Goal: Use online tool/utility: Utilize a website feature to perform a specific function

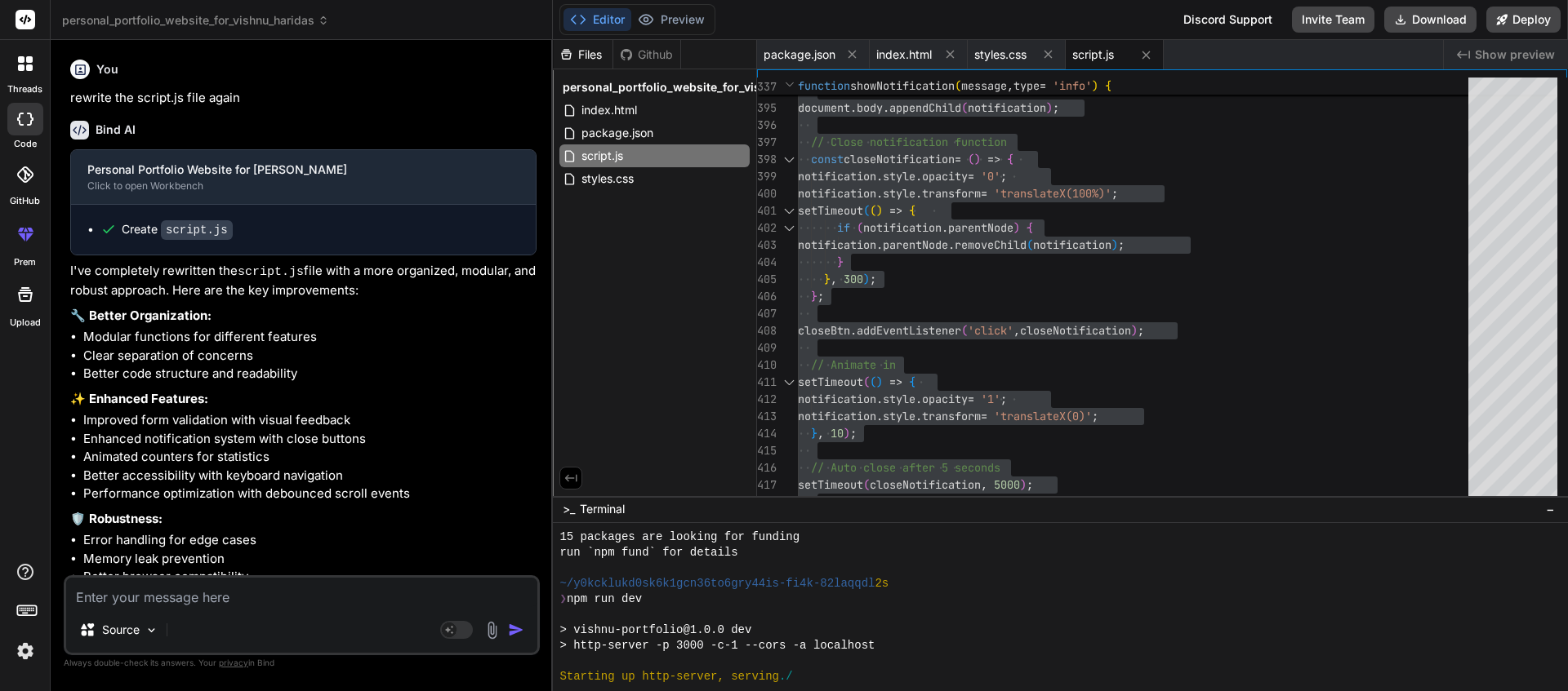
click at [175, 602] on textarea at bounding box center [301, 592] width 471 height 29
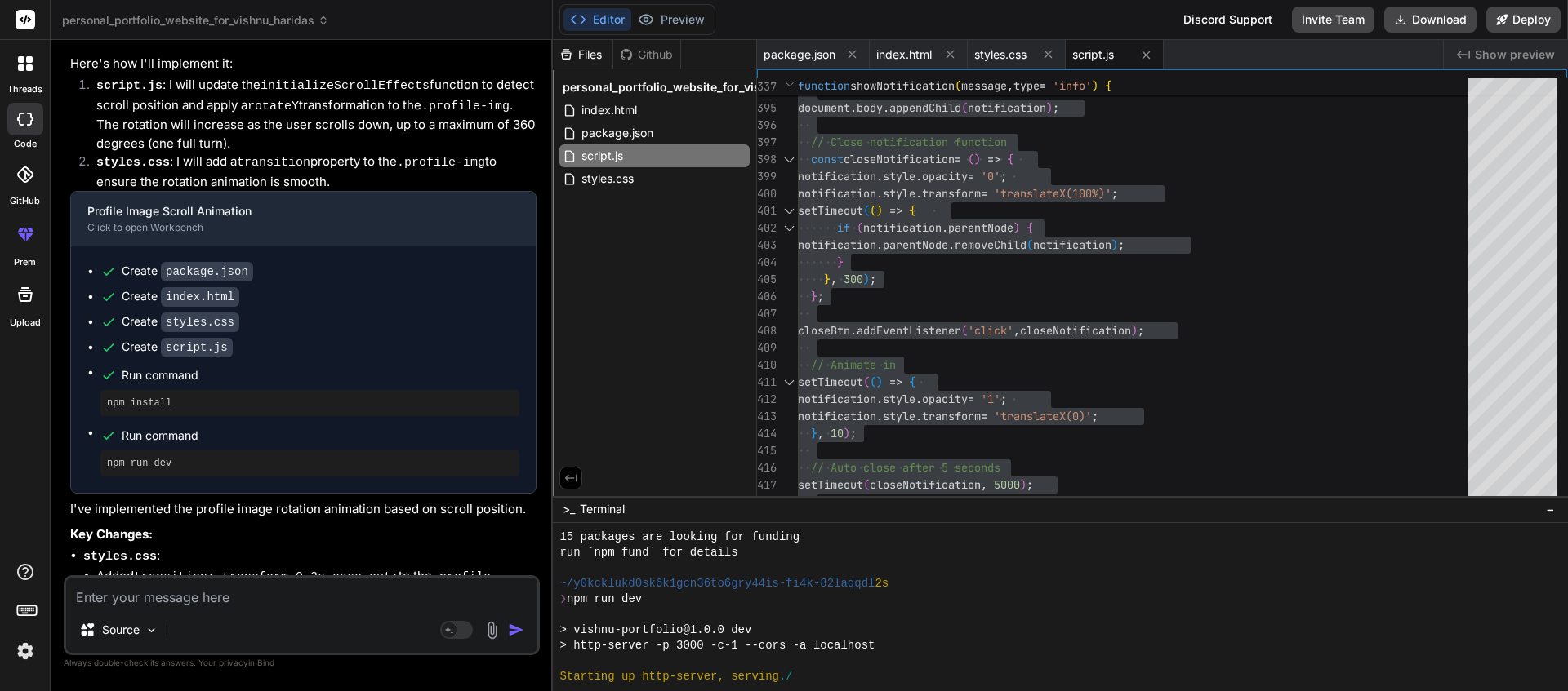
type textarea "🎯 Lore: Ipsumd sit ametcon adi elit seddoei te in utlaboree dolorem aliqu Enima…"
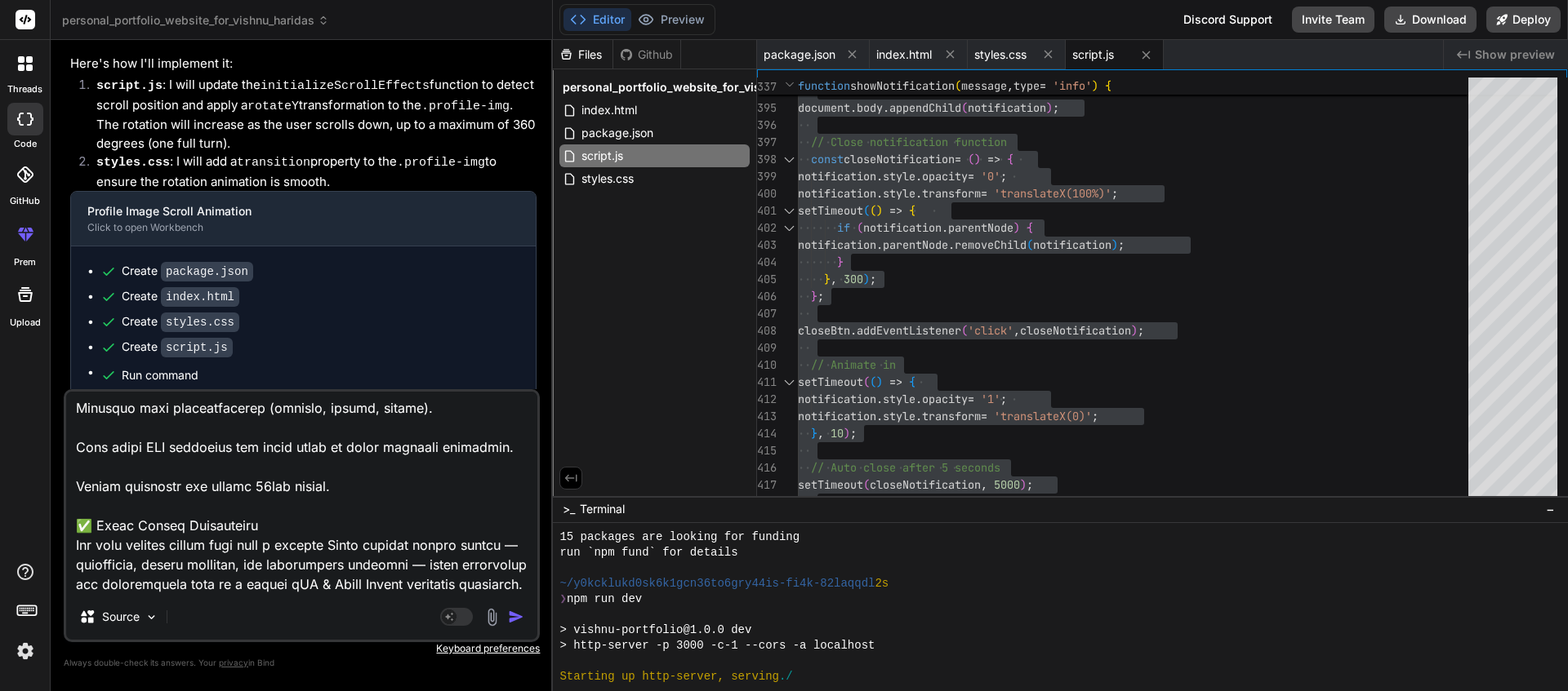
type textarea "x"
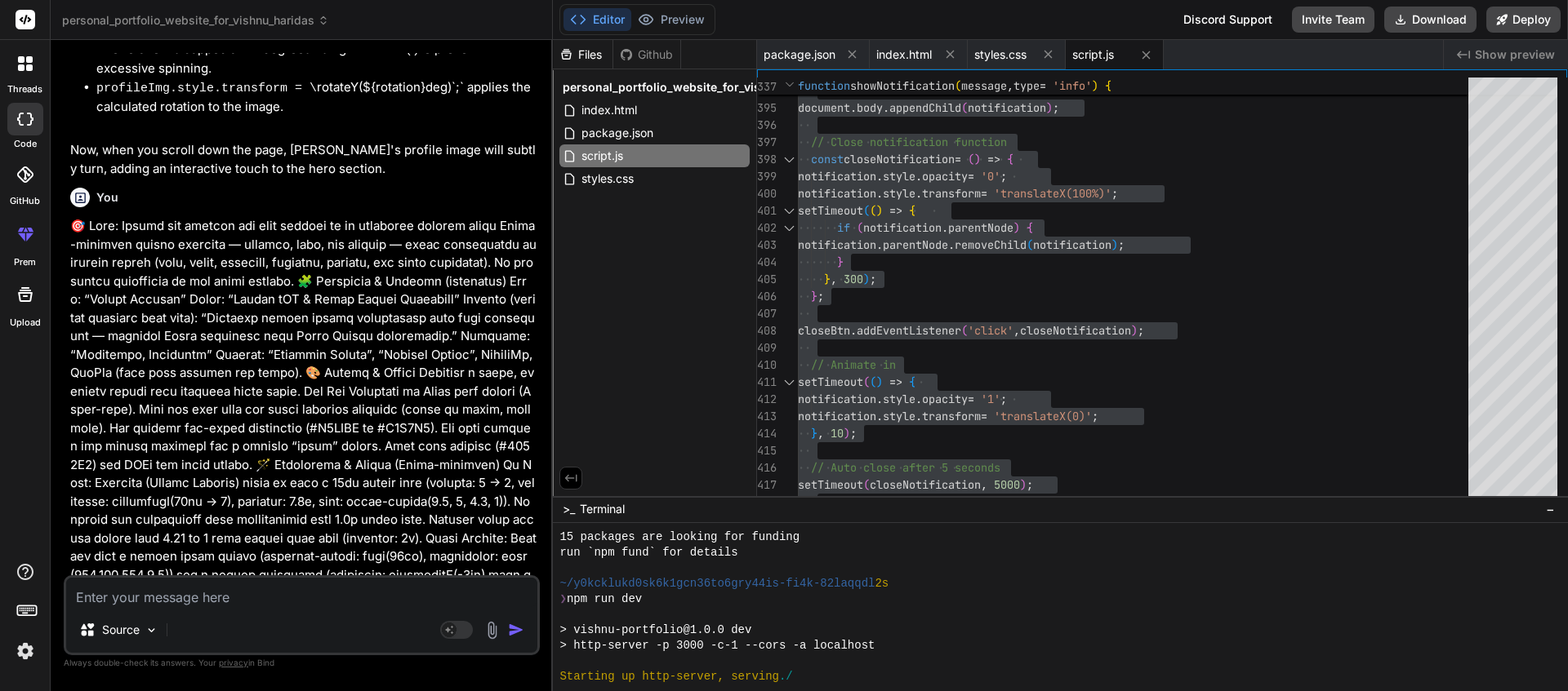
scroll to position [12657, 0]
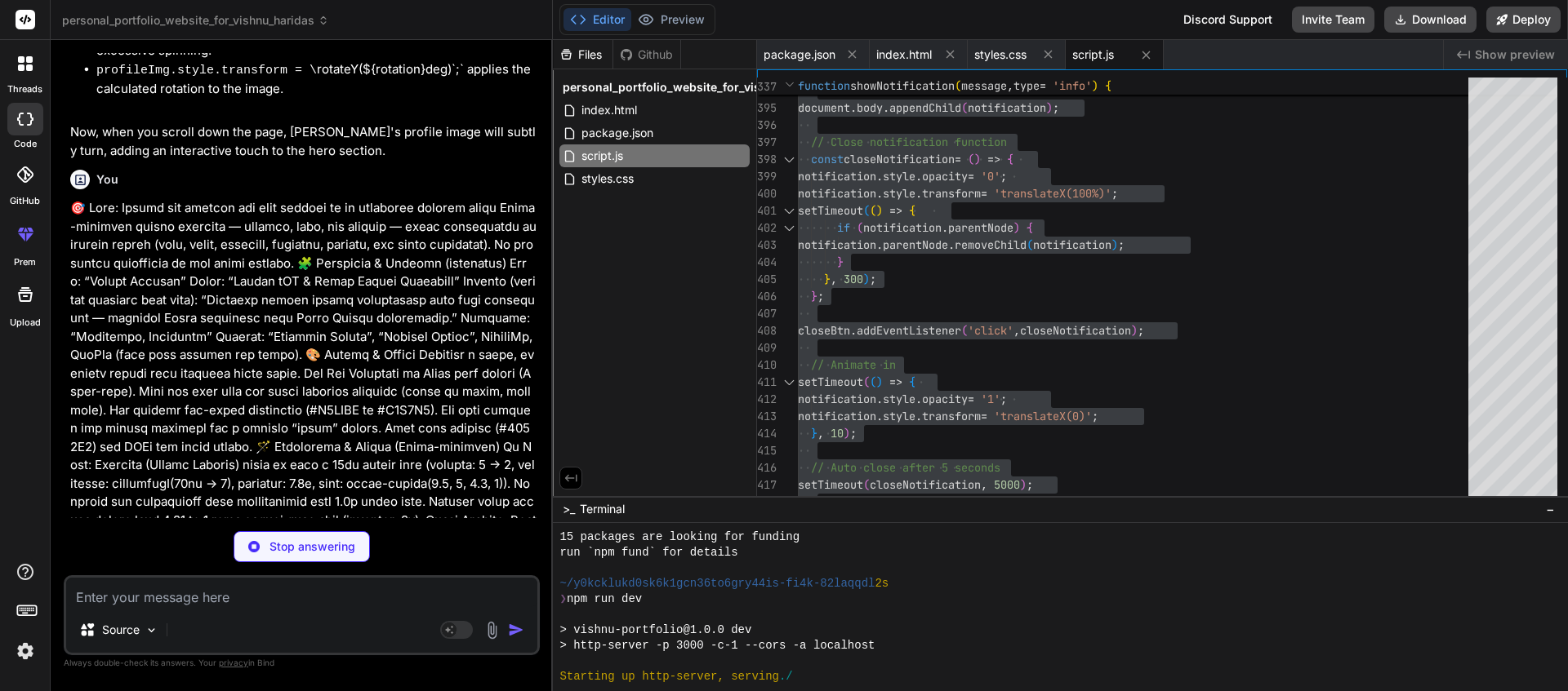
type textarea "x"
type textarea "} }"
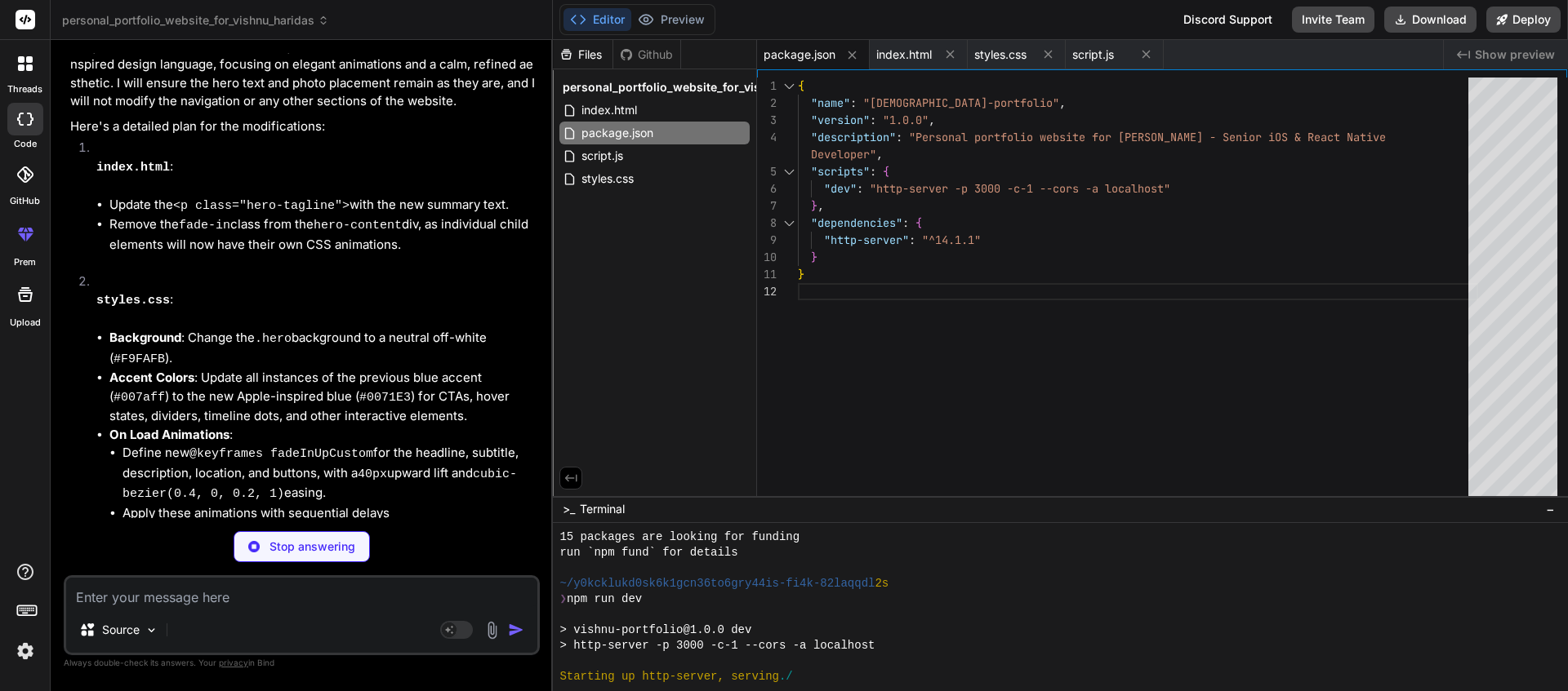
scroll to position [13874, 0]
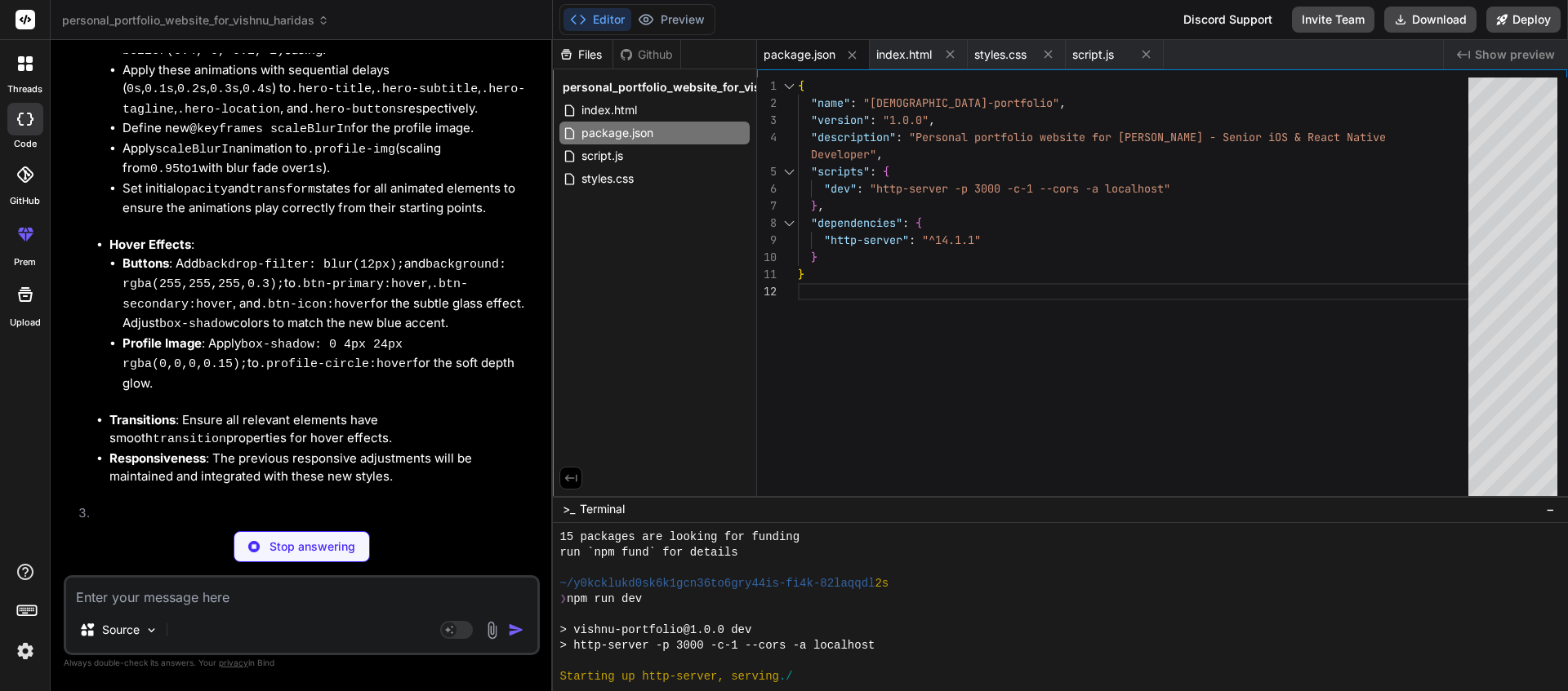
type textarea "x"
type textarea "}); </script> </body> </html>"
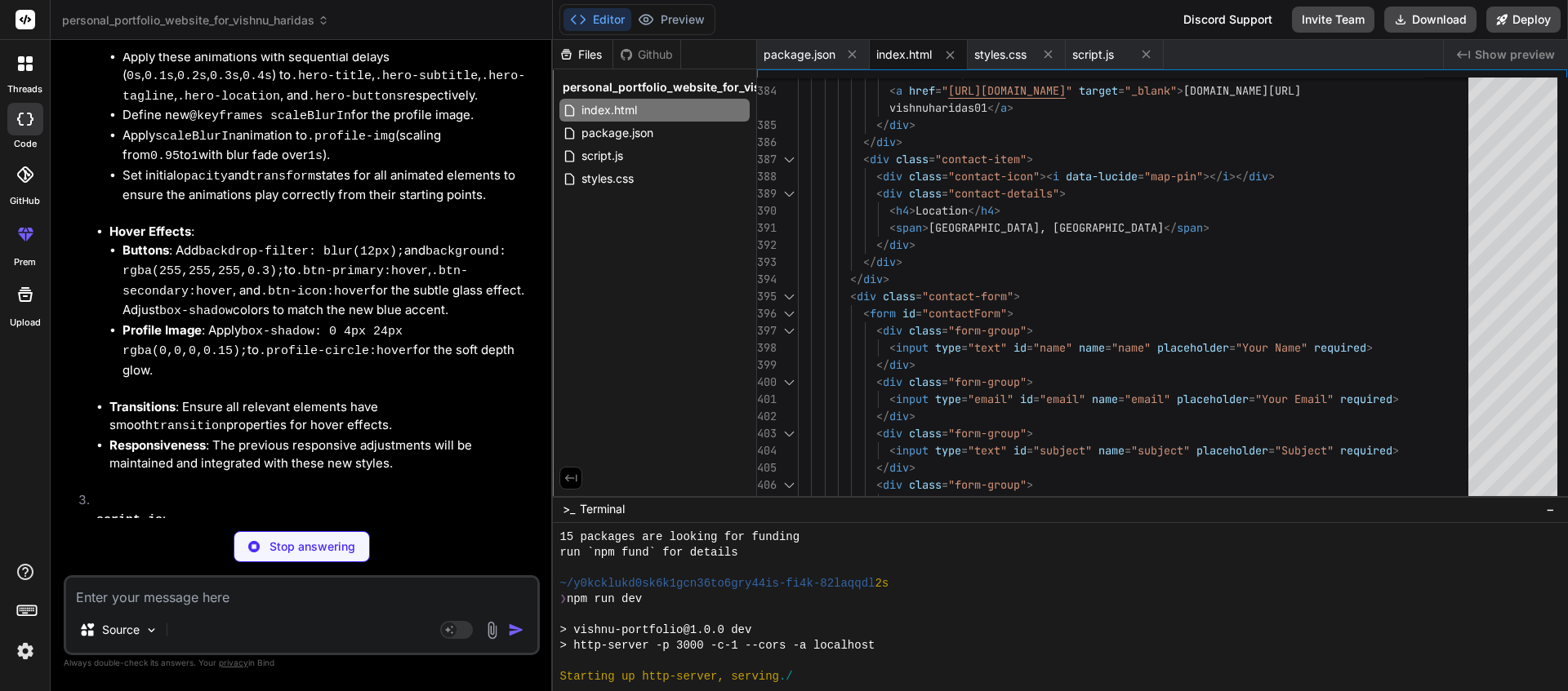
scroll to position [13898, 0]
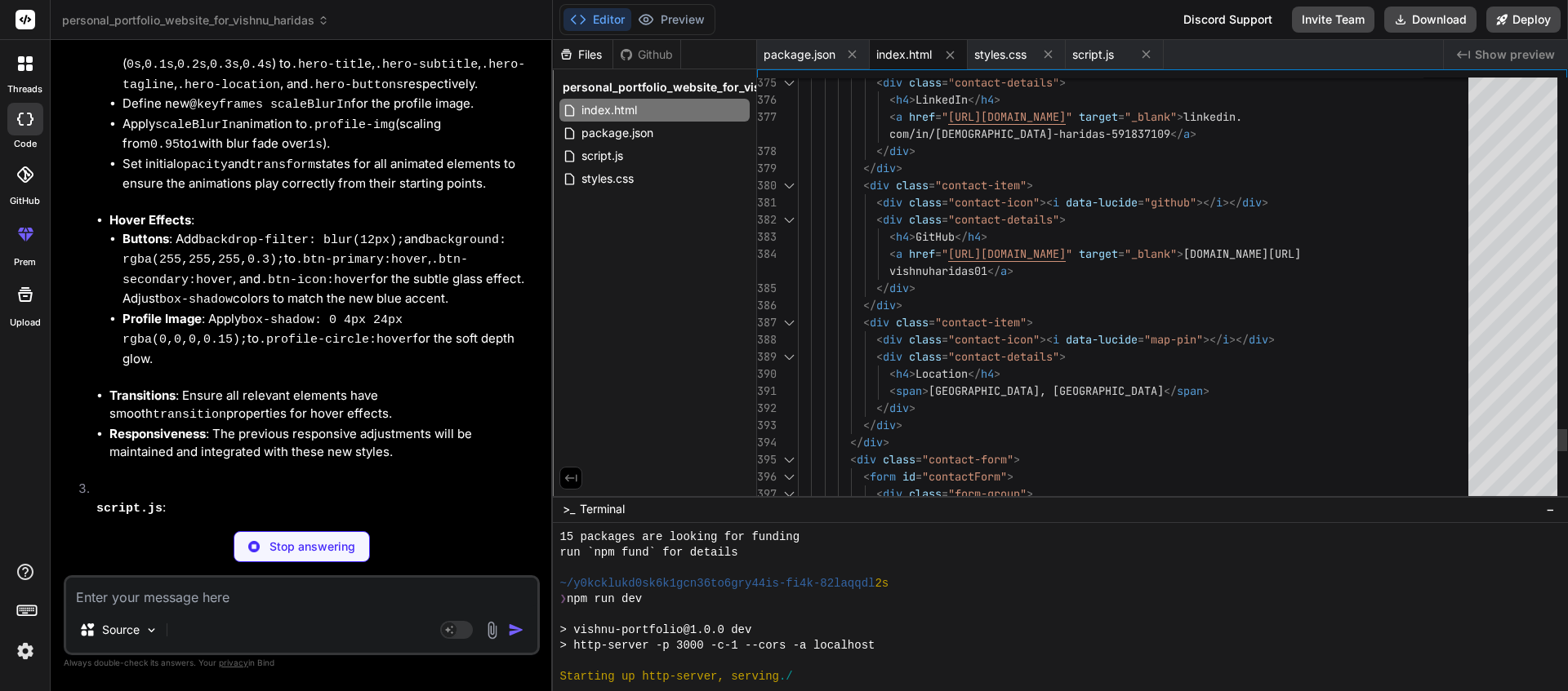
type textarea "x"
type textarea ".contact-icon i { width: 20px; height: 20px; } section { padding: 40px 0; } }"
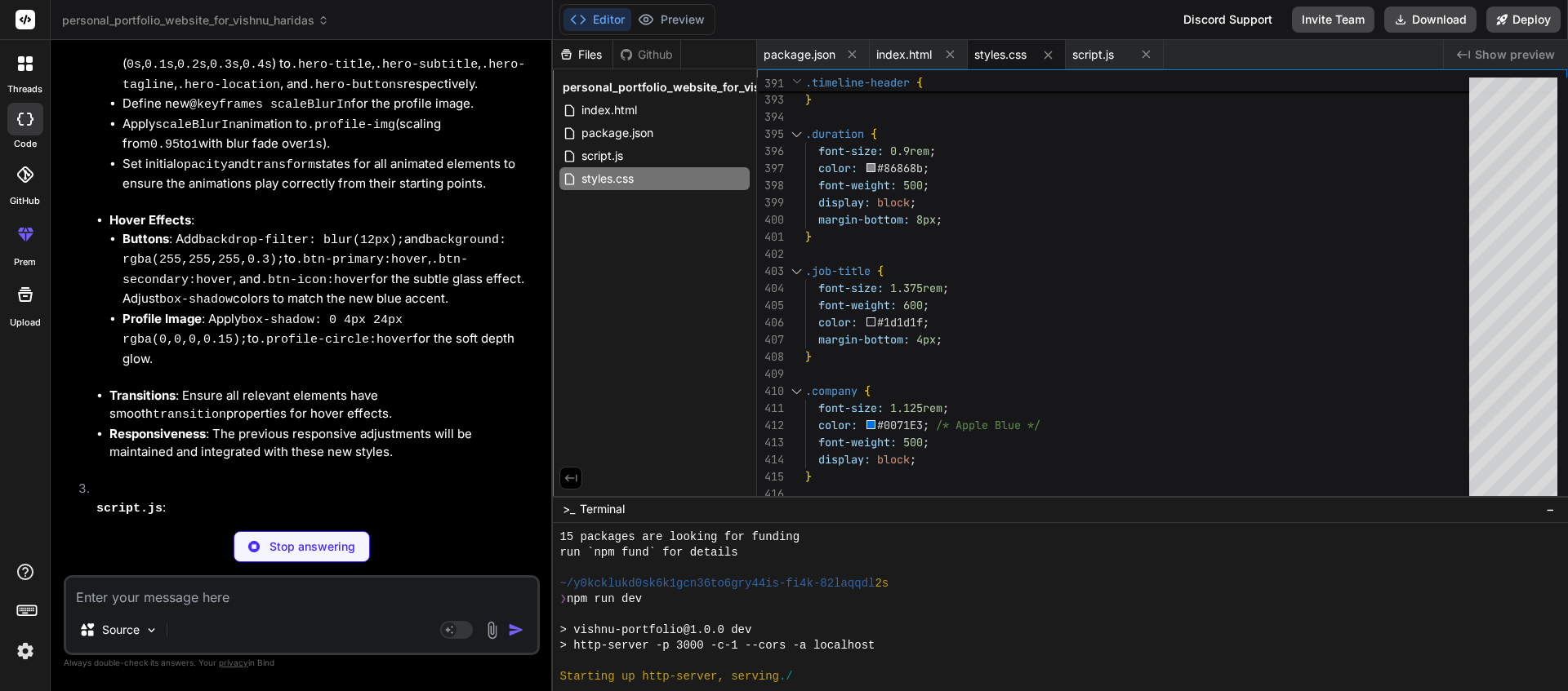
scroll to position [13923, 0]
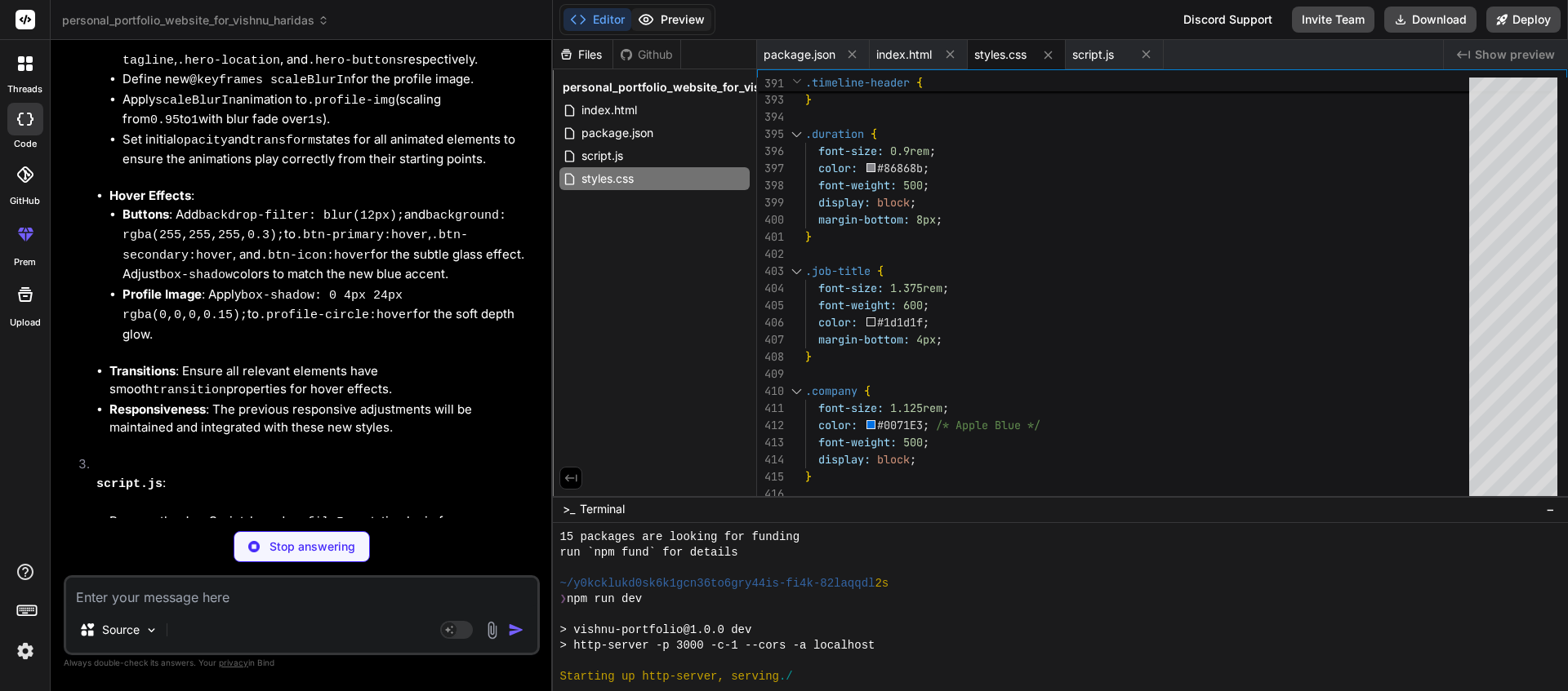
click at [658, 23] on button "Preview" at bounding box center [671, 20] width 80 height 23
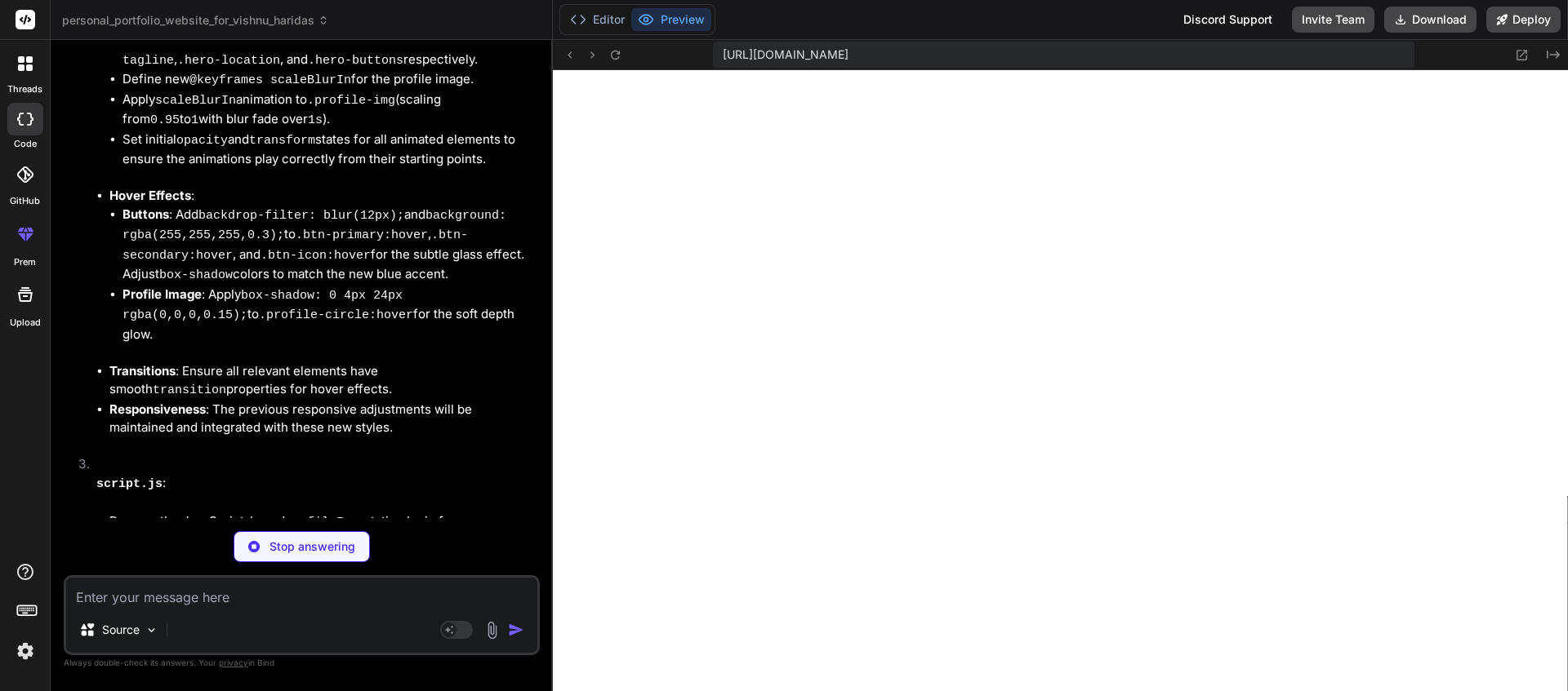
type textarea "x"
type textarea "// Initialize accessibility features when DOM is ready document.addEventListene…"
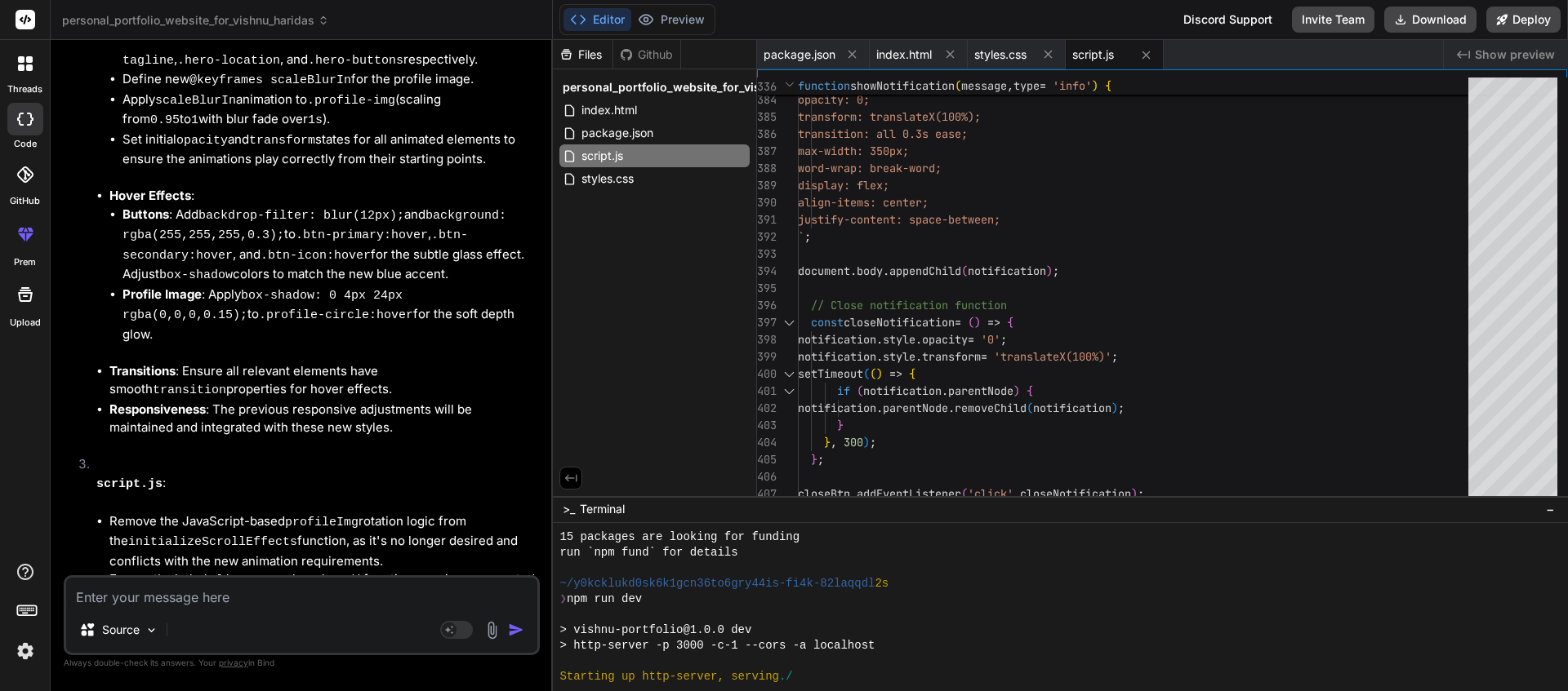
type textarea "x"
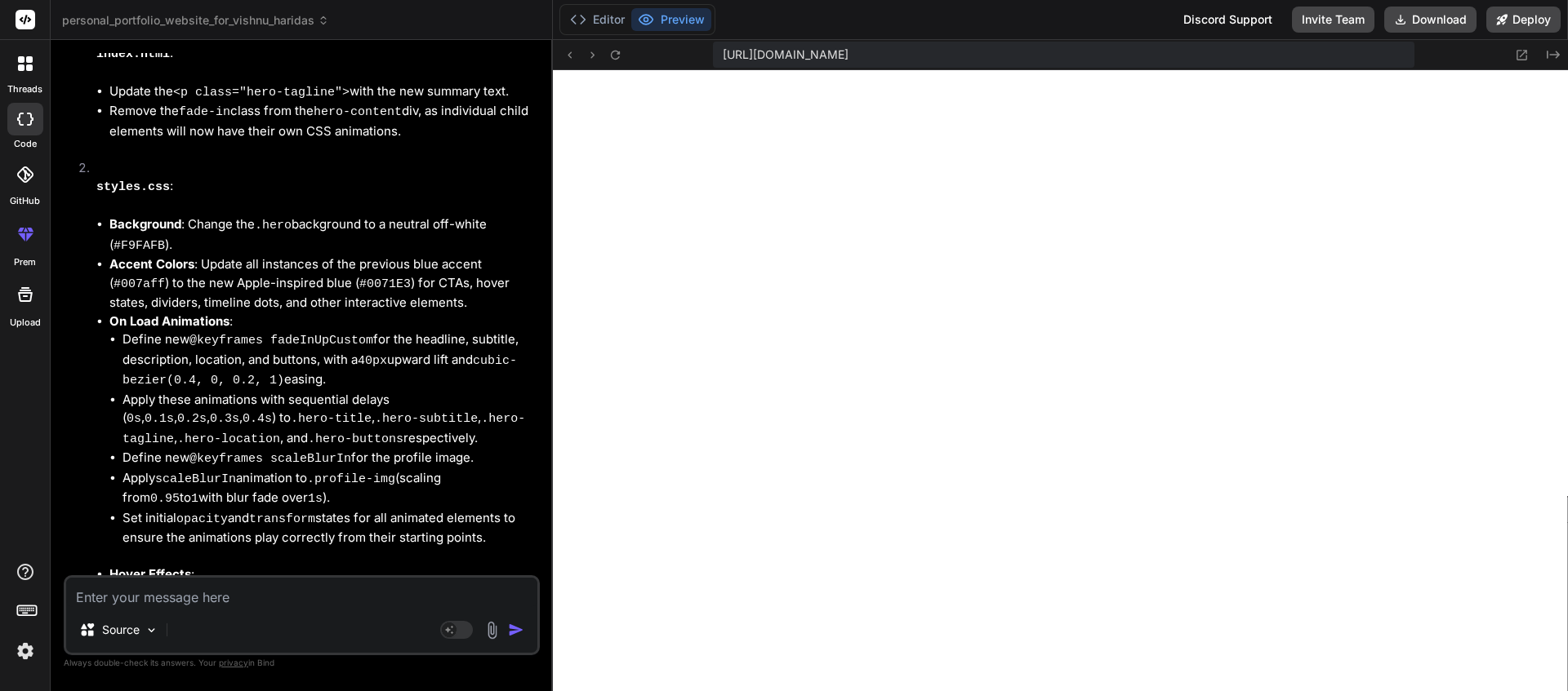
scroll to position [13543, 0]
click at [1518, 58] on icon at bounding box center [1522, 55] width 10 height 10
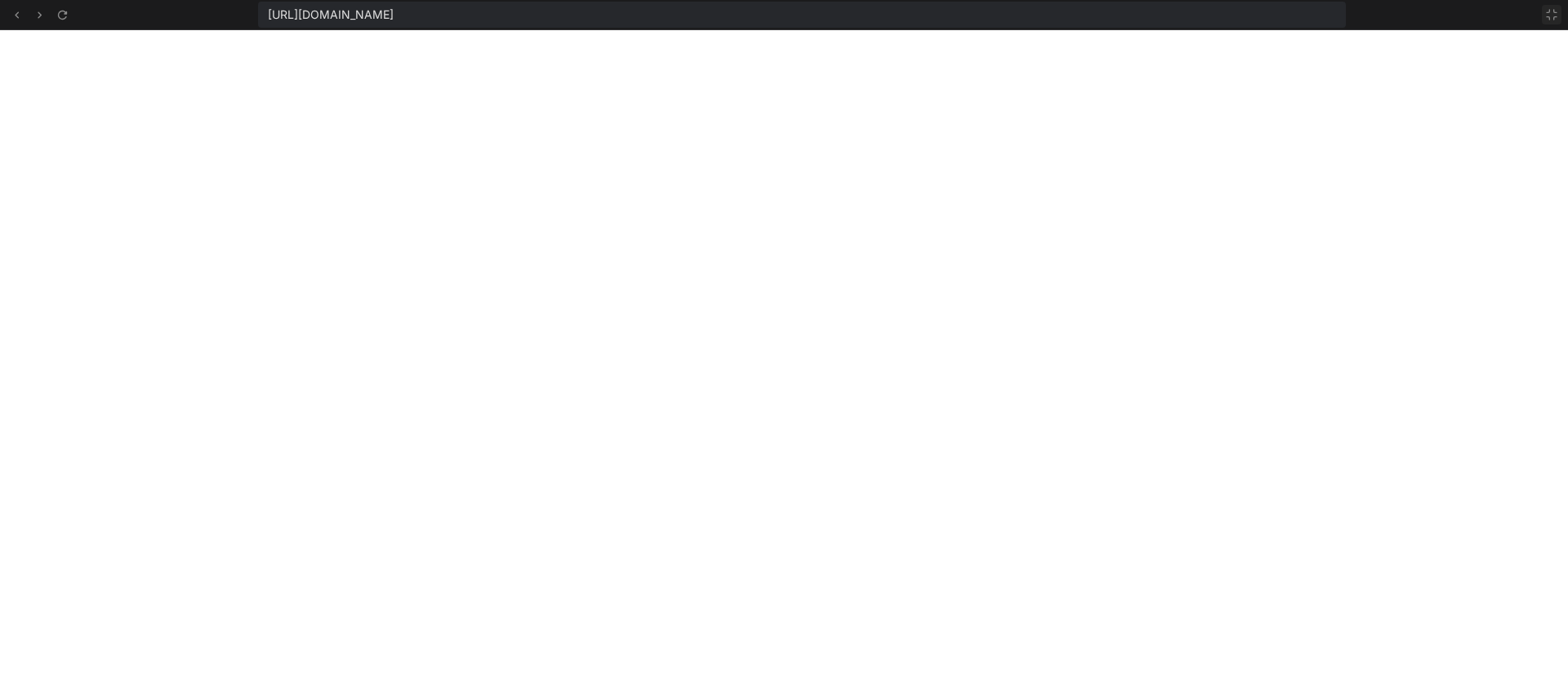
click at [1546, 16] on icon at bounding box center [1551, 14] width 9 height 9
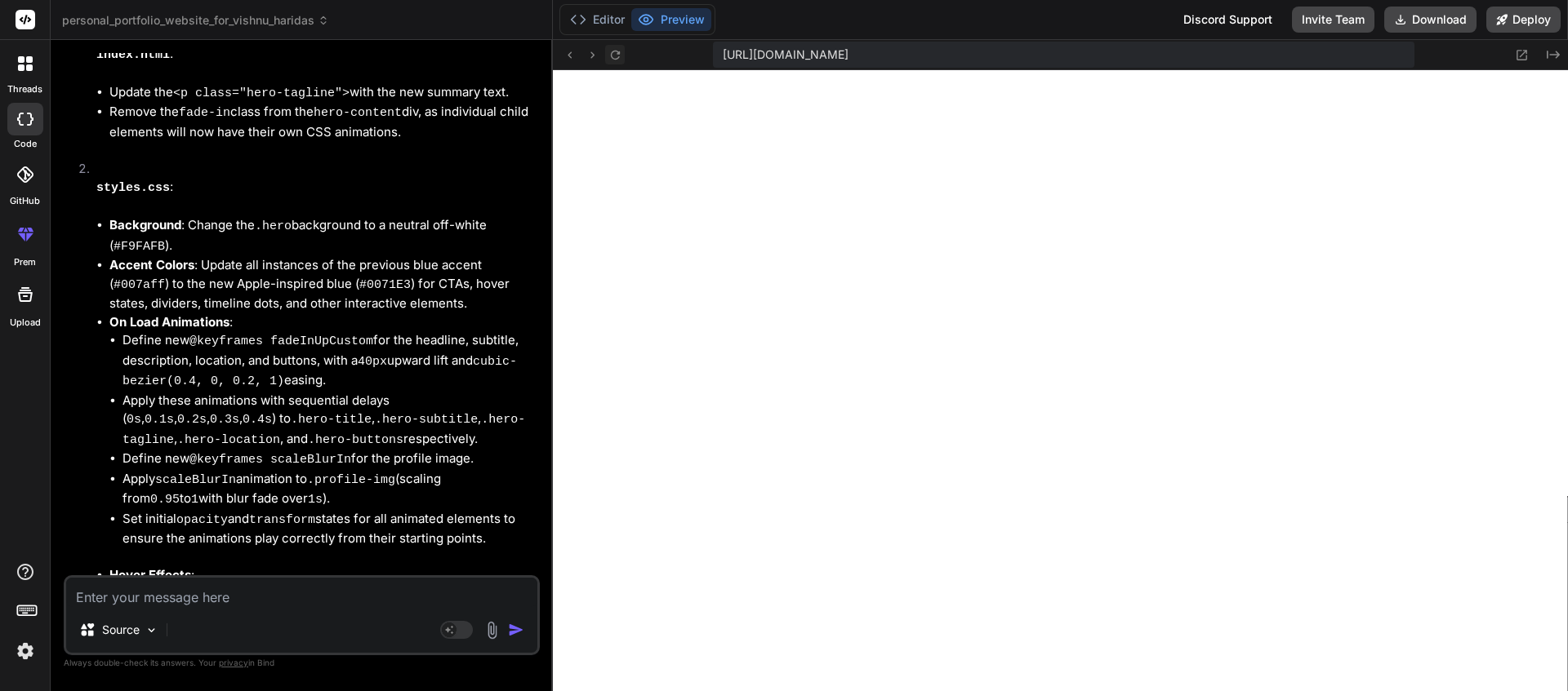
click at [613, 56] on icon at bounding box center [615, 55] width 14 height 14
click at [244, 591] on textarea at bounding box center [301, 592] width 471 height 29
click at [256, 599] on textarea at bounding box center [301, 592] width 471 height 29
click at [269, 598] on textarea at bounding box center [301, 592] width 471 height 29
paste textarea "[PERSON_NAME] Senior iOS & React Native Developer Crafting native mobile experi…"
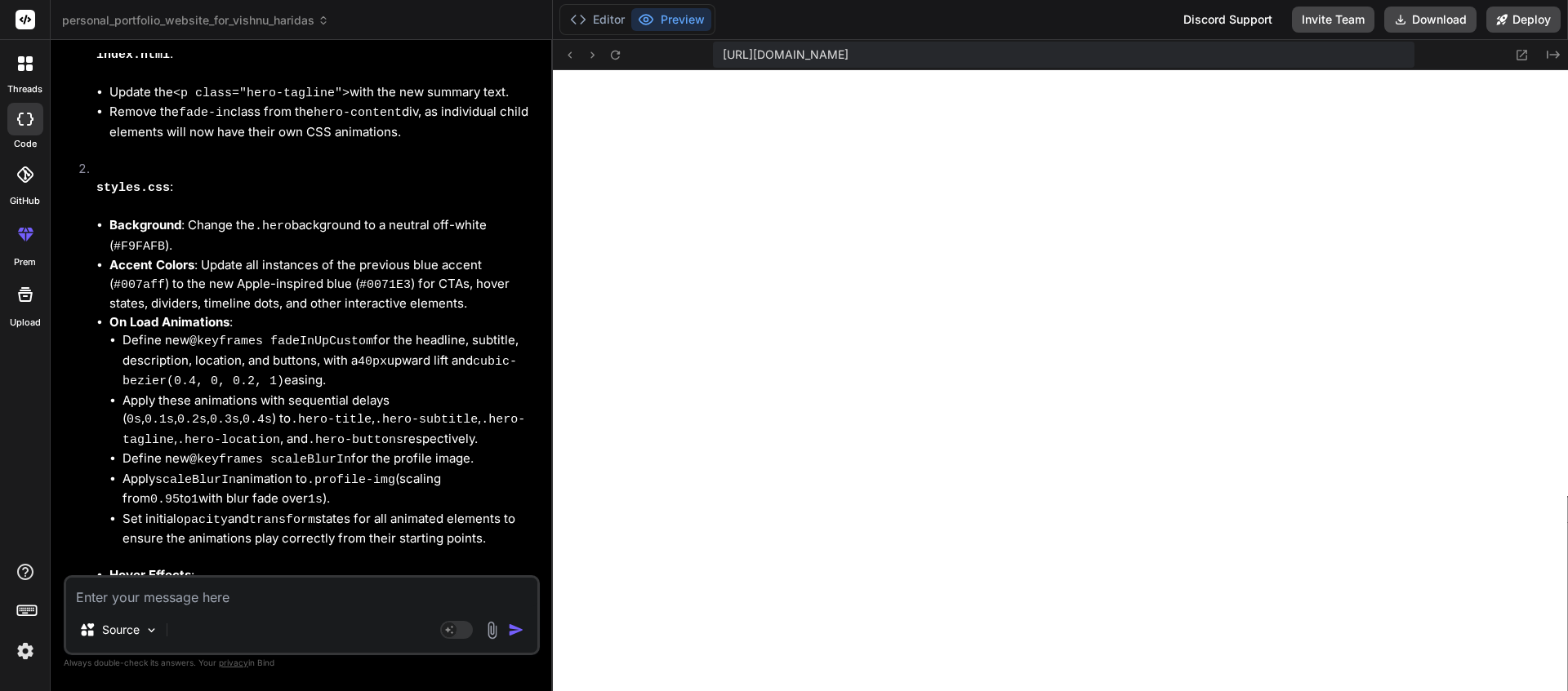
type textarea "[PERSON_NAME] Senior iOS & React Native Developer Crafting native mobile experi…"
type textarea "x"
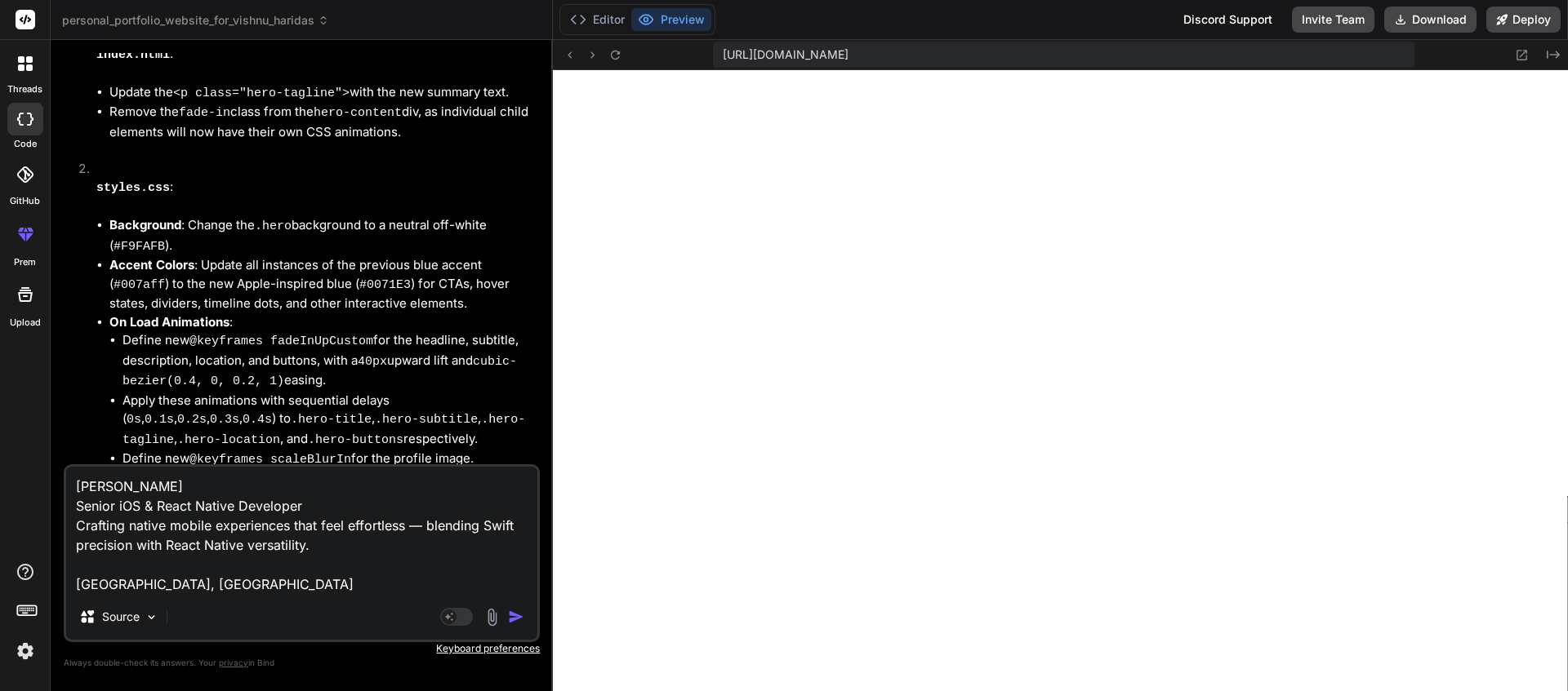
type textarea "[PERSON_NAME] Senior iOS & React Native Developer Crafting native mobile experi…"
type textarea "x"
type textarea "[PERSON_NAME] Senior iOS & React Native Developer Crafting native mobile experi…"
type textarea "x"
type textarea "[PERSON_NAME] Senior iOS & React Native Developer Crafting native mobile experi…"
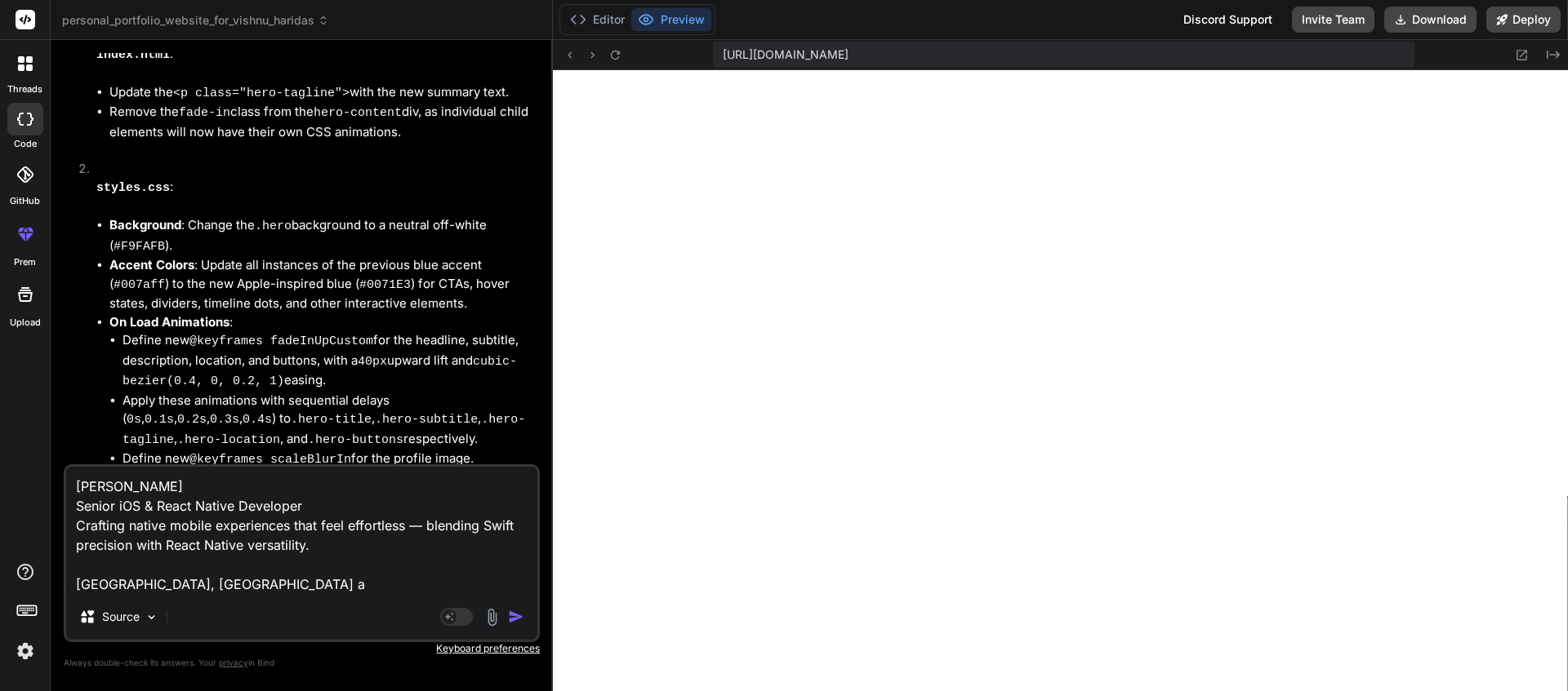
type textarea "x"
type textarea "[PERSON_NAME] Senior iOS & React Native Developer Crafting native mobile experi…"
type textarea "x"
type textarea "[PERSON_NAME] Senior iOS & React Native Developer Crafting native mobile experi…"
type textarea "x"
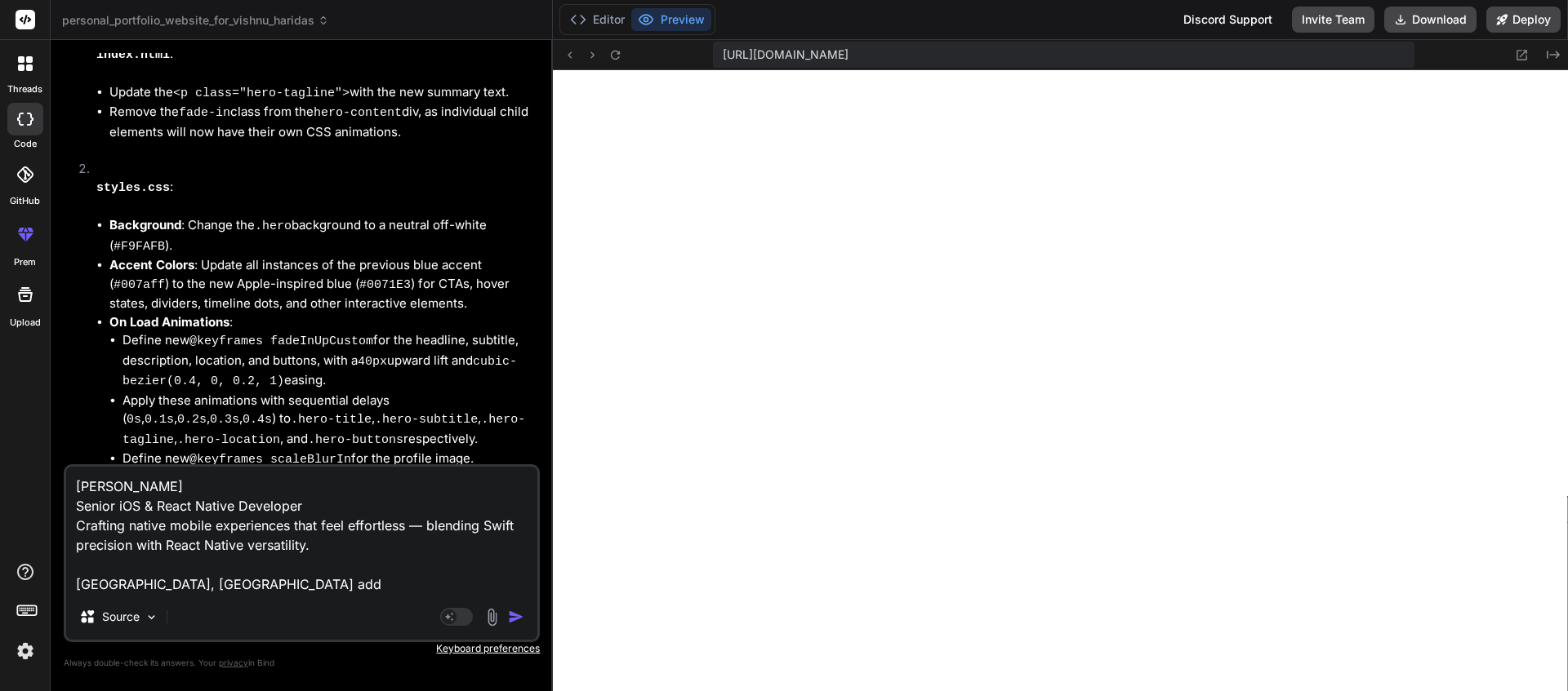
type textarea "[PERSON_NAME] Senior iOS & React Native Developer Crafting native mobile experi…"
type textarea "x"
type textarea "[PERSON_NAME] Senior iOS & React Native Developer Crafting native mobile experi…"
type textarea "x"
type textarea "[PERSON_NAME] Senior iOS & React Native Developer Crafting native mobile experi…"
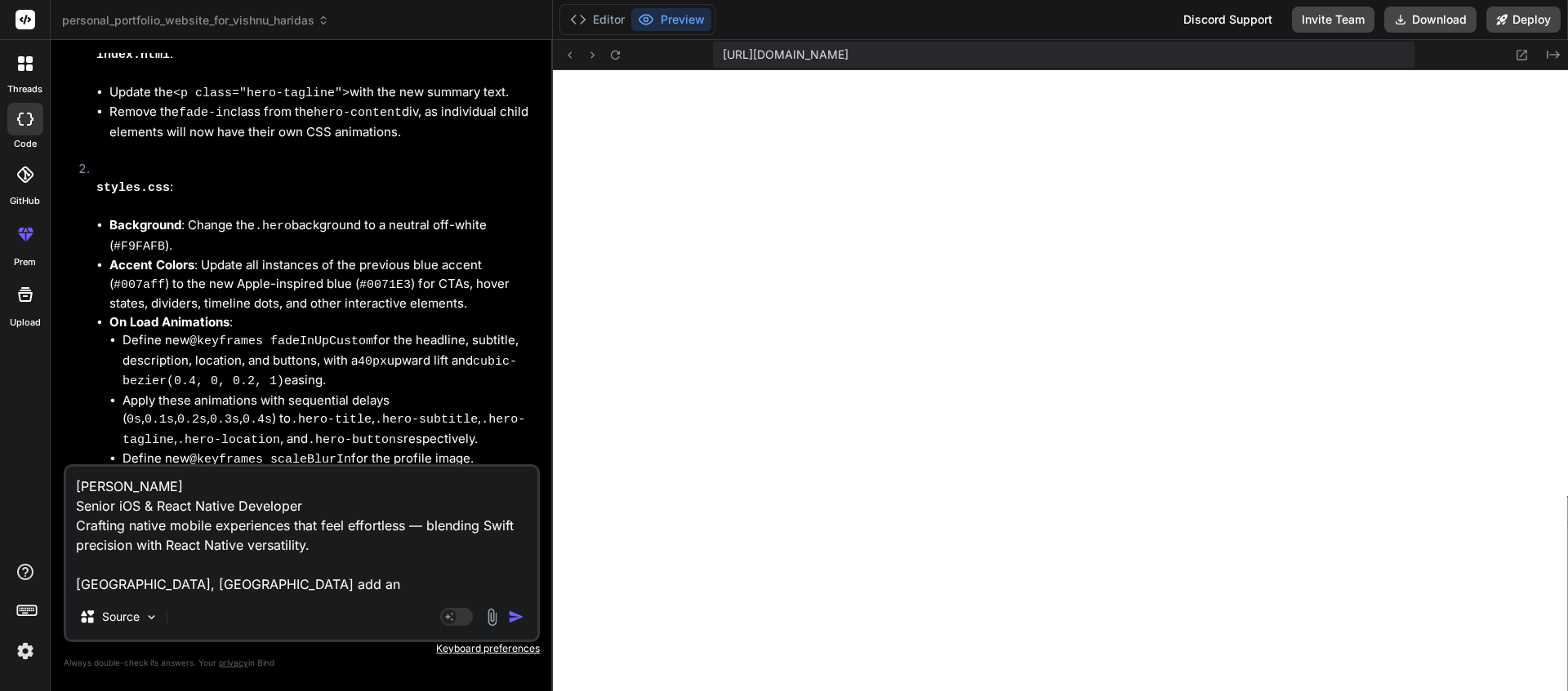
type textarea "x"
type textarea "[PERSON_NAME] Senior iOS & React Native Developer Crafting native mobile experi…"
type textarea "x"
type textarea "[PERSON_NAME] Senior iOS & React Native Developer Crafting native mobile experi…"
type textarea "x"
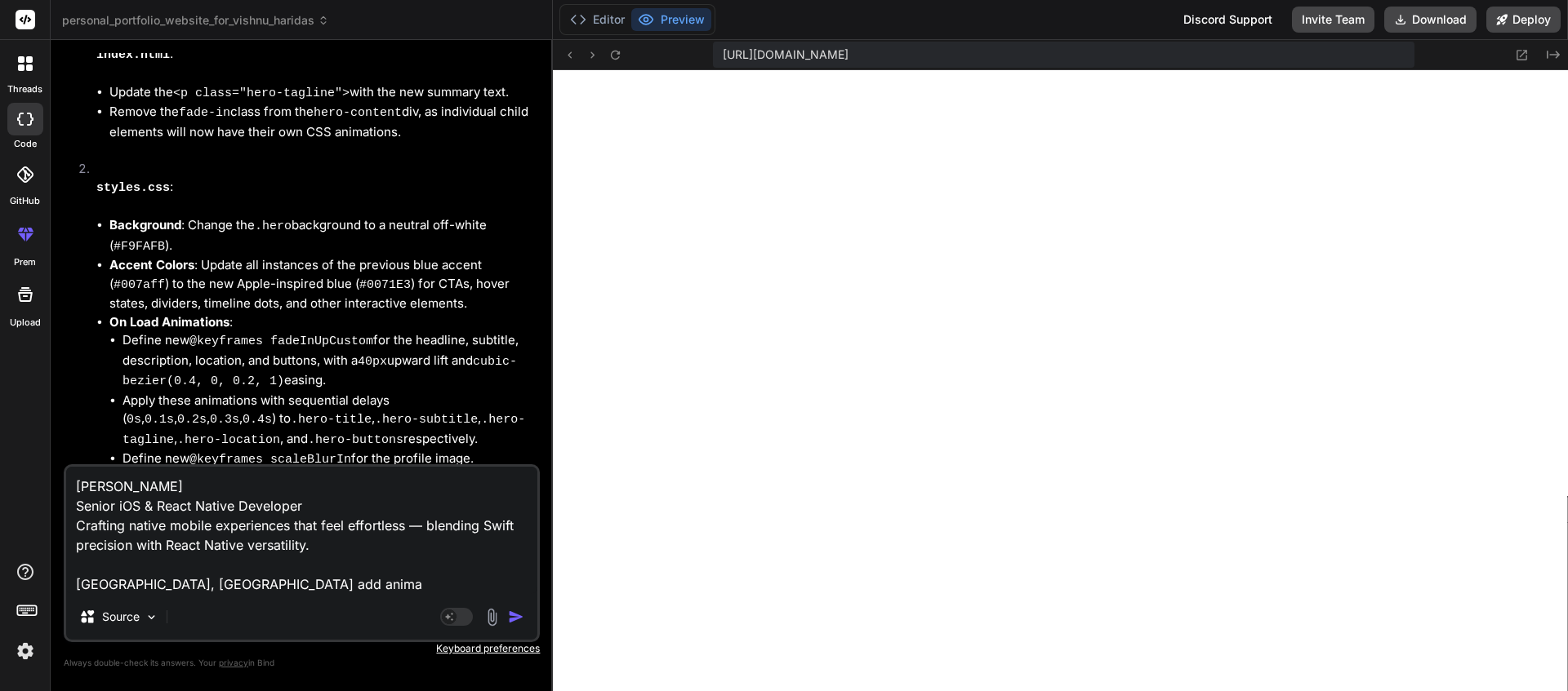
type textarea "[PERSON_NAME] Senior iOS & React Native Developer Crafting native mobile experi…"
type textarea "x"
type textarea "[PERSON_NAME] Senior iOS & React Native Developer Crafting native mobile experi…"
type textarea "x"
type textarea "[PERSON_NAME] Senior iOS & React Native Developer Crafting native mobile experi…"
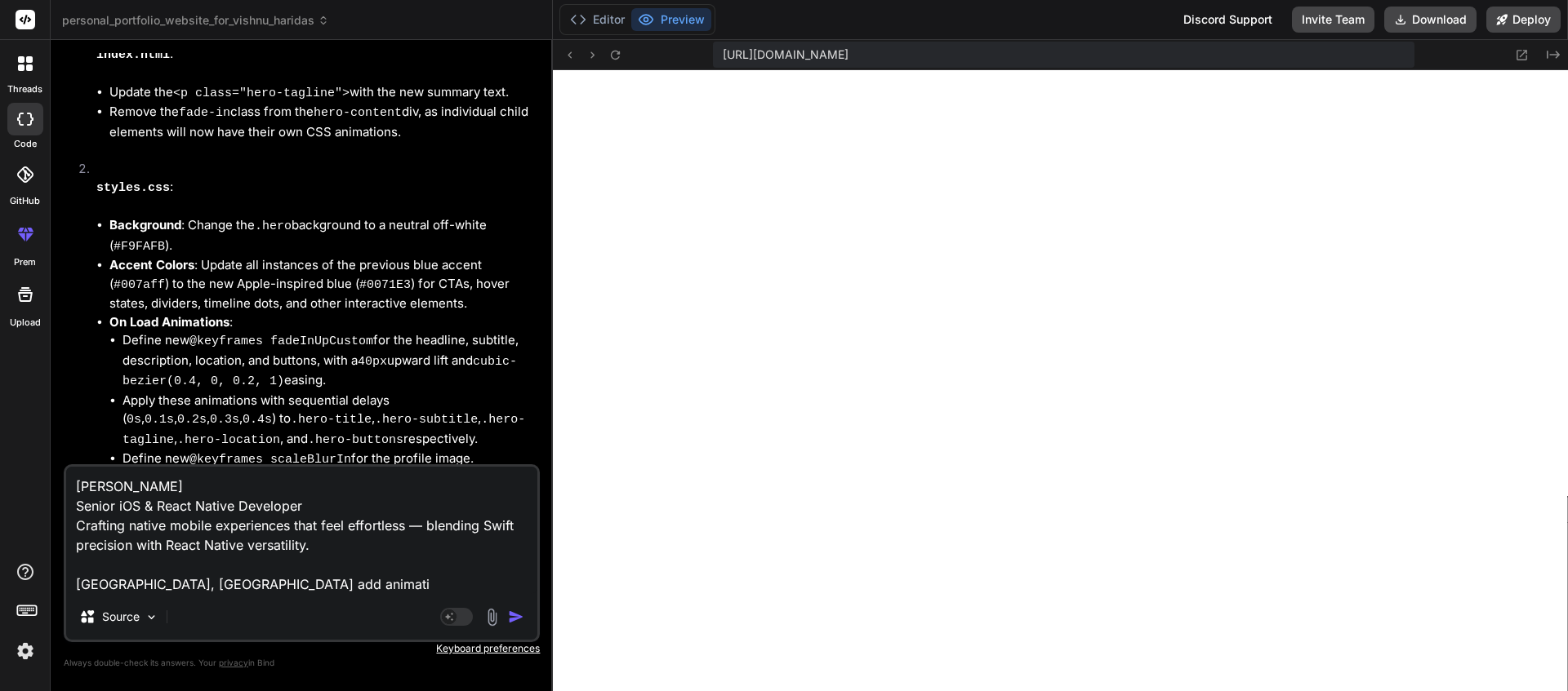
type textarea "x"
type textarea "[PERSON_NAME] Senior iOS & React Native Developer Crafting native mobile experi…"
type textarea "x"
type textarea "[PERSON_NAME] Senior iOS & React Native Developer Crafting native mobile experi…"
type textarea "x"
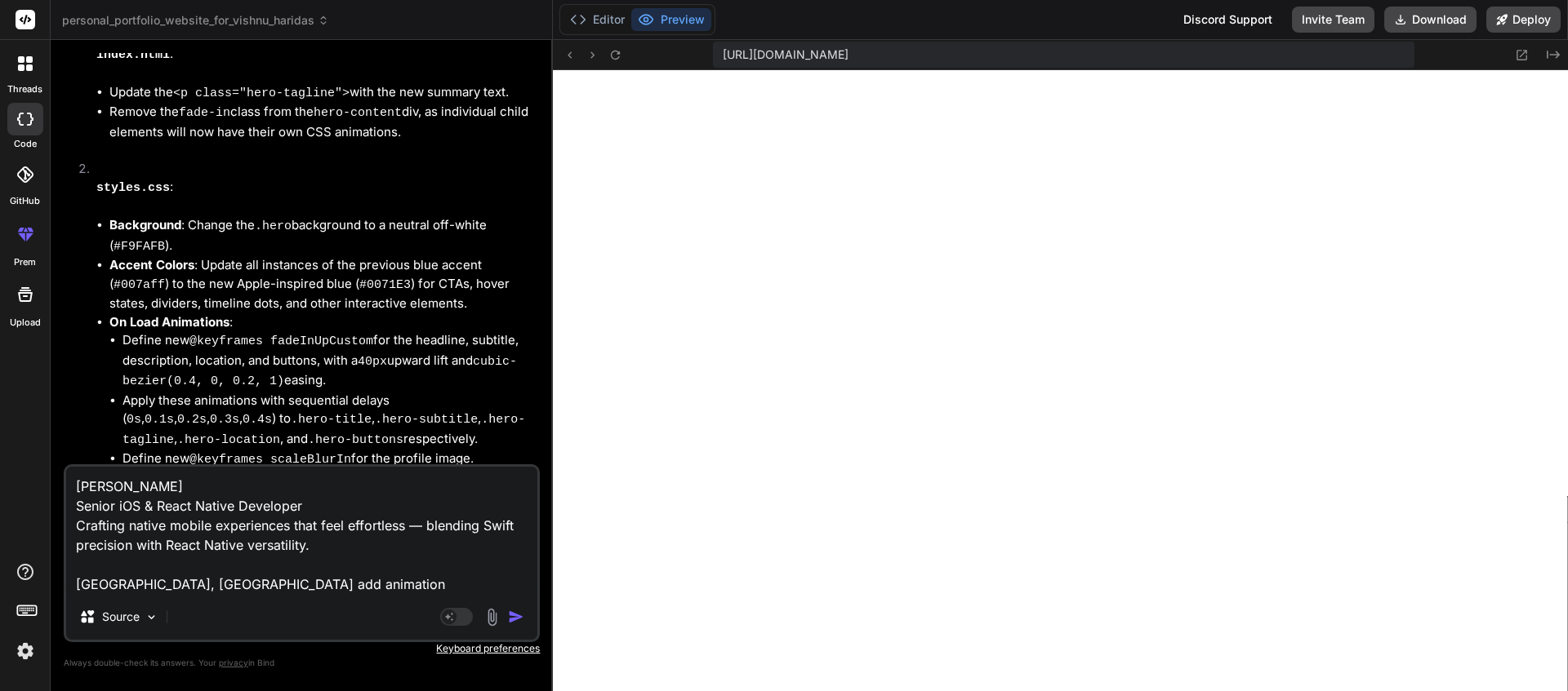
type textarea "[PERSON_NAME] Senior iOS & React Native Developer Crafting native mobile experi…"
type textarea "x"
type textarea "[PERSON_NAME] Senior iOS & React Native Developer Crafting native mobile experi…"
type textarea "x"
type textarea "[PERSON_NAME] Senior iOS & React Native Developer Crafting native mobile experi…"
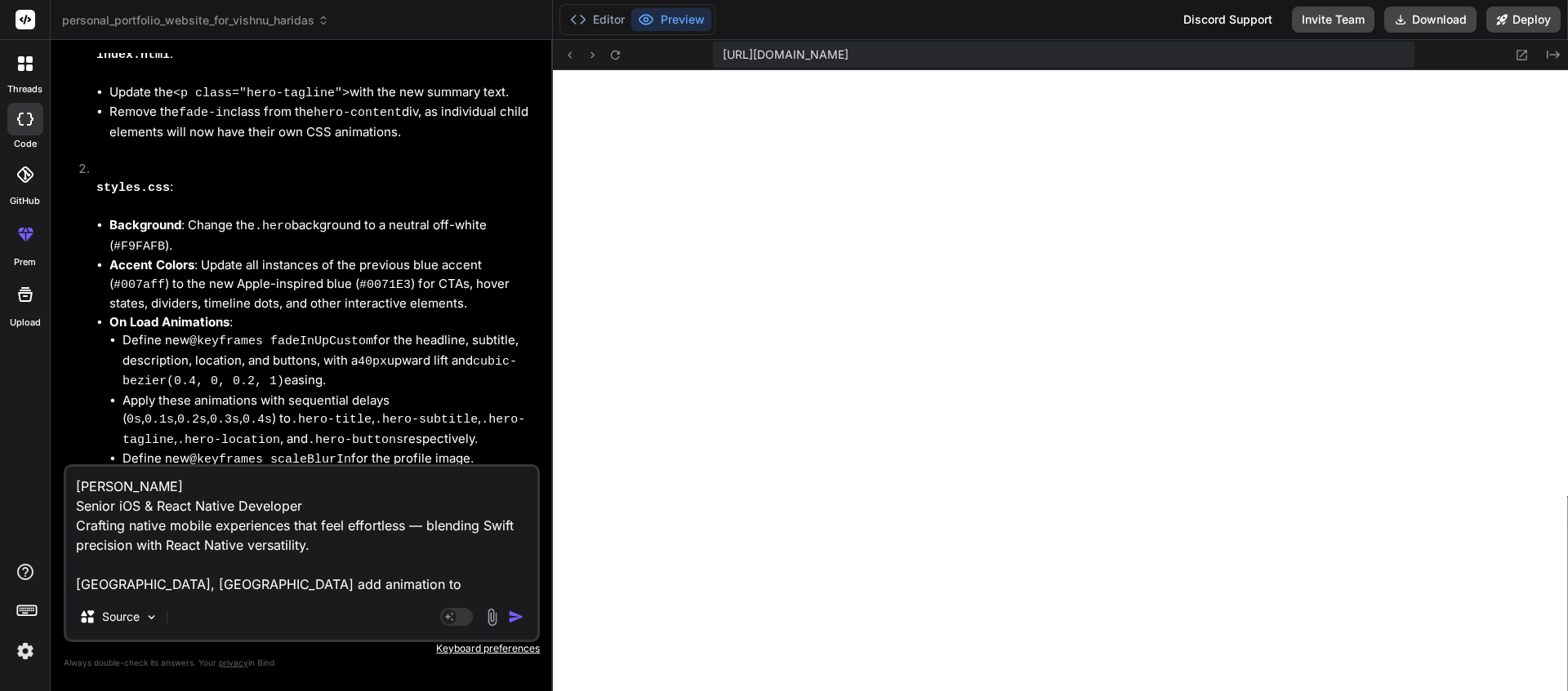
type textarea "x"
type textarea "[PERSON_NAME] Senior iOS & React Native Developer Crafting native mobile experi…"
type textarea "x"
type textarea "[PERSON_NAME] Senior iOS & React Native Developer Crafting native mobile experi…"
type textarea "x"
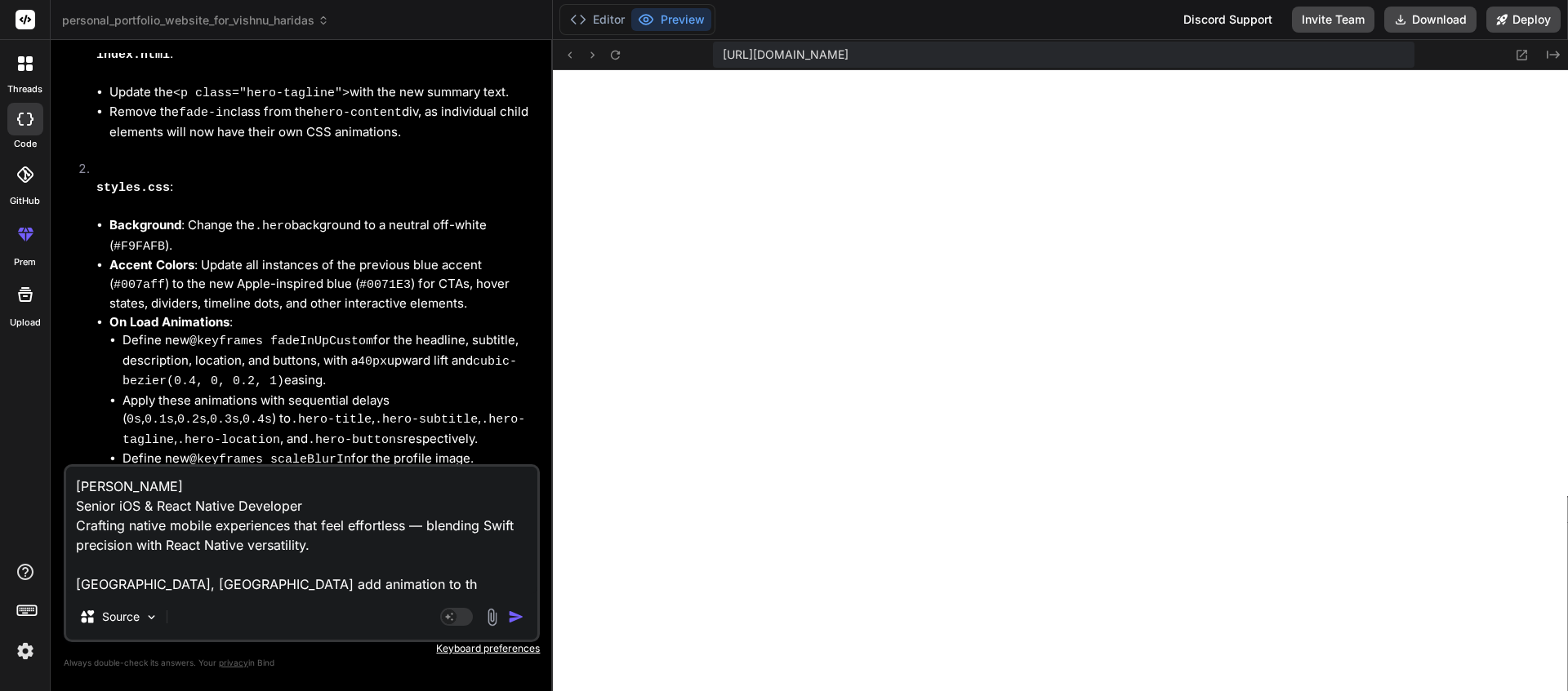
type textarea "[PERSON_NAME] Senior iOS & React Native Developer Crafting native mobile experi…"
type textarea "x"
type textarea "[PERSON_NAME] Senior iOS & React Native Developer Crafting native mobile experi…"
type textarea "x"
type textarea "[PERSON_NAME] Senior iOS & React Native Developer Crafting native mobile experi…"
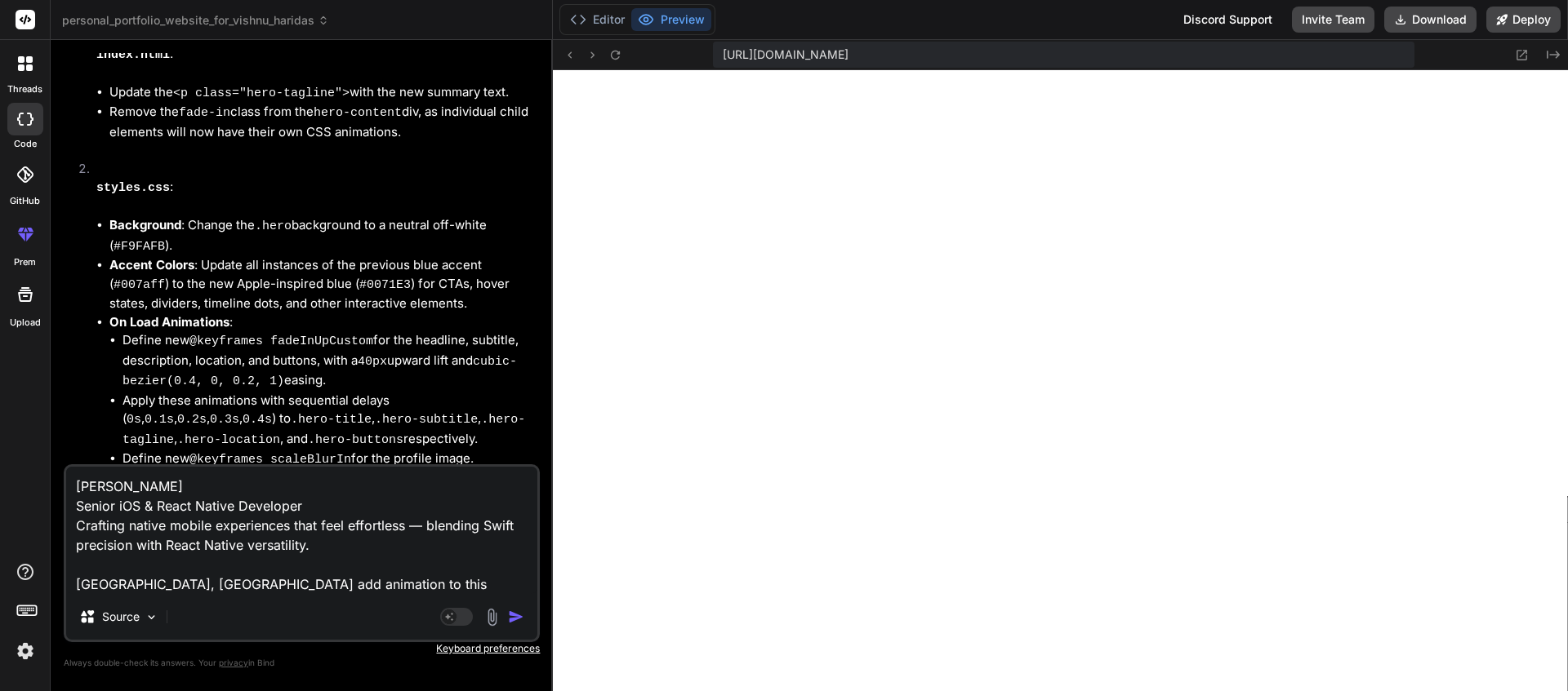
type textarea "x"
type textarea "[PERSON_NAME] Senior iOS & React Native Developer Crafting native mobile experi…"
type textarea "x"
type textarea "[PERSON_NAME] Senior iOS & React Native Developer Crafting native mobile experi…"
type textarea "x"
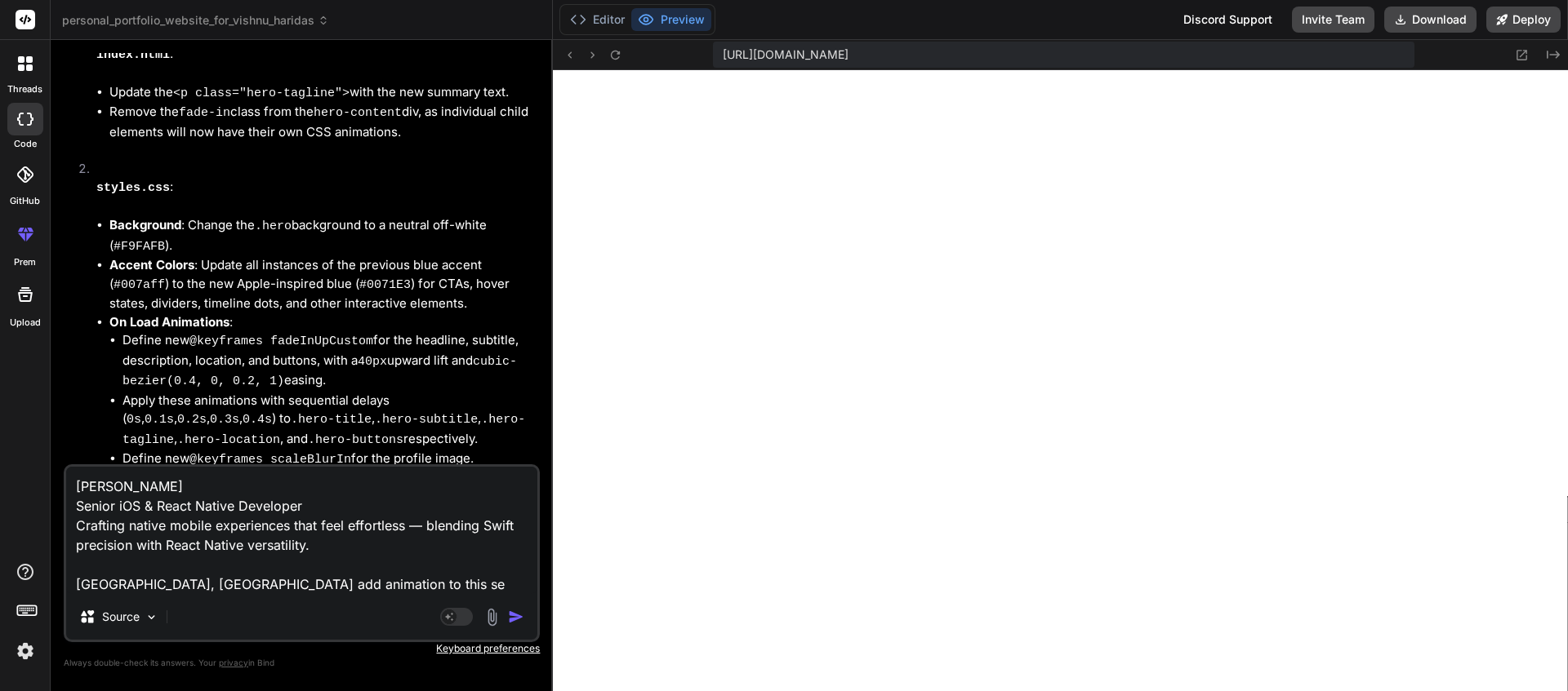
type textarea "[PERSON_NAME] Senior iOS & React Native Developer Crafting native mobile experi…"
type textarea "x"
type textarea "[PERSON_NAME] Senior iOS & React Native Developer Crafting native mobile experi…"
type textarea "x"
type textarea "[PERSON_NAME] Senior iOS & React Native Developer Crafting native mobile experi…"
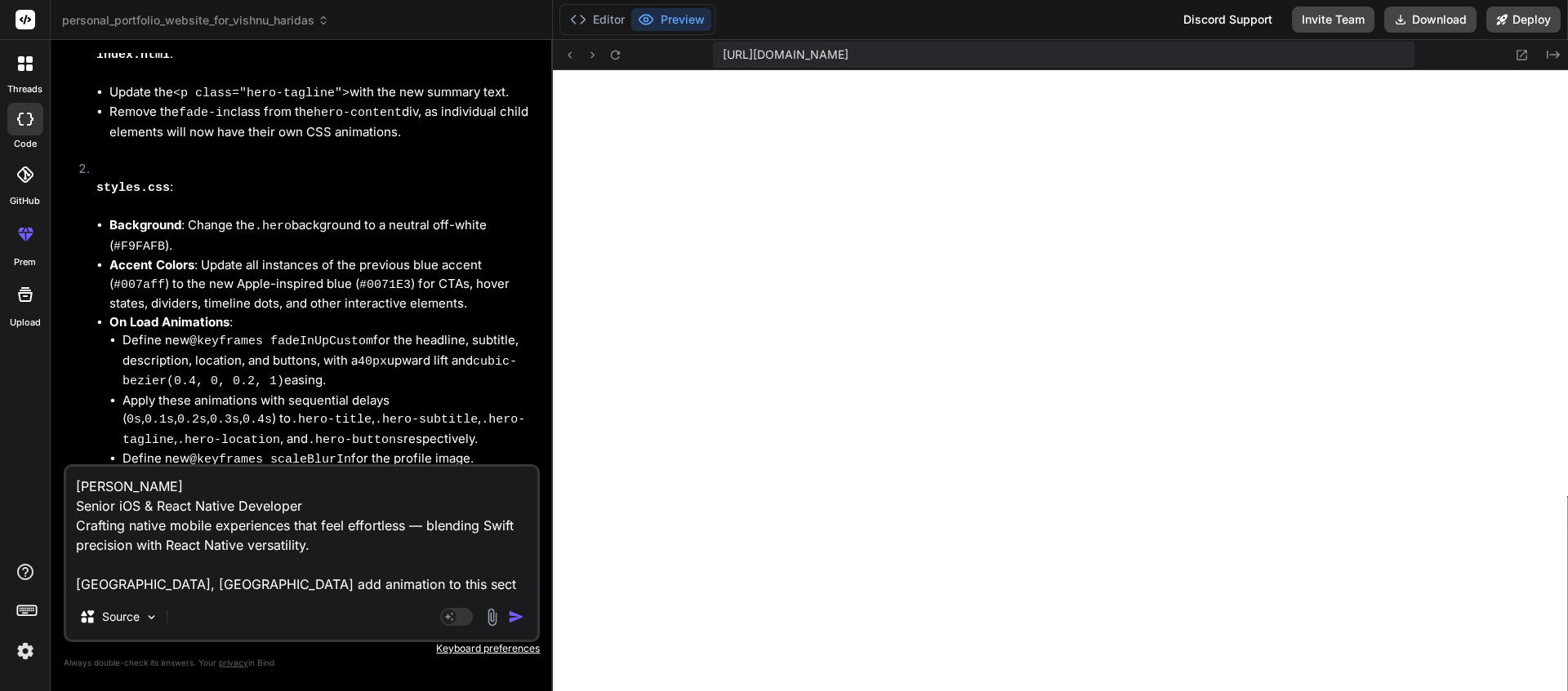
type textarea "x"
type textarea "[PERSON_NAME] Senior iOS & React Native Developer Crafting native mobile experi…"
type textarea "x"
type textarea "[PERSON_NAME] Senior iOS & React Native Developer Crafting native mobile experi…"
type textarea "x"
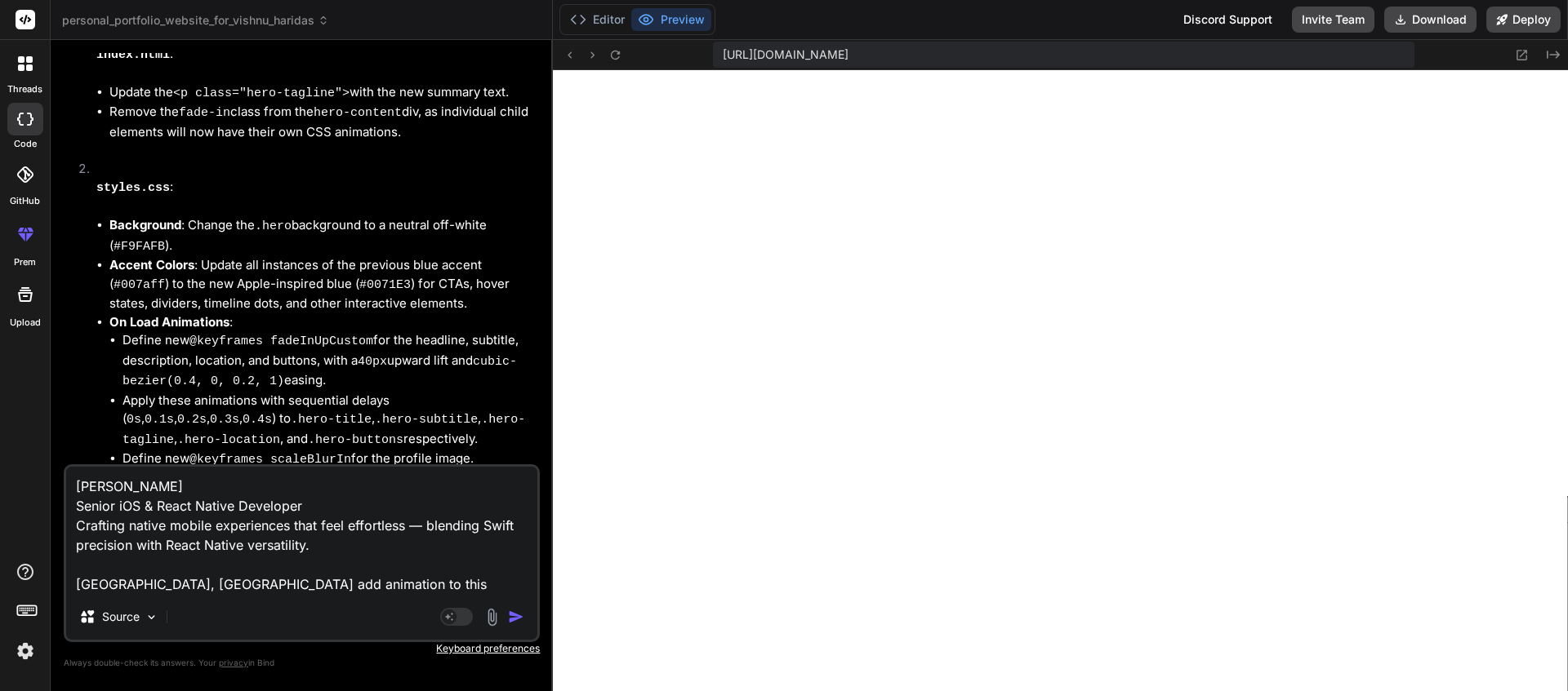
type textarea "[PERSON_NAME] Senior iOS & React Native Developer Crafting native mobile experi…"
type textarea "x"
type textarea "[PERSON_NAME] Senior iOS & React Native Developer Crafting native mobile experi…"
type textarea "x"
type textarea "[PERSON_NAME] Senior iOS & React Native Developer Crafting native mobile experi…"
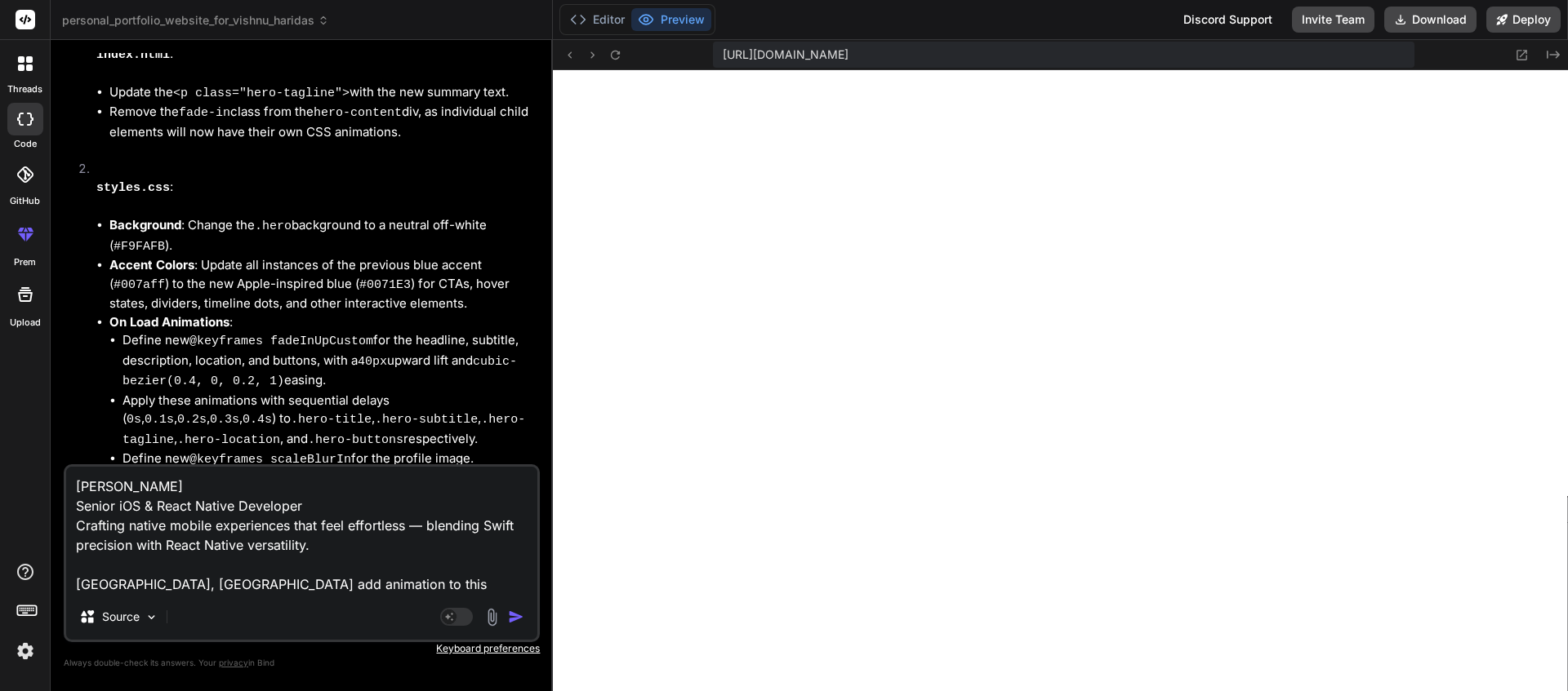
type textarea "x"
type textarea "[PERSON_NAME] Senior iOS & React Native Developer Crafting native mobile experi…"
type textarea "x"
type textarea "[PERSON_NAME] Senior iOS & React Native Developer Crafting native mobile experi…"
type textarea "x"
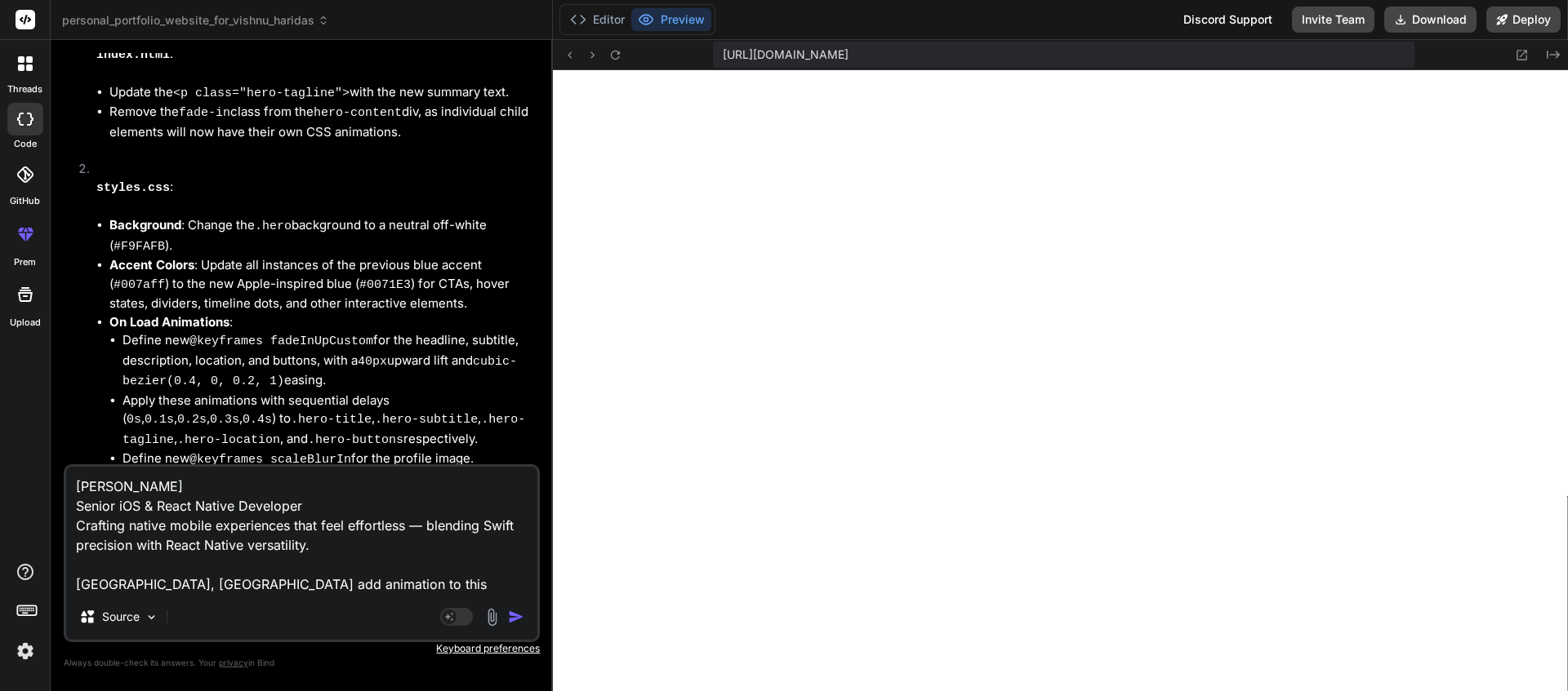
type textarea "[PERSON_NAME] Senior iOS & React Native Developer Crafting native mobile experi…"
type textarea "x"
type textarea "[PERSON_NAME] Senior iOS & React Native Developer Crafting native mobile experi…"
type textarea "x"
type textarea "[PERSON_NAME] Senior iOS & React Native Developer Crafting native mobile experi…"
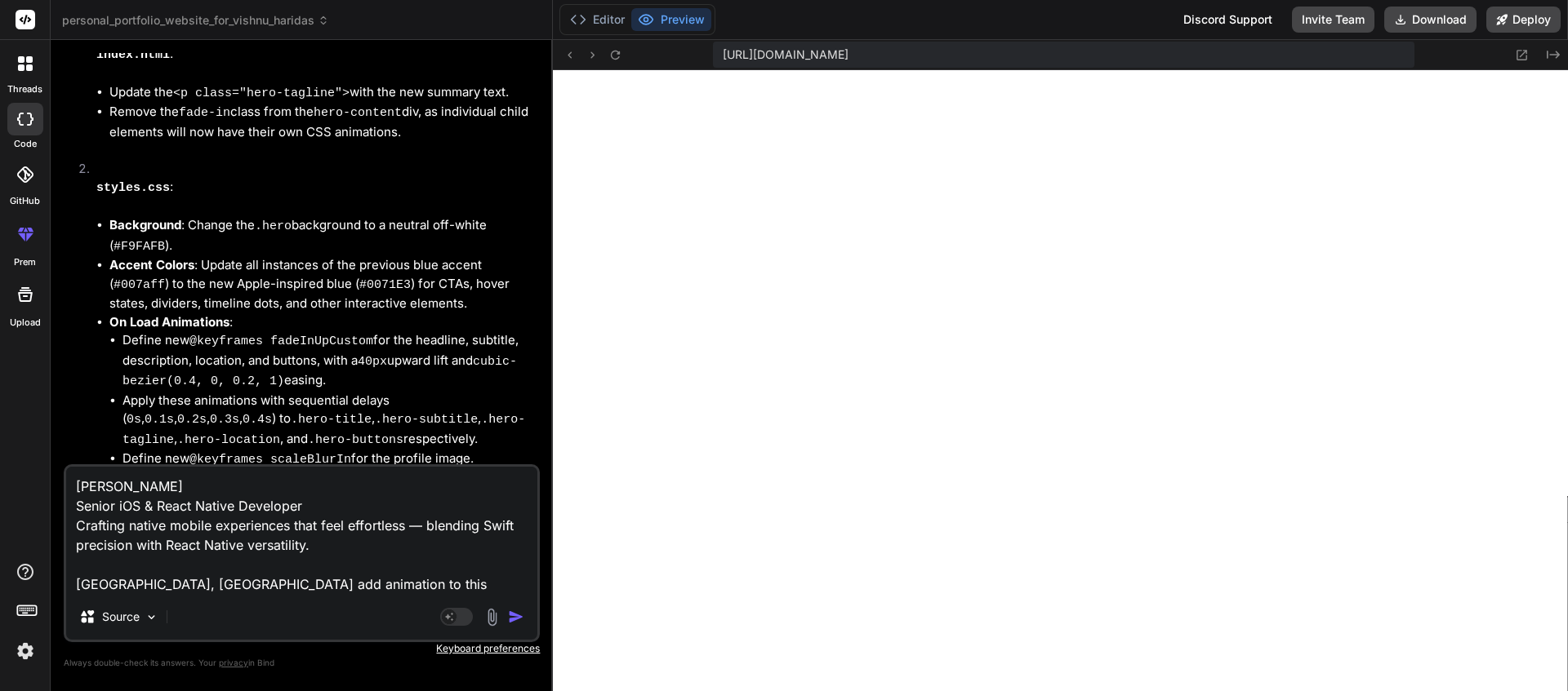
type textarea "x"
type textarea "[PERSON_NAME] Senior iOS & React Native Developer Crafting native mobile experi…"
type textarea "x"
type textarea "[PERSON_NAME] Senior iOS & React Native Developer Crafting native mobile experi…"
type textarea "x"
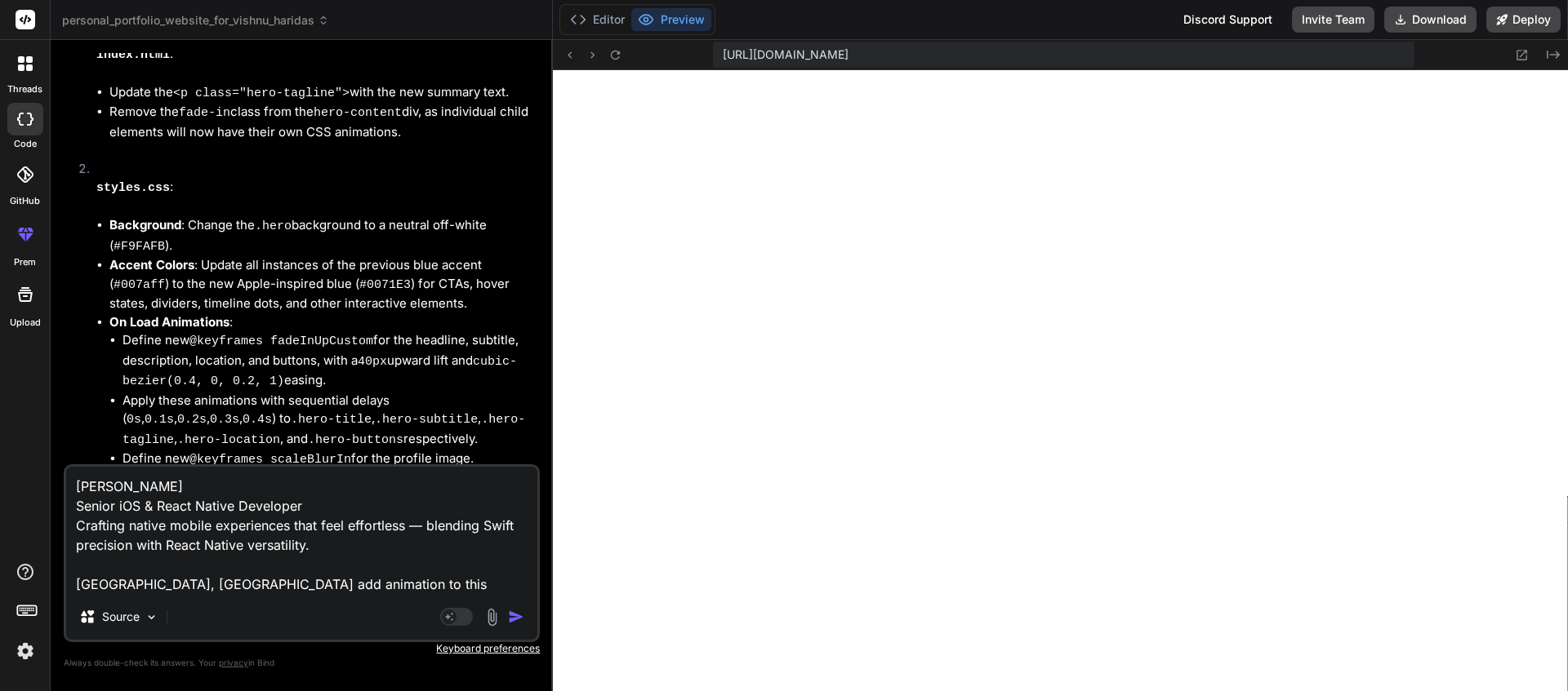
type textarea "[PERSON_NAME] Senior iOS & React Native Developer Crafting native mobile experi…"
type textarea "x"
type textarea "[PERSON_NAME] Senior iOS & React Native Developer Crafting native mobile experi…"
type textarea "x"
type textarea "[PERSON_NAME] Senior iOS & React Native Developer Crafting native mobile experi…"
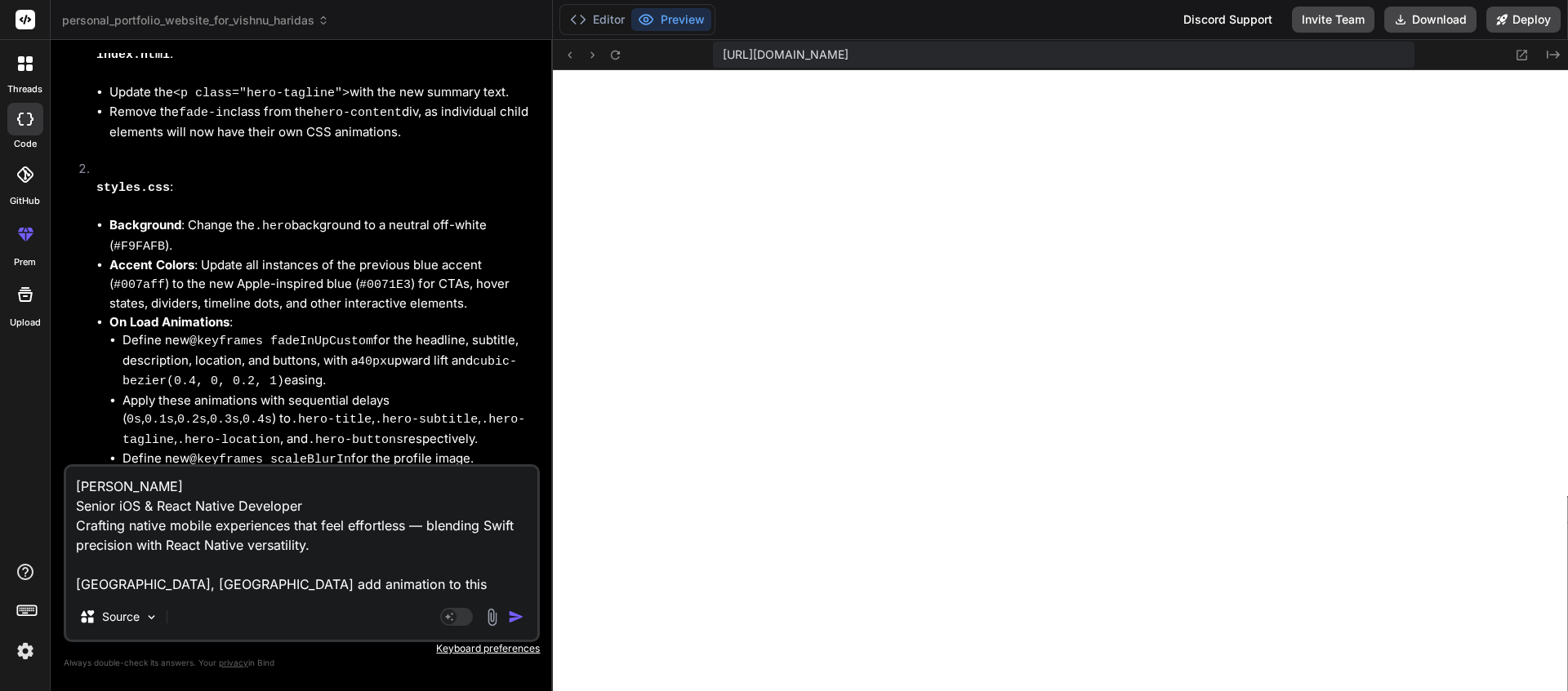
type textarea "x"
type textarea "[PERSON_NAME] Senior iOS & React Native Developer Crafting native mobile experi…"
type textarea "x"
type textarea "[PERSON_NAME] Senior iOS & React Native Developer Crafting native mobile experi…"
type textarea "x"
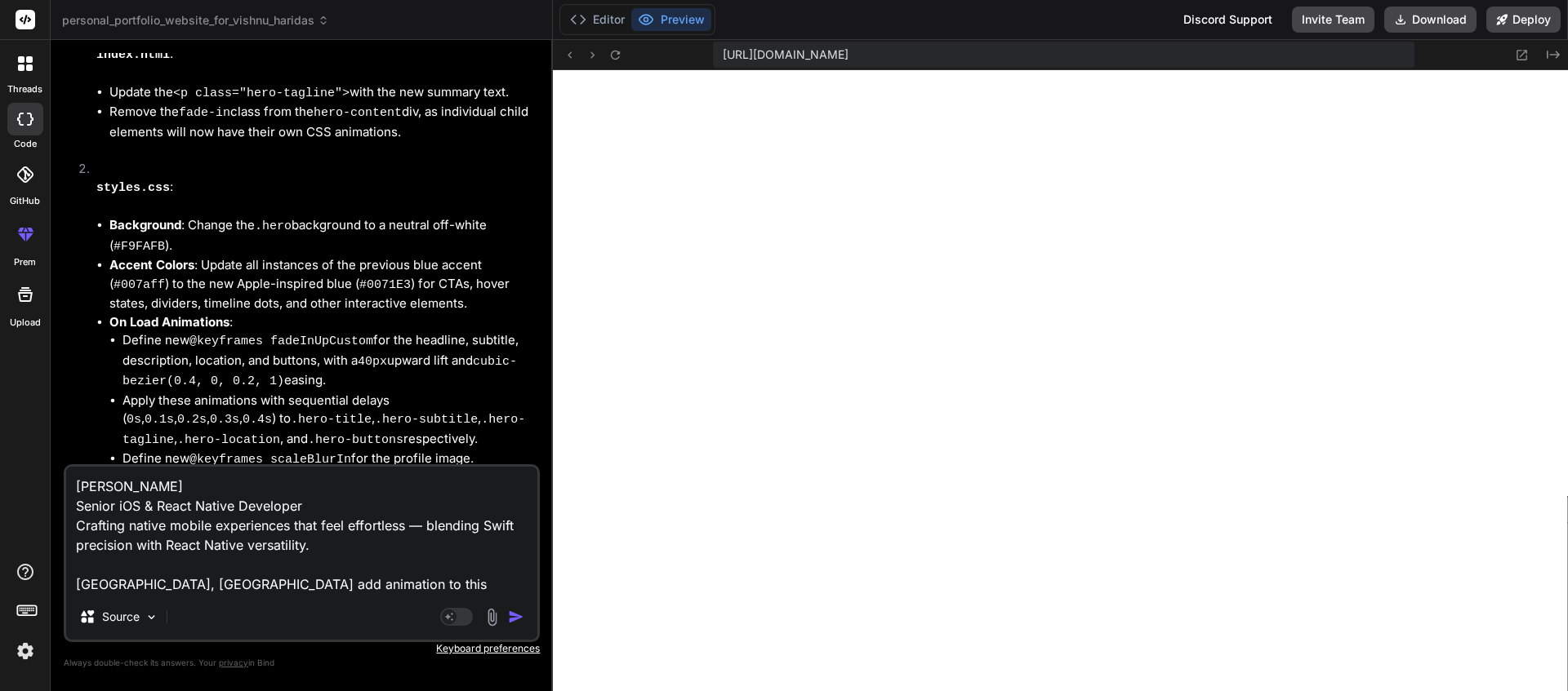
type textarea "[PERSON_NAME] Senior iOS & React Native Developer Crafting native mobile experi…"
type textarea "x"
type textarea "[PERSON_NAME] Senior iOS & React Native Developer Crafting native mobile experi…"
type textarea "x"
type textarea "[PERSON_NAME] Senior iOS & React Native Developer Crafting native mobile experi…"
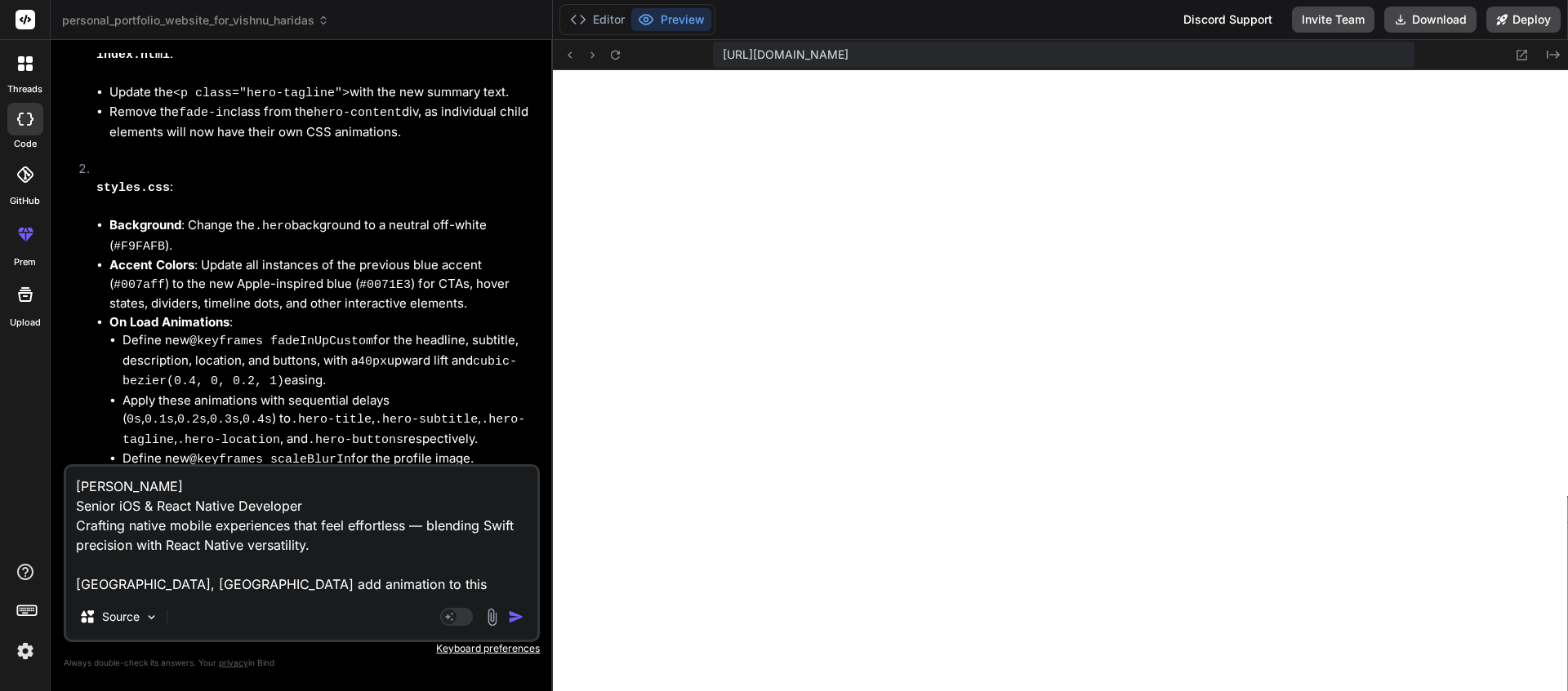
type textarea "x"
type textarea "[PERSON_NAME] Senior iOS & React Native Developer Crafting native mobile experi…"
type textarea "x"
type textarea "[PERSON_NAME] Senior iOS & React Native Developer Crafting native mobile experi…"
type textarea "x"
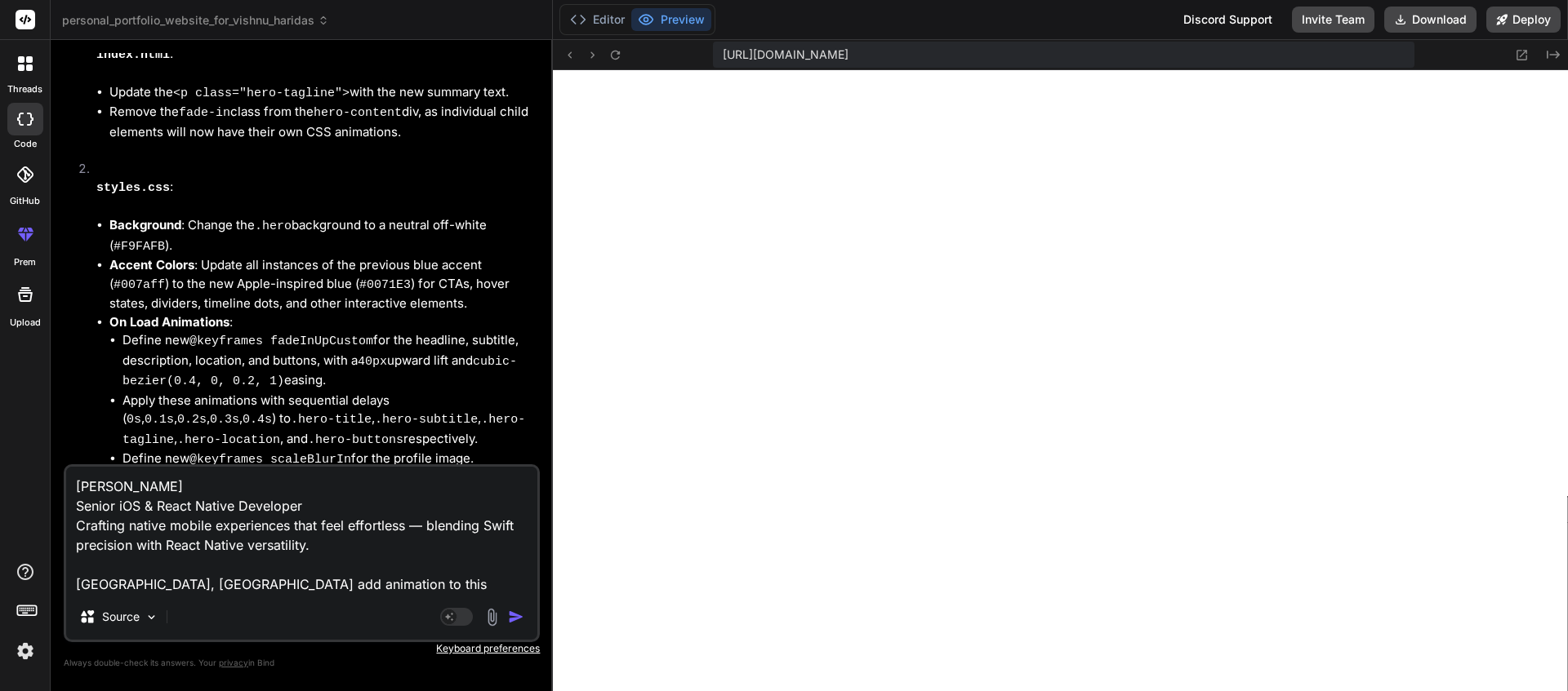
type textarea "[PERSON_NAME] Senior iOS & React Native Developer Crafting native mobile experi…"
type textarea "x"
type textarea "[PERSON_NAME] Senior iOS & React Native Developer Crafting native mobile experi…"
type textarea "x"
type textarea "[PERSON_NAME] Senior iOS & React Native Developer Crafting native mobile experi…"
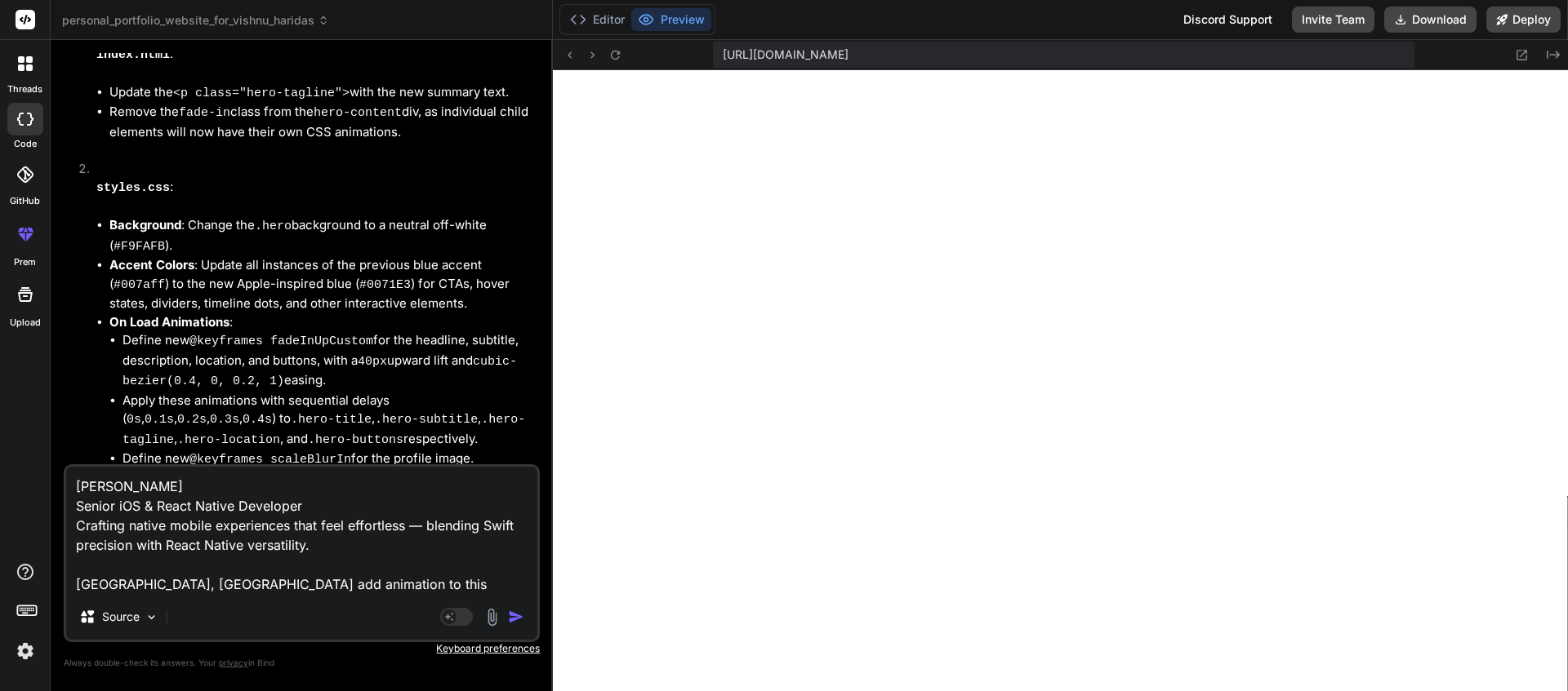
type textarea "x"
type textarea "[PERSON_NAME] Senior iOS & React Native Developer Crafting native mobile experi…"
type textarea "x"
type textarea "[PERSON_NAME] Senior iOS & React Native Developer Crafting native mobile experi…"
type textarea "x"
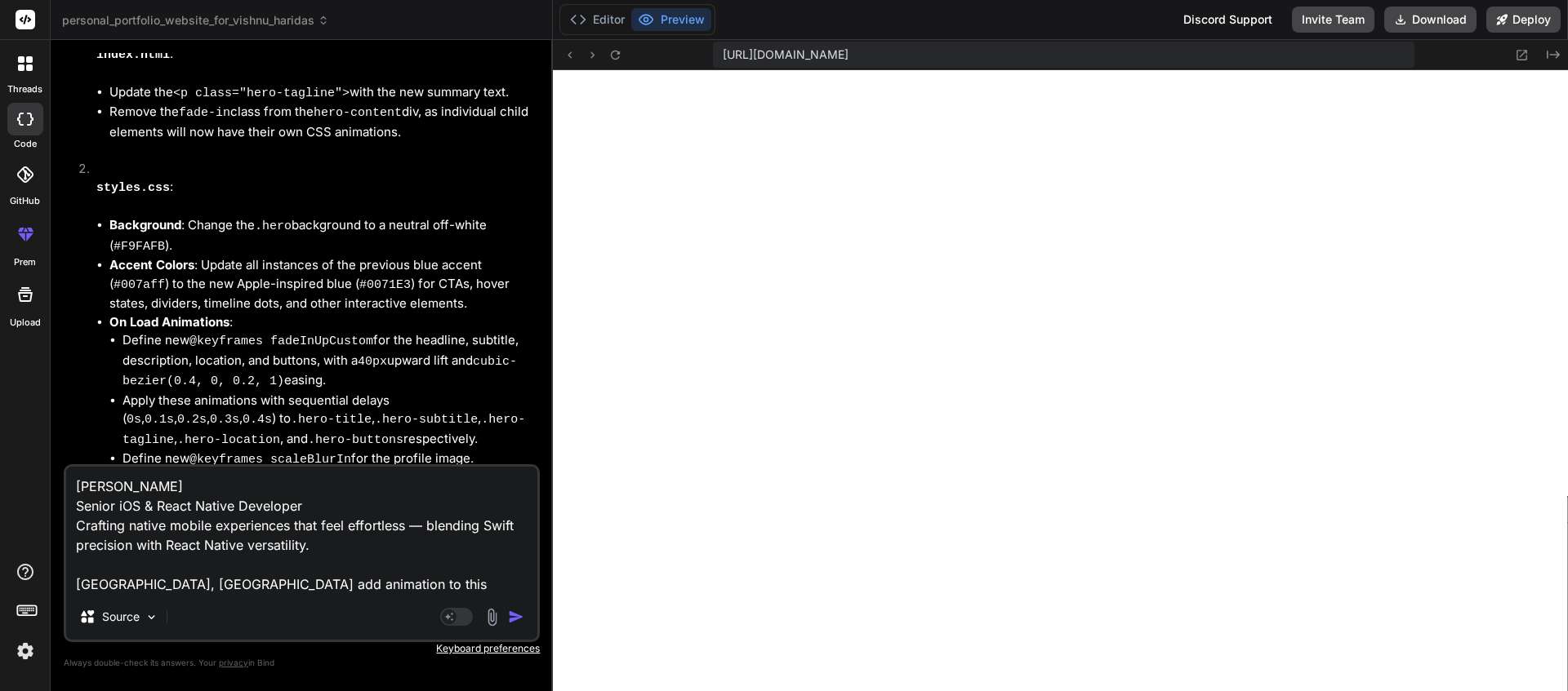
type textarea "[PERSON_NAME] Senior iOS & React Native Developer Crafting native mobile experi…"
type textarea "x"
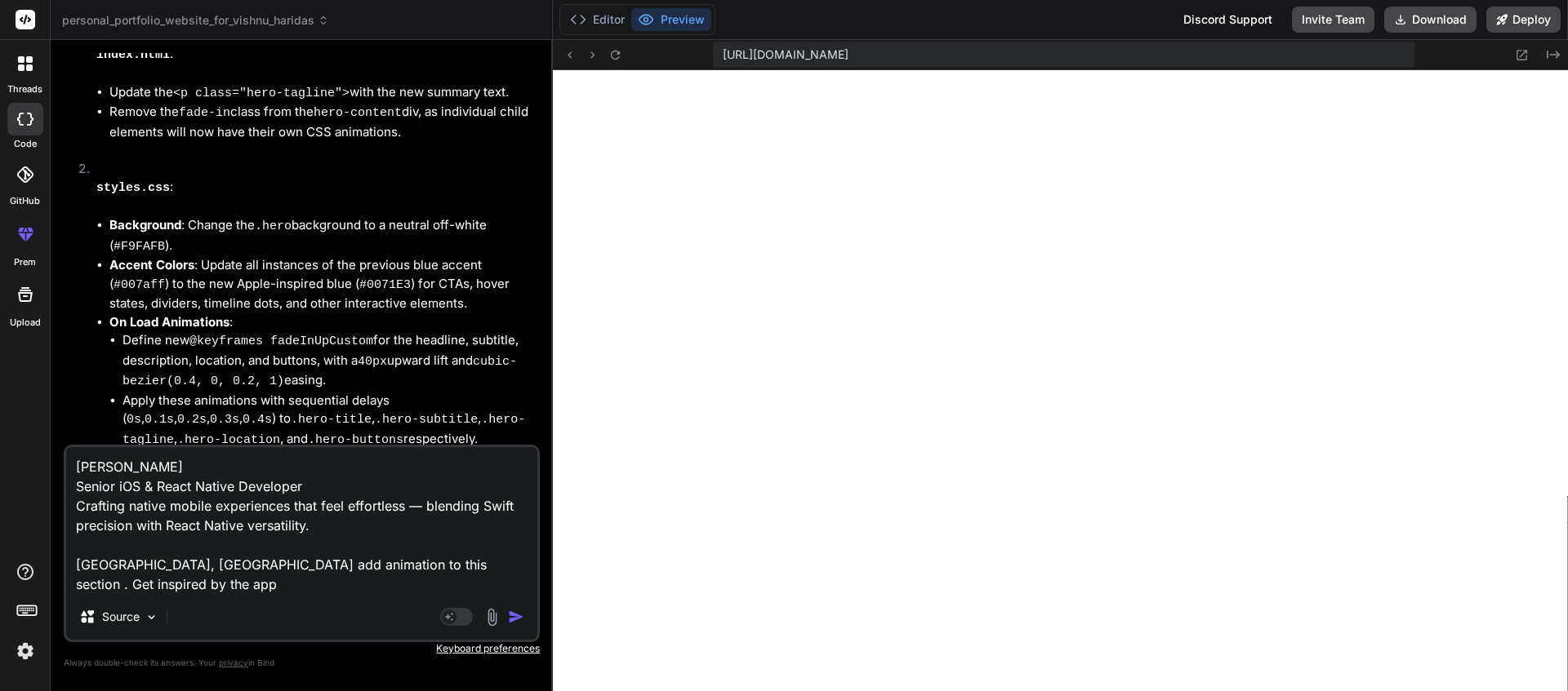
type textarea "[PERSON_NAME] Senior iOS & React Native Developer Crafting native mobile experi…"
type textarea "x"
type textarea "[PERSON_NAME] Senior iOS & React Native Developer Crafting native mobile experi…"
type textarea "x"
type textarea "[PERSON_NAME] Senior iOS & React Native Developer Crafting native mobile experi…"
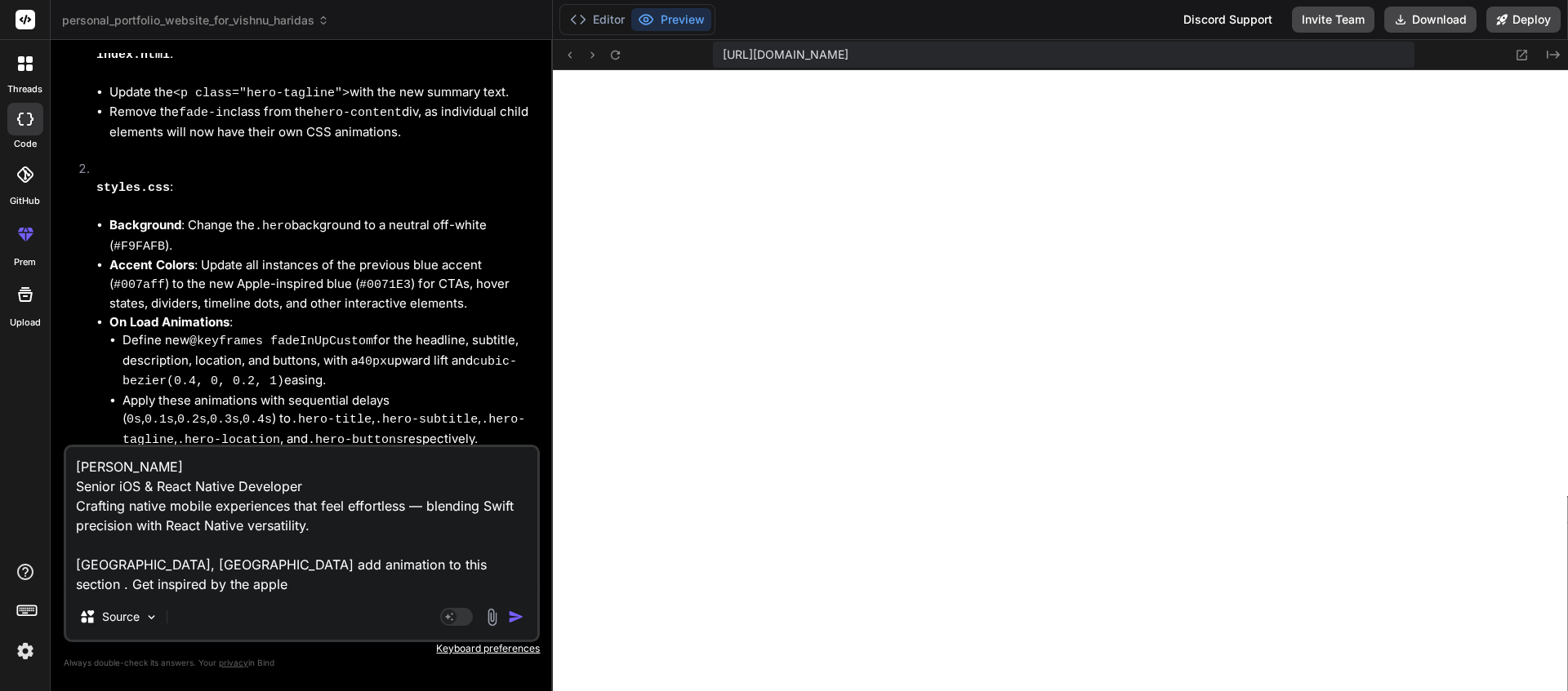
type textarea "x"
type textarea "[PERSON_NAME] Senior iOS & React Native Developer Crafting native mobile experi…"
type textarea "x"
type textarea "[PERSON_NAME] Senior iOS & React Native Developer Crafting native mobile experi…"
type textarea "x"
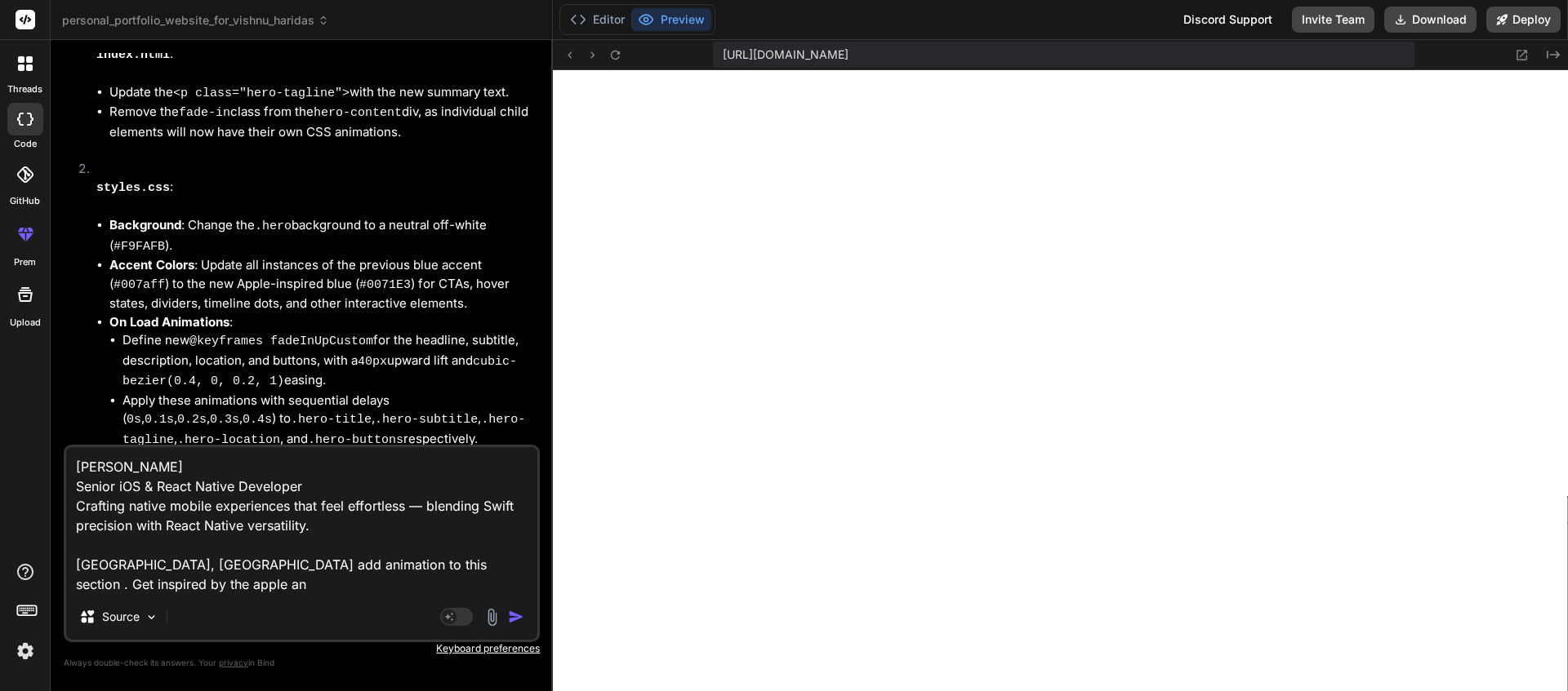
type textarea "[PERSON_NAME] Senior iOS & React Native Developer Crafting native mobile experi…"
type textarea "x"
type textarea "[PERSON_NAME] Senior iOS & React Native Developer Crafting native mobile experi…"
type textarea "x"
type textarea "[PERSON_NAME] Senior iOS & React Native Developer Crafting native mobile experi…"
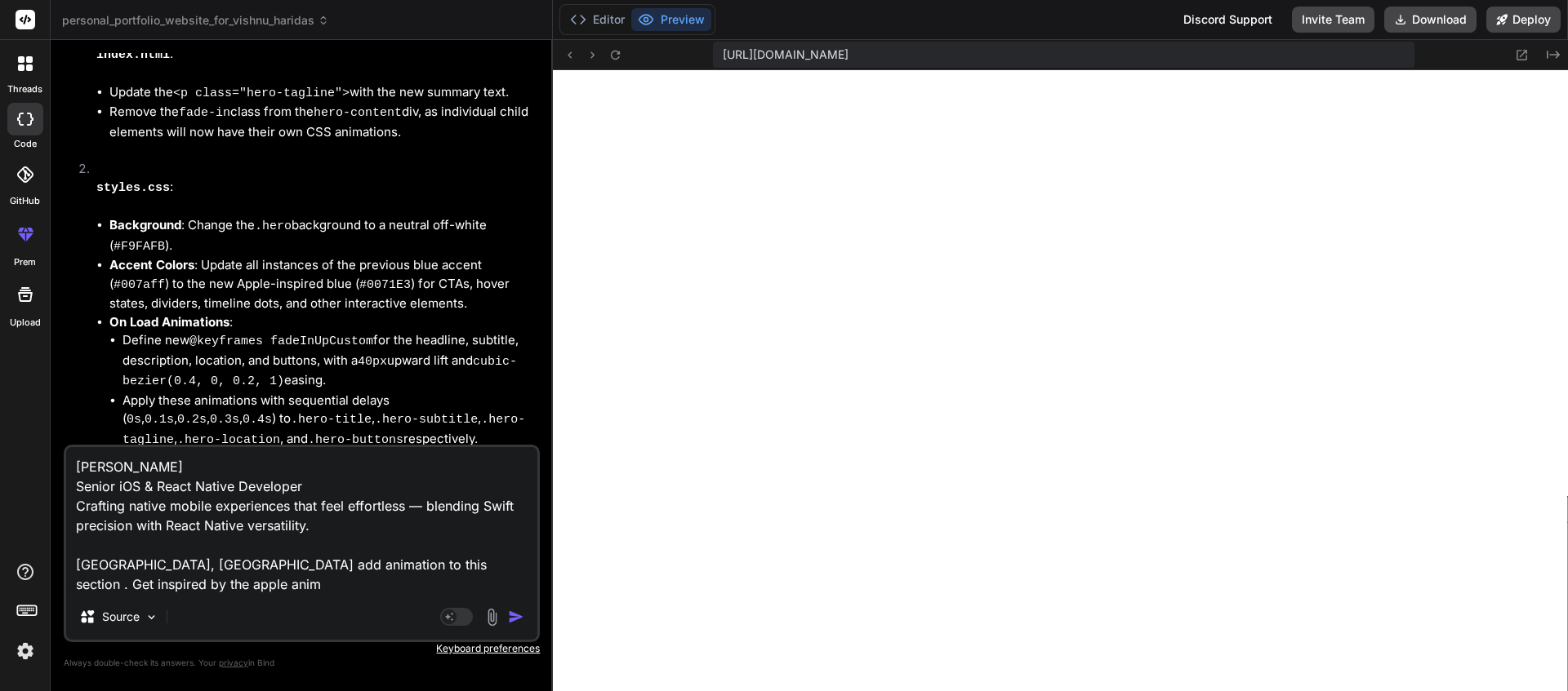
type textarea "x"
type textarea "[PERSON_NAME] Senior iOS & React Native Developer Crafting native mobile experi…"
type textarea "x"
type textarea "[PERSON_NAME] Senior iOS & React Native Developer Crafting native mobile experi…"
type textarea "x"
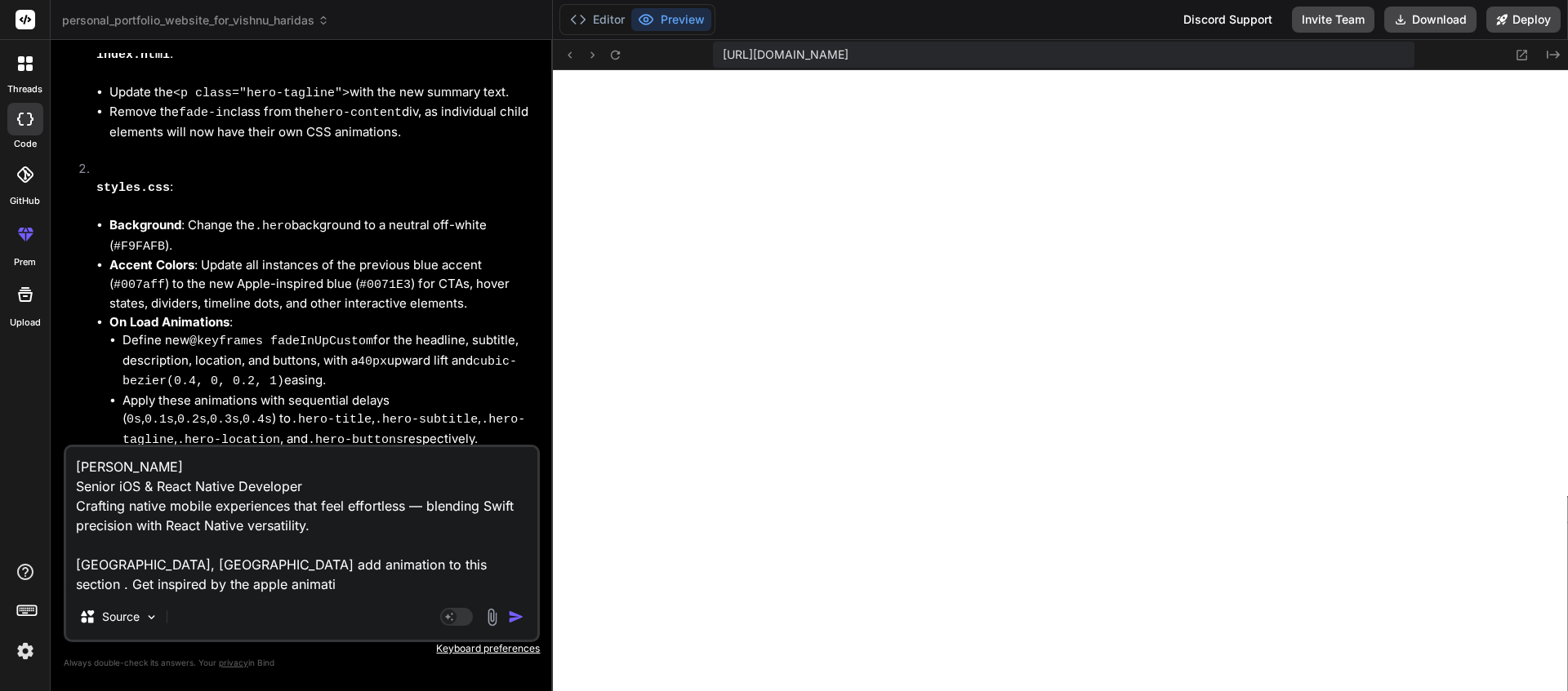
type textarea "[PERSON_NAME] Senior iOS & React Native Developer Crafting native mobile experi…"
type textarea "x"
type textarea "[PERSON_NAME] Senior iOS & React Native Developer Crafting native mobile experi…"
type textarea "x"
type textarea "[PERSON_NAME] Senior iOS & React Native Developer Crafting native mobile experi…"
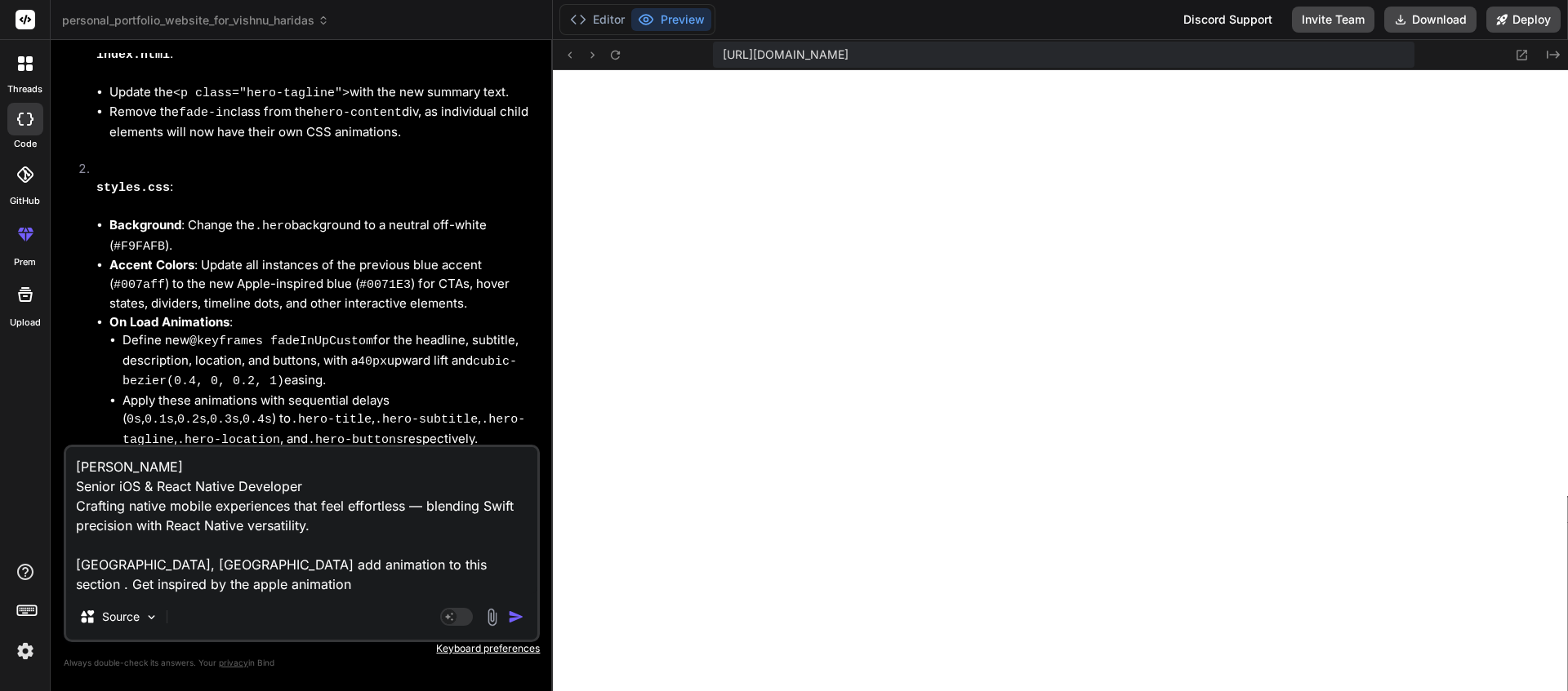
type textarea "x"
type textarea "[PERSON_NAME] Senior iOS & React Native Developer Crafting native mobile experi…"
type textarea "x"
type textarea "[PERSON_NAME] Senior iOS & React Native Developer Crafting native mobile experi…"
type textarea "x"
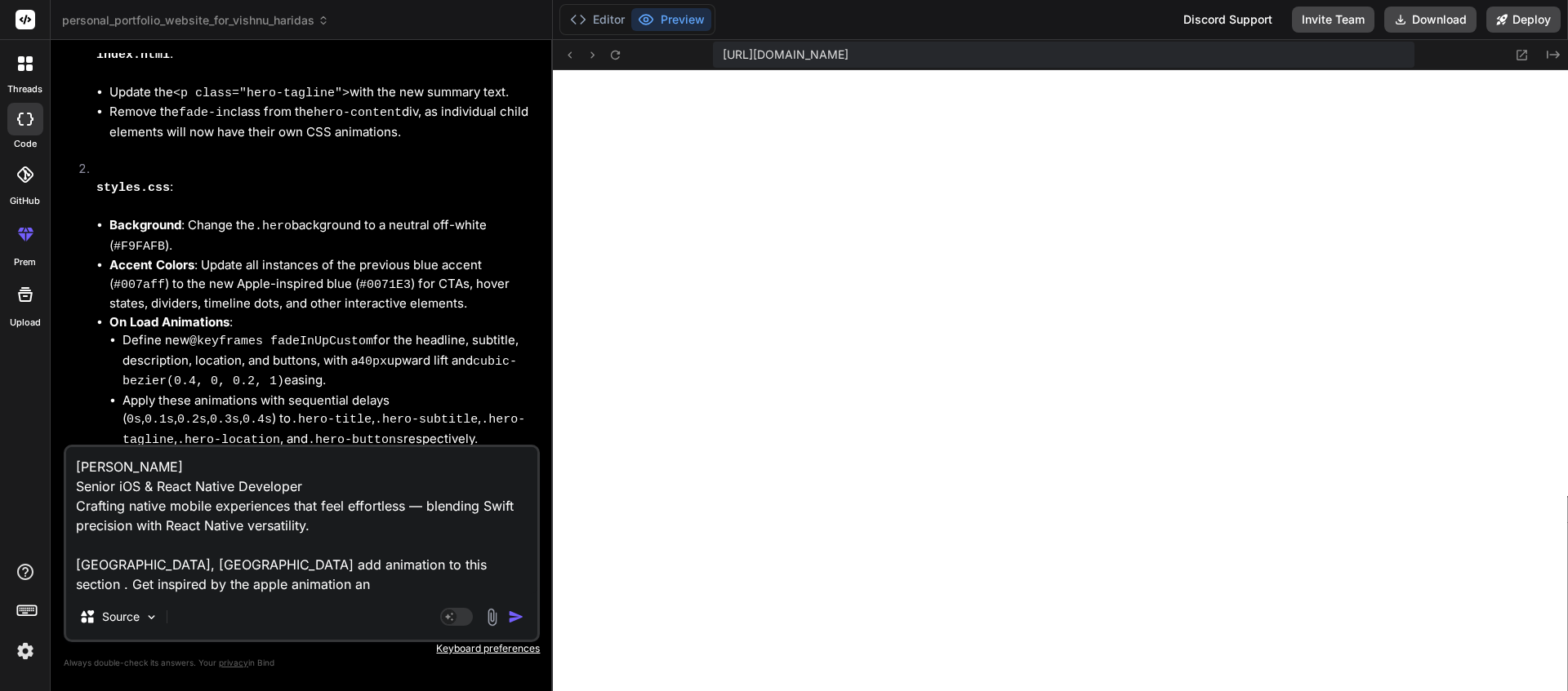
type textarea "[PERSON_NAME] Senior iOS & React Native Developer Crafting native mobile experi…"
type textarea "x"
type textarea "[PERSON_NAME] Senior iOS & React Native Developer Crafting native mobile experi…"
type textarea "x"
type textarea "[PERSON_NAME] Senior iOS & React Native Developer Crafting native mobile experi…"
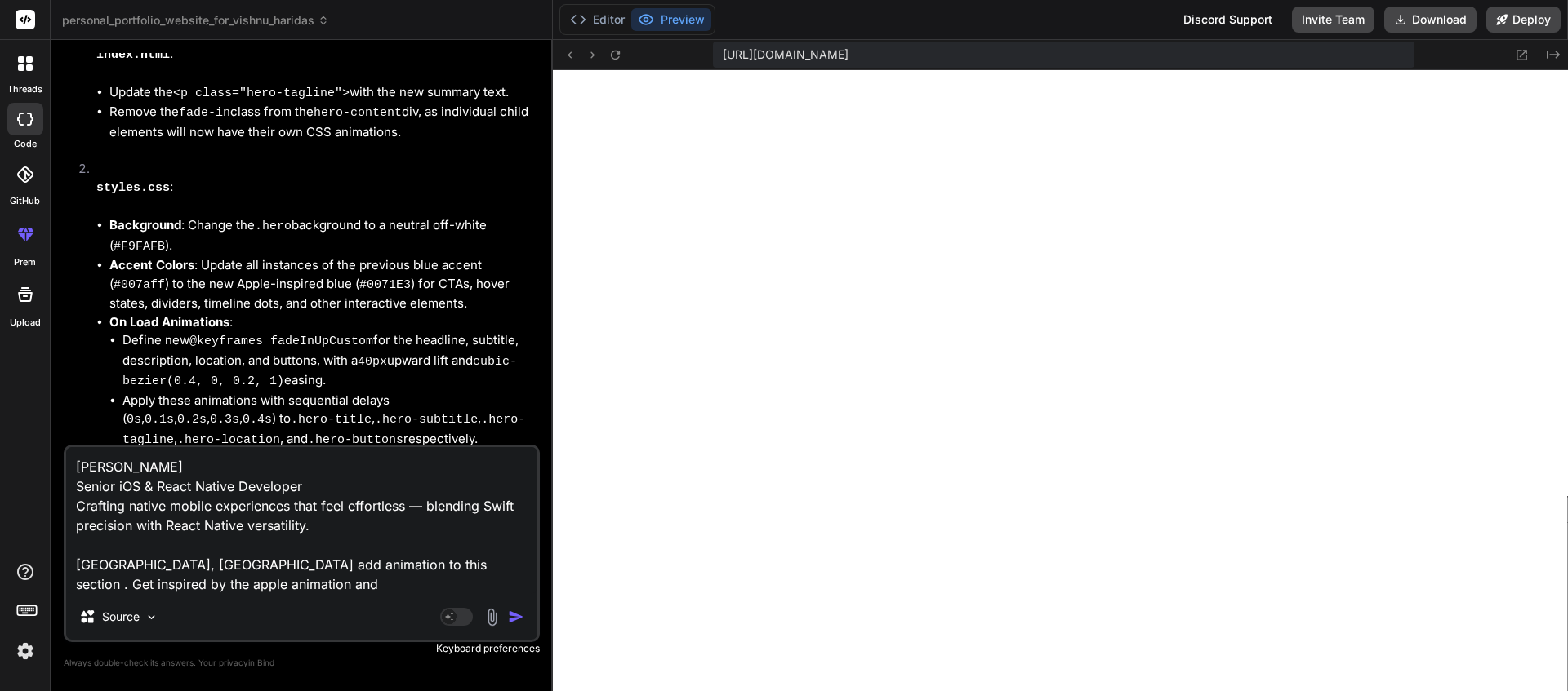
type textarea "x"
type textarea "[PERSON_NAME] Senior iOS & React Native Developer Crafting native mobile experi…"
type textarea "x"
type textarea "[PERSON_NAME] Senior iOS & React Native Developer Crafting native mobile experi…"
type textarea "x"
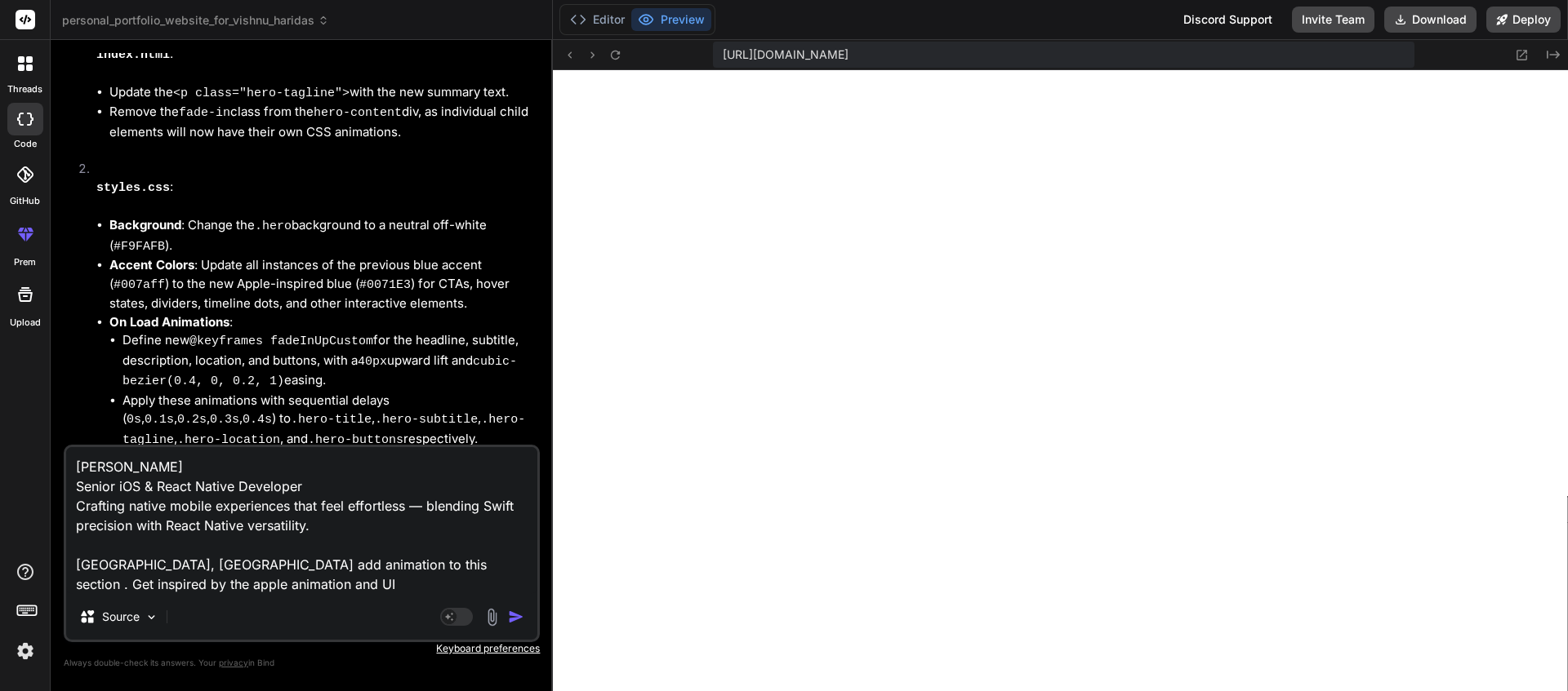
type textarea "[PERSON_NAME] Senior iOS & React Native Developer Crafting native mobile experi…"
type textarea "x"
type textarea "[PERSON_NAME] Senior iOS & React Native Developer Crafting native mobile experi…"
type textarea "x"
type textarea "[PERSON_NAME] Senior iOS & React Native Developer Crafting native mobile experi…"
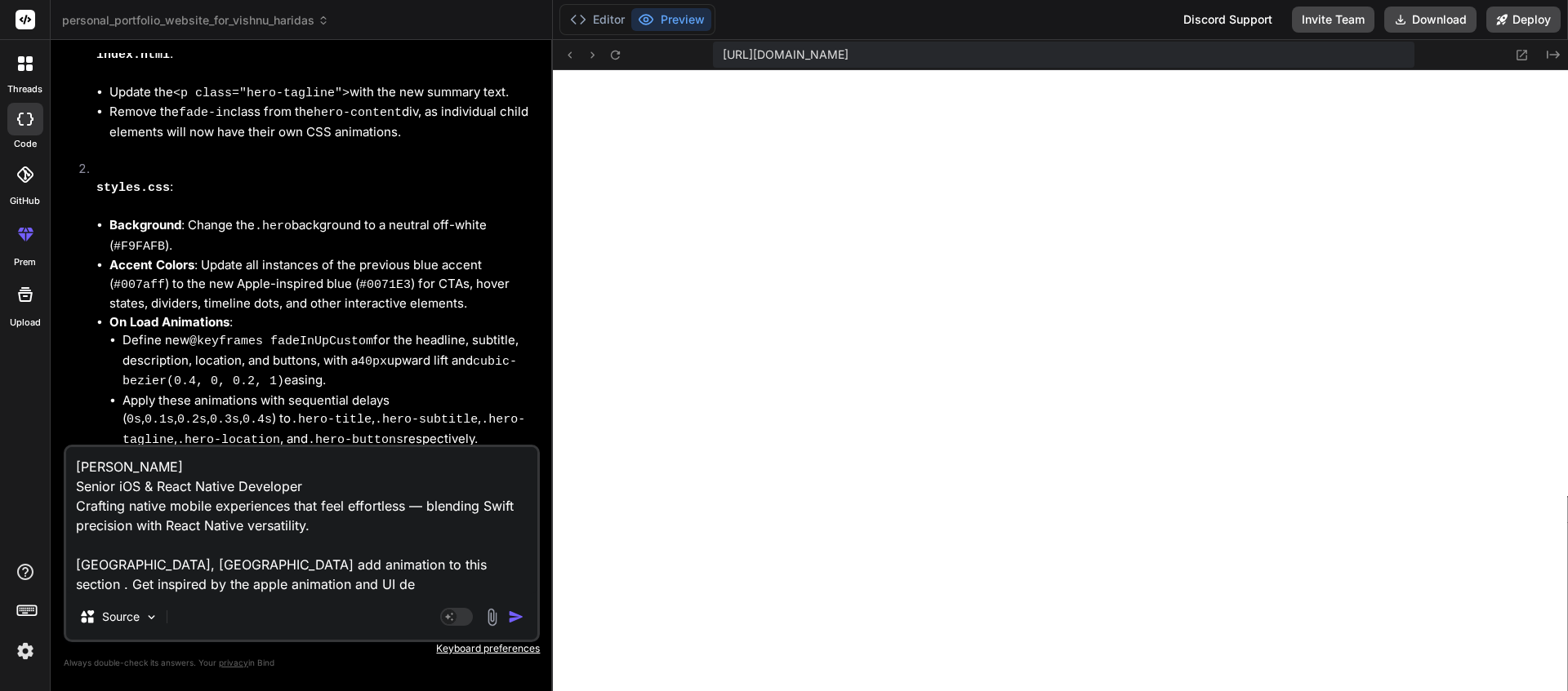
type textarea "x"
type textarea "[PERSON_NAME] Senior iOS & React Native Developer Crafting native mobile experi…"
type textarea "x"
type textarea "[PERSON_NAME] Senior iOS & React Native Developer Crafting native mobile experi…"
type textarea "x"
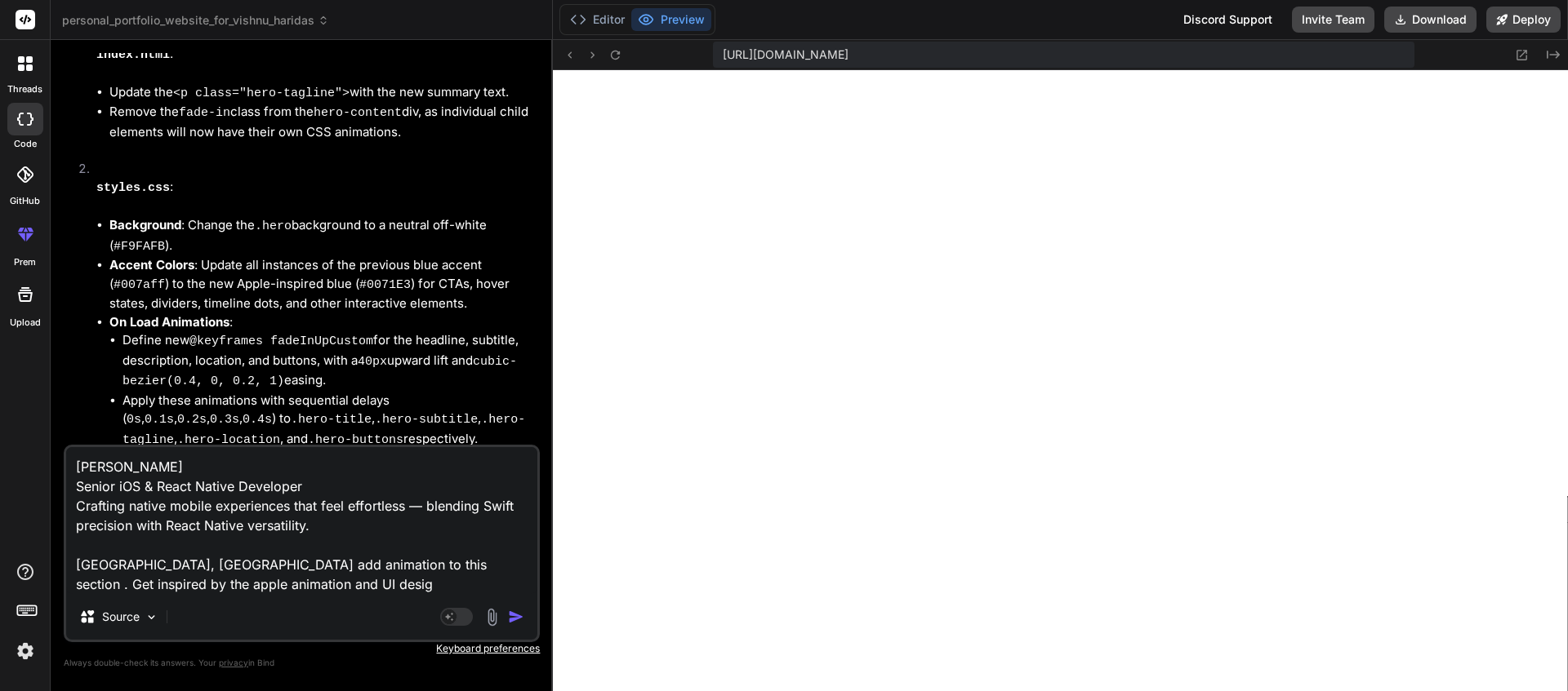
type textarea "[PERSON_NAME] Senior iOS & React Native Developer Crafting native mobile experi…"
type textarea "x"
type textarea "[PERSON_NAME] Senior iOS & React Native Developer Crafting native mobile experi…"
type textarea "x"
type textarea "[PERSON_NAME] Senior iOS & React Native Developer Crafting native mobile experi…"
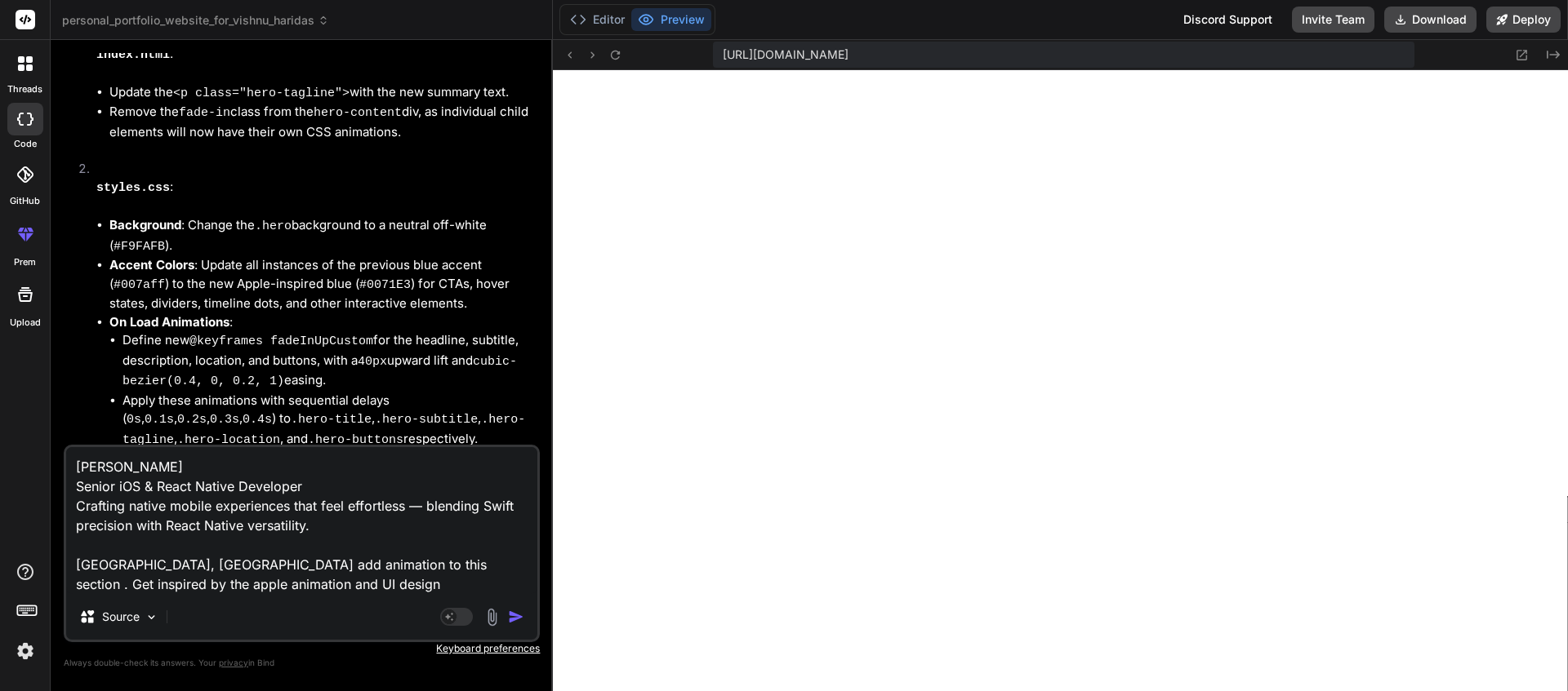
type textarea "x"
type textarea "[PERSON_NAME] Senior iOS & React Native Developer Crafting native mobile experi…"
type textarea "x"
type textarea "[PERSON_NAME] Senior iOS & React Native Developer Crafting native mobile experi…"
type textarea "x"
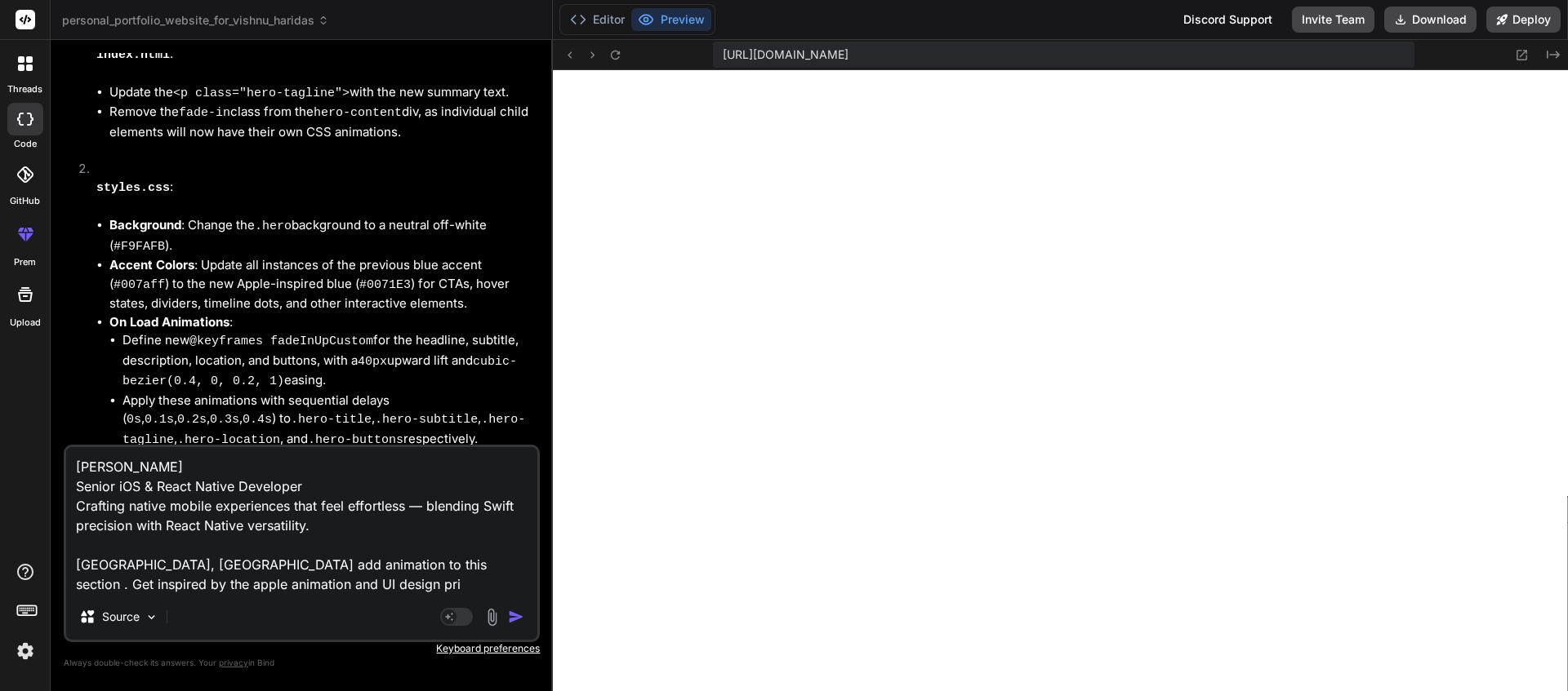
type textarea "[PERSON_NAME] Senior iOS & React Native Developer Crafting native mobile experi…"
type textarea "x"
type textarea "[PERSON_NAME] Senior iOS & React Native Developer Crafting native mobile experi…"
type textarea "x"
type textarea "[PERSON_NAME] Senior iOS & React Native Developer Crafting native mobile experi…"
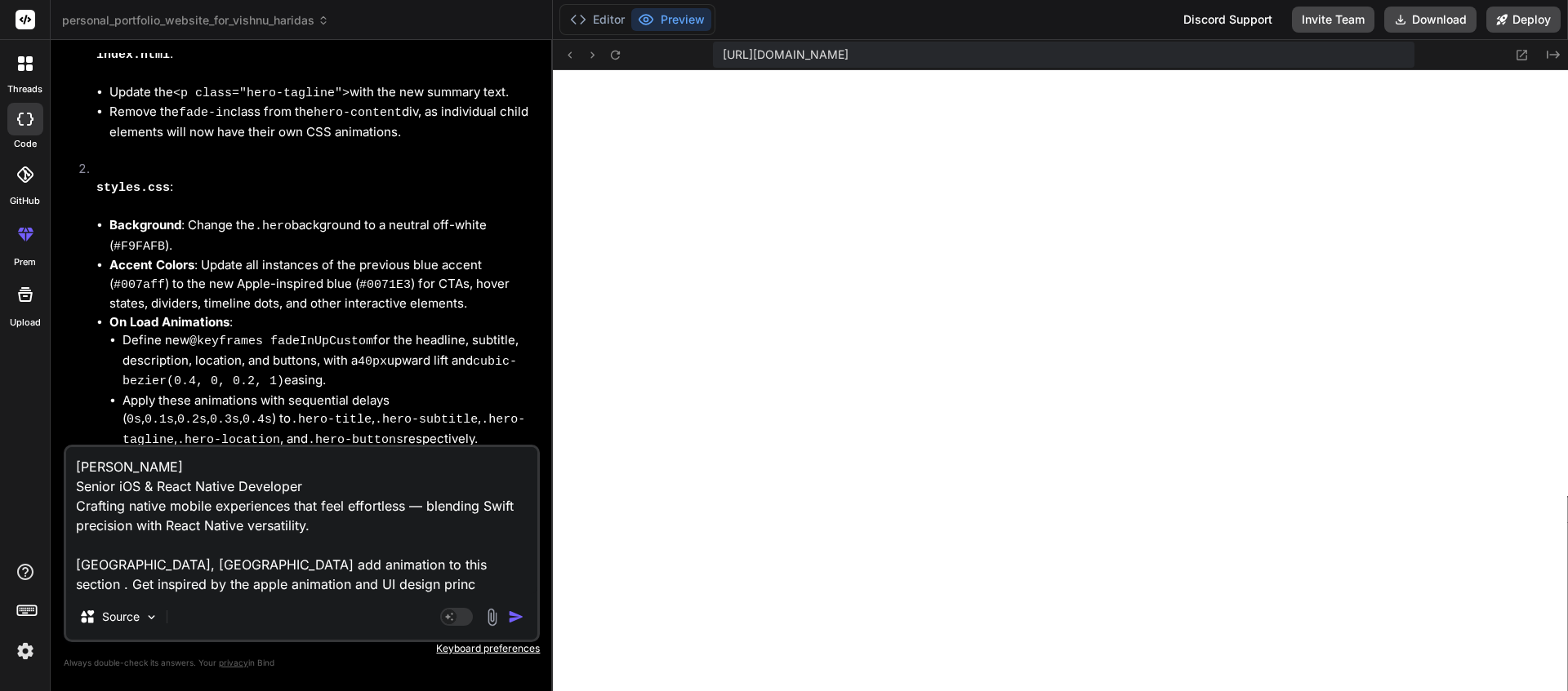
type textarea "x"
type textarea "[PERSON_NAME] Senior iOS & React Native Developer Crafting native mobile experi…"
type textarea "x"
type textarea "[PERSON_NAME] Senior iOS & React Native Developer Crafting native mobile experi…"
type textarea "x"
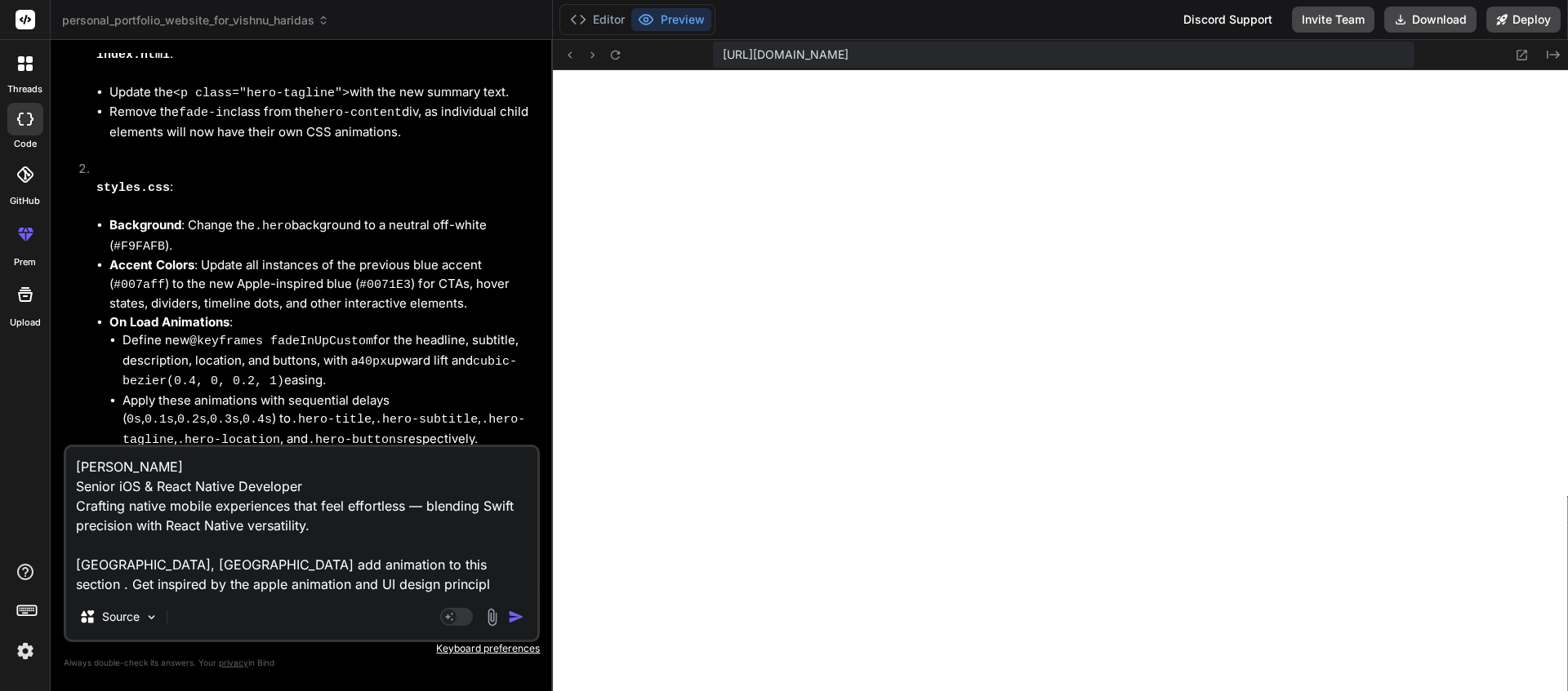
type textarea "[PERSON_NAME] Senior iOS & React Native Developer Crafting native mobile experi…"
type textarea "x"
type textarea "[PERSON_NAME] Senior iOS & React Native Developer Crafting native mobile experi…"
type textarea "x"
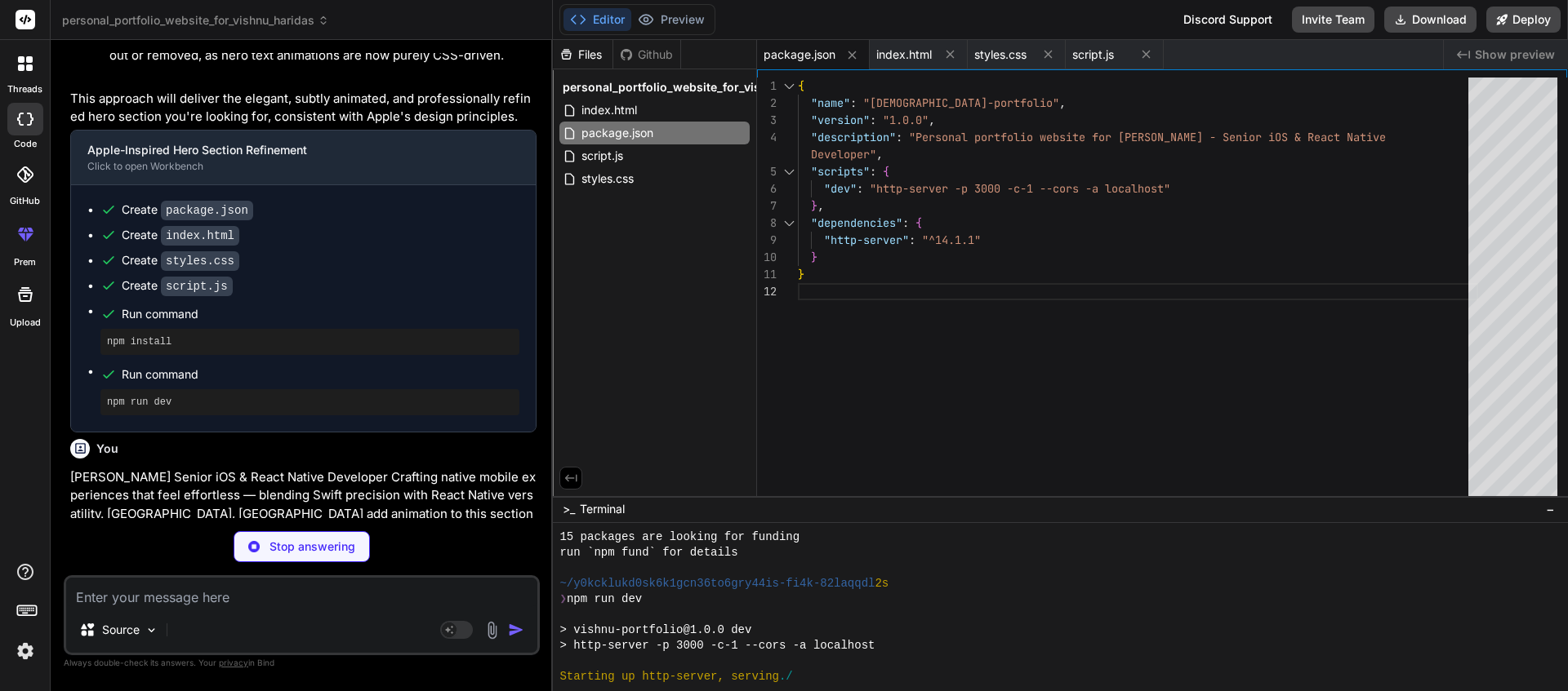
scroll to position [14543, 0]
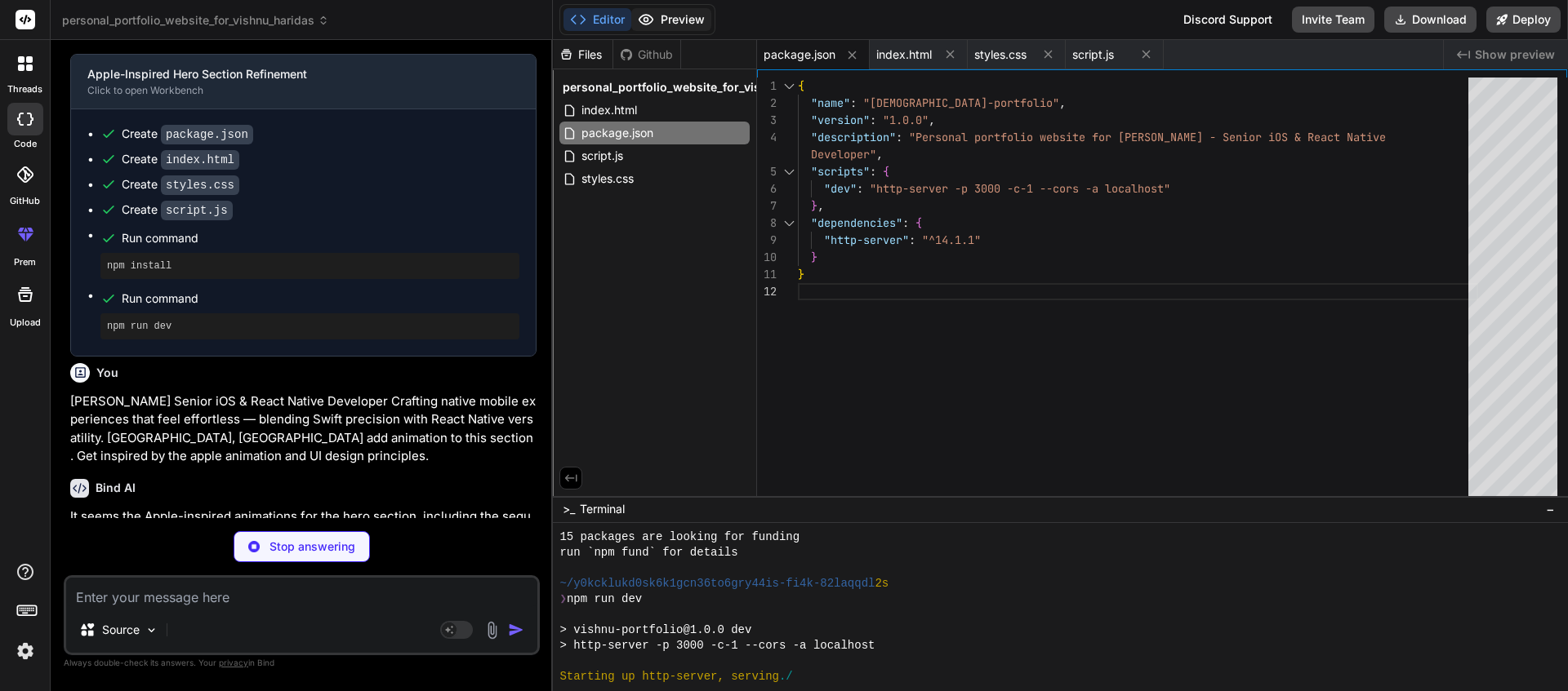
click at [658, 19] on button "Preview" at bounding box center [671, 20] width 80 height 23
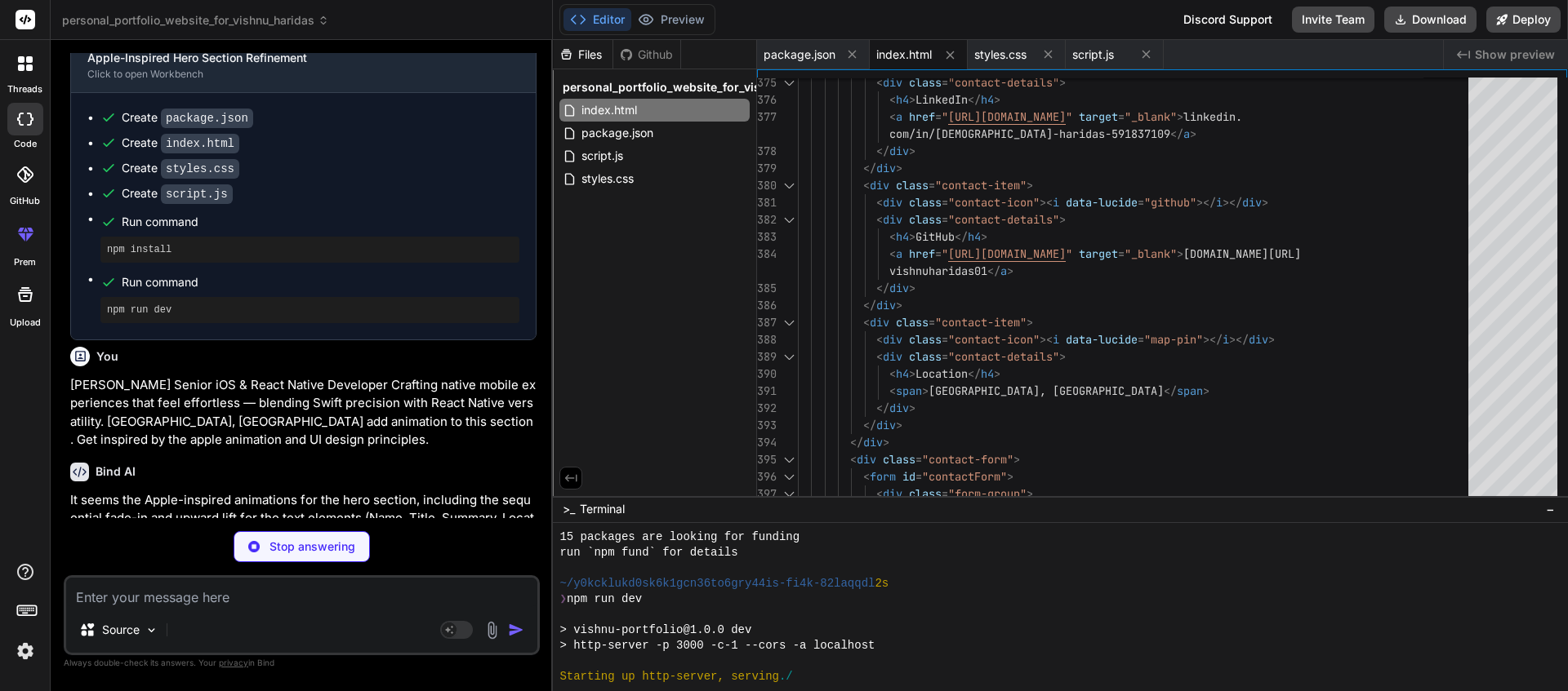
scroll to position [14567, 0]
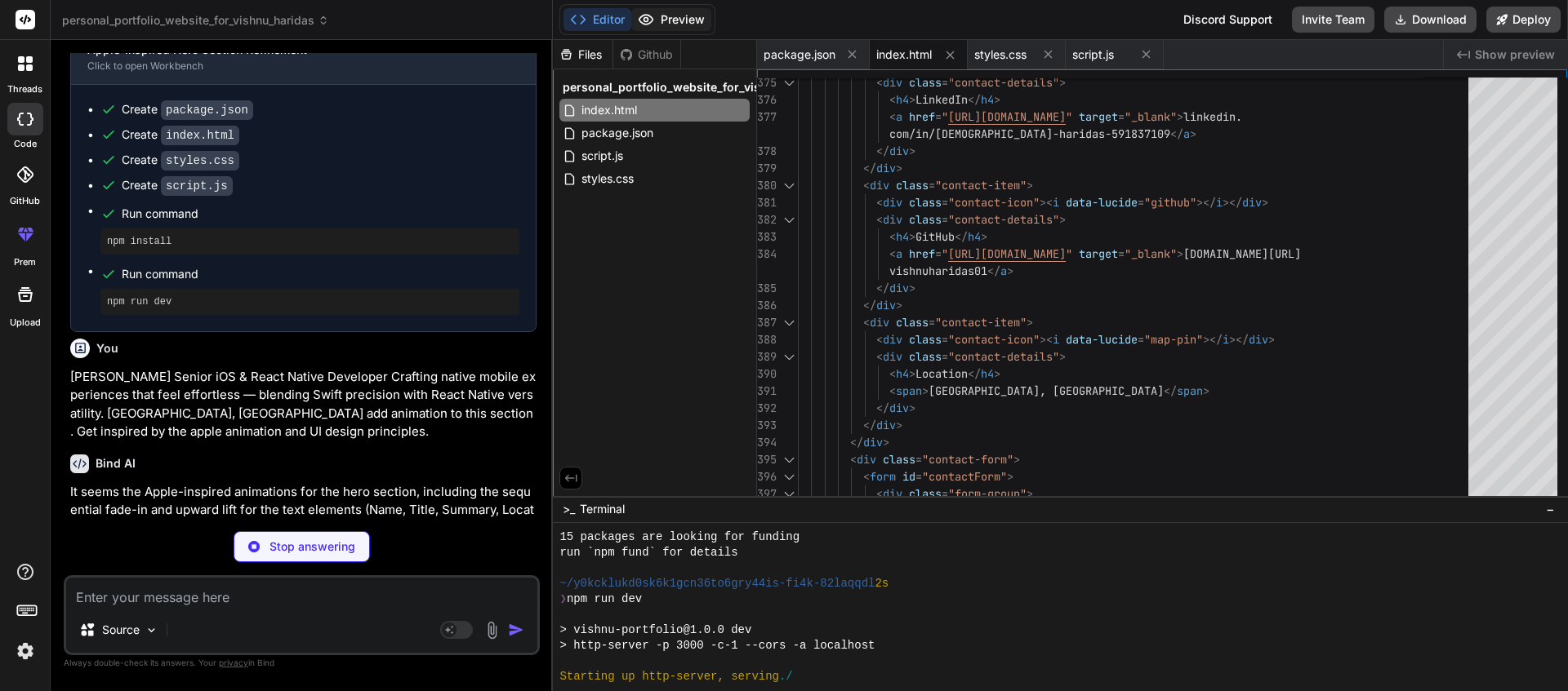
click at [687, 24] on button "Preview" at bounding box center [671, 20] width 80 height 23
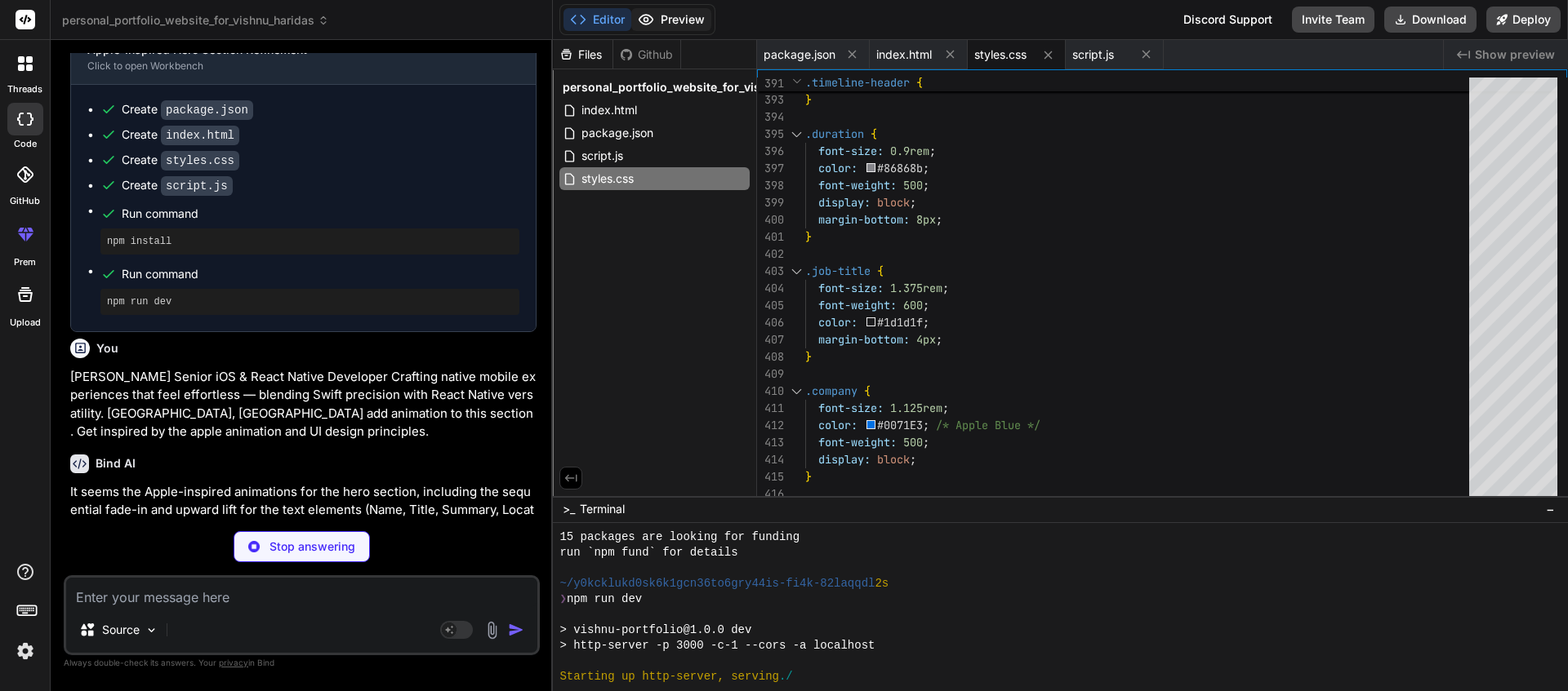
click at [689, 24] on button "Preview" at bounding box center [671, 20] width 80 height 23
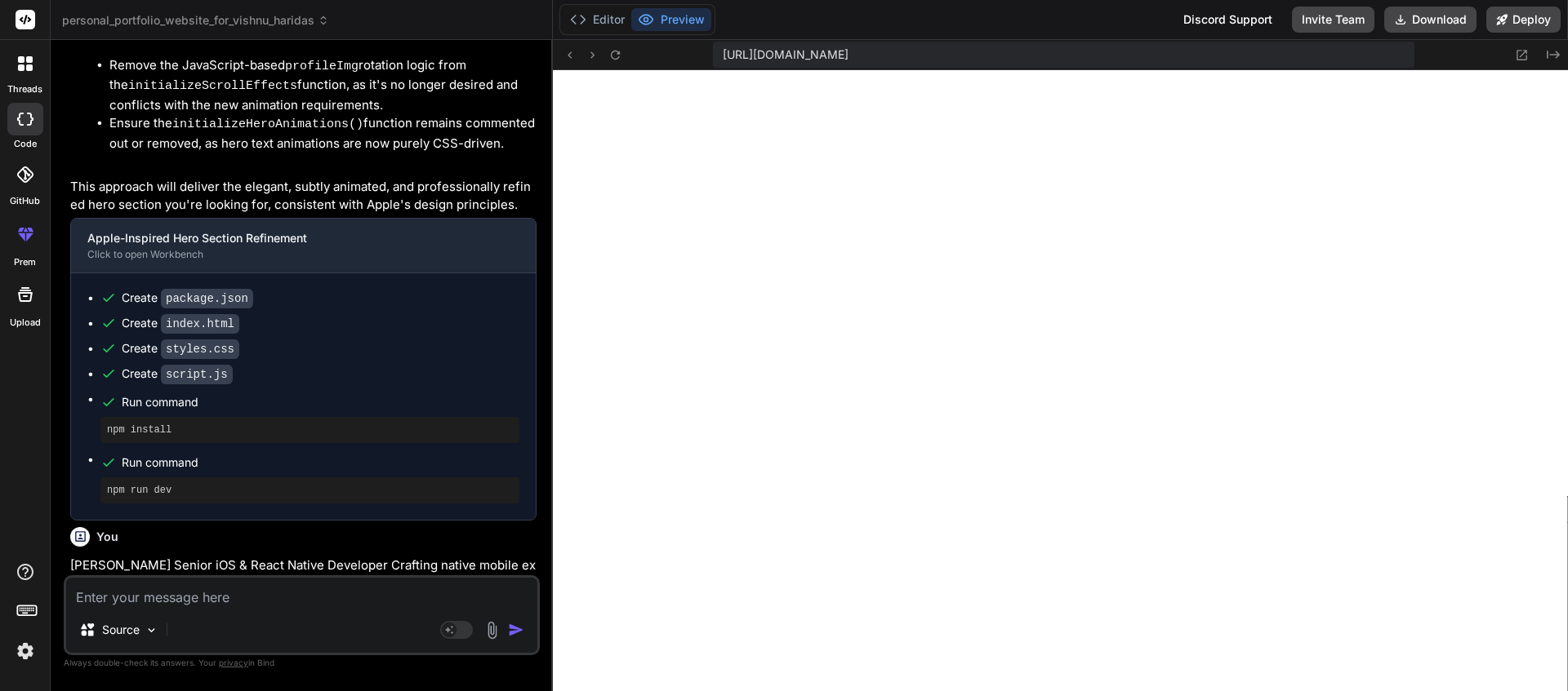
scroll to position [14375, 0]
click at [1521, 48] on icon at bounding box center [1522, 55] width 14 height 14
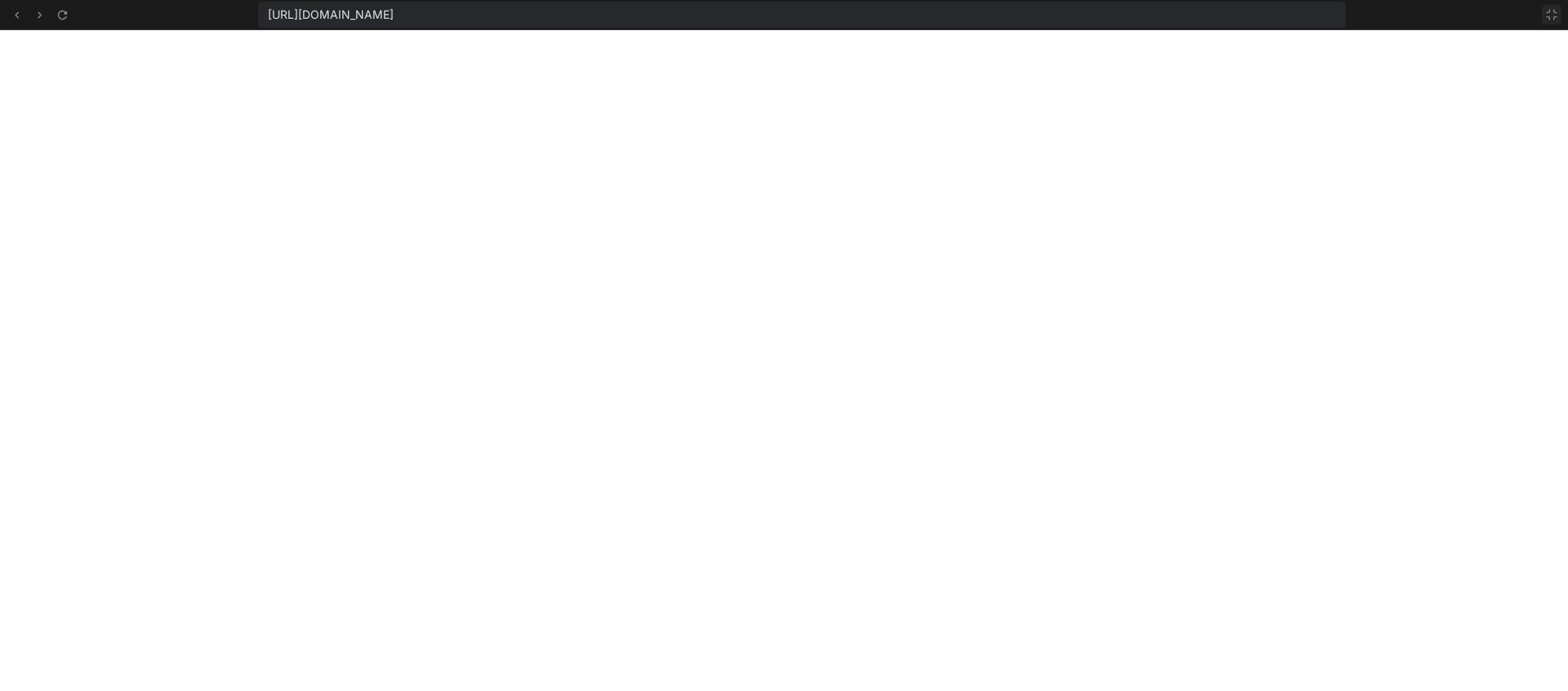
click at [1546, 12] on icon at bounding box center [1551, 14] width 9 height 9
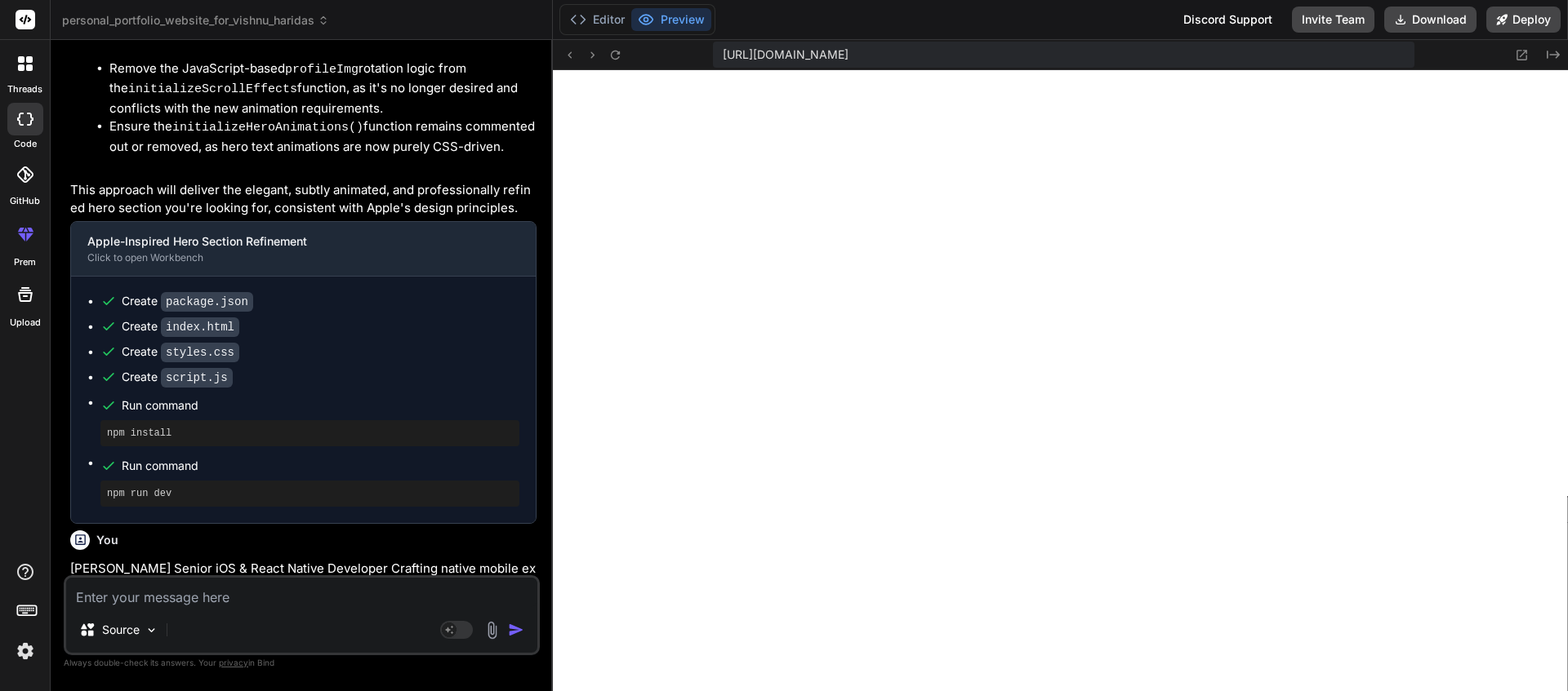
click at [232, 579] on textarea at bounding box center [301, 592] width 471 height 29
paste textarea "Senior iOS & React Native Developer"
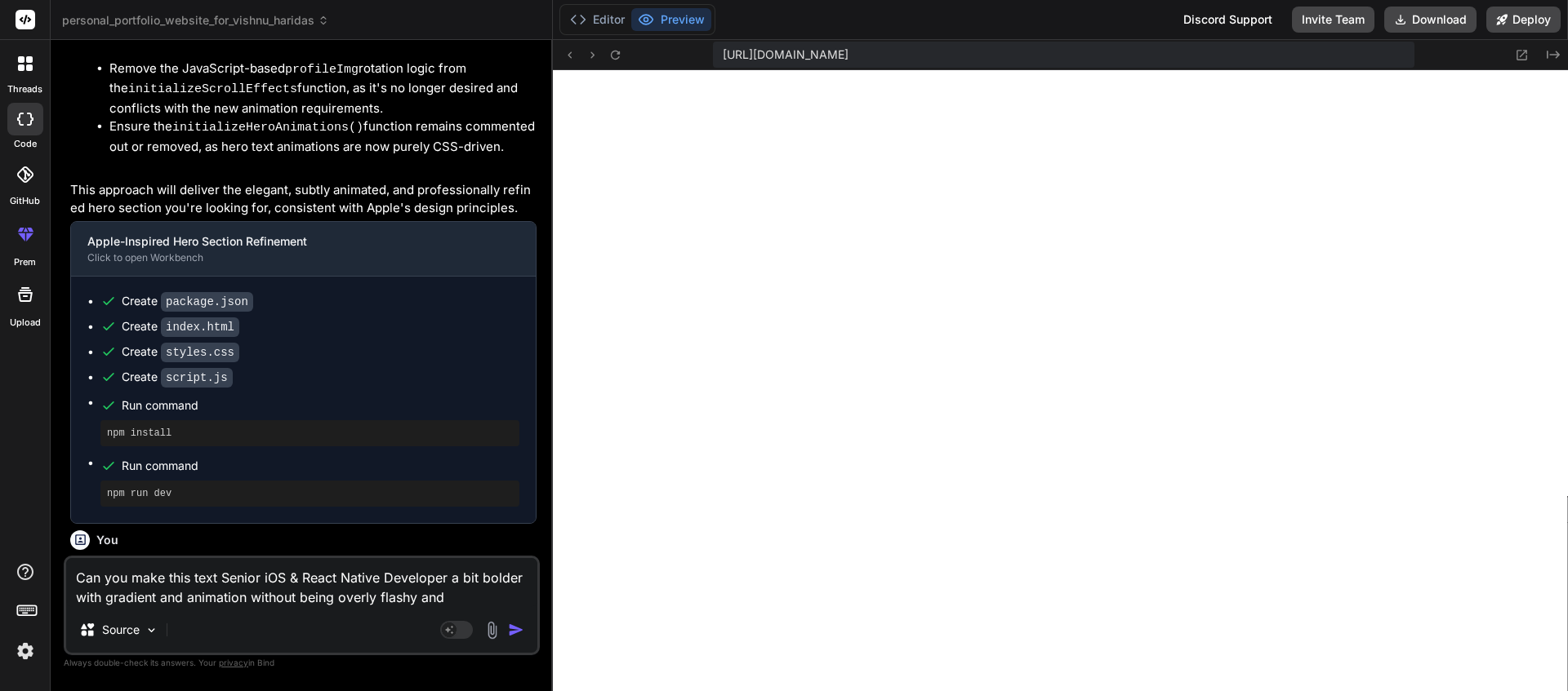
click at [445, 601] on textarea "Can you make this text Senior iOS & React Native Developer a bit bolder with gr…" at bounding box center [301, 583] width 471 height 49
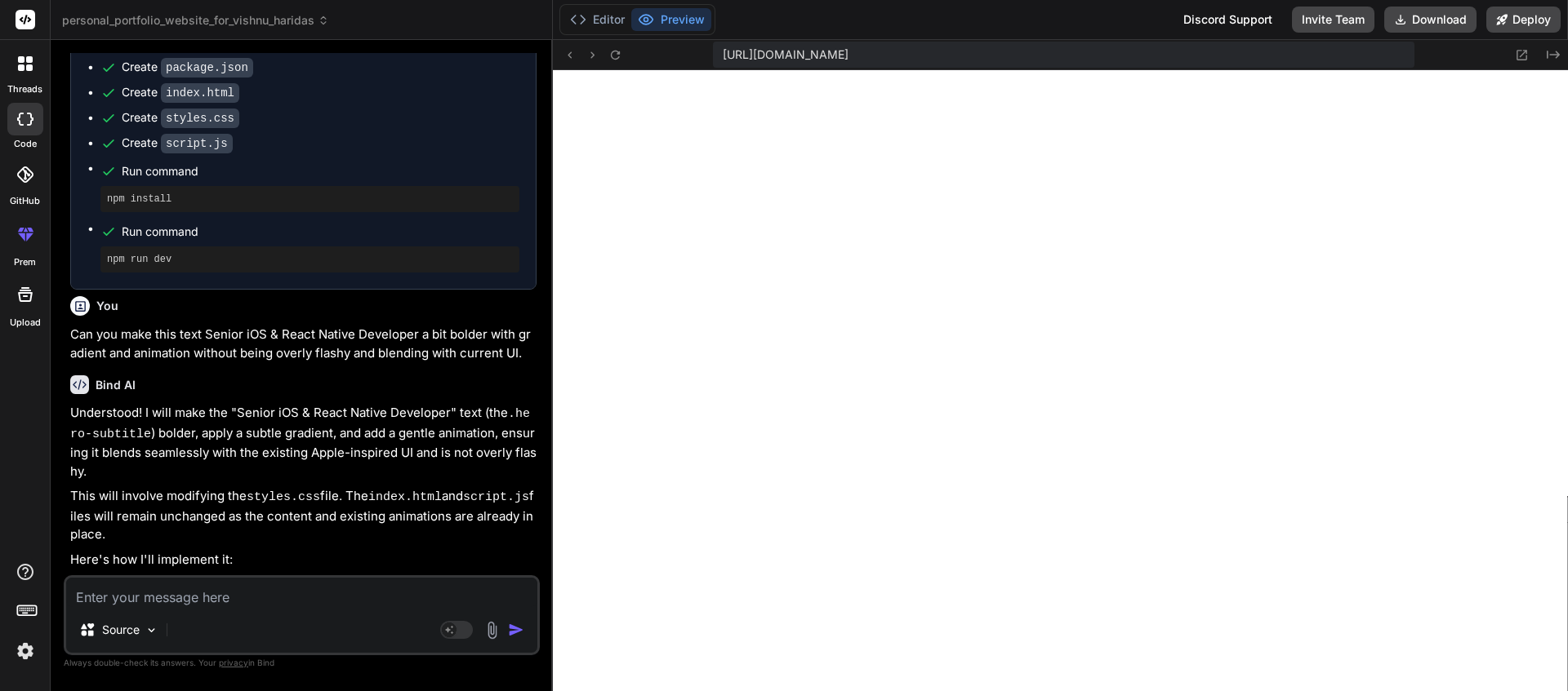
scroll to position [15311, 0]
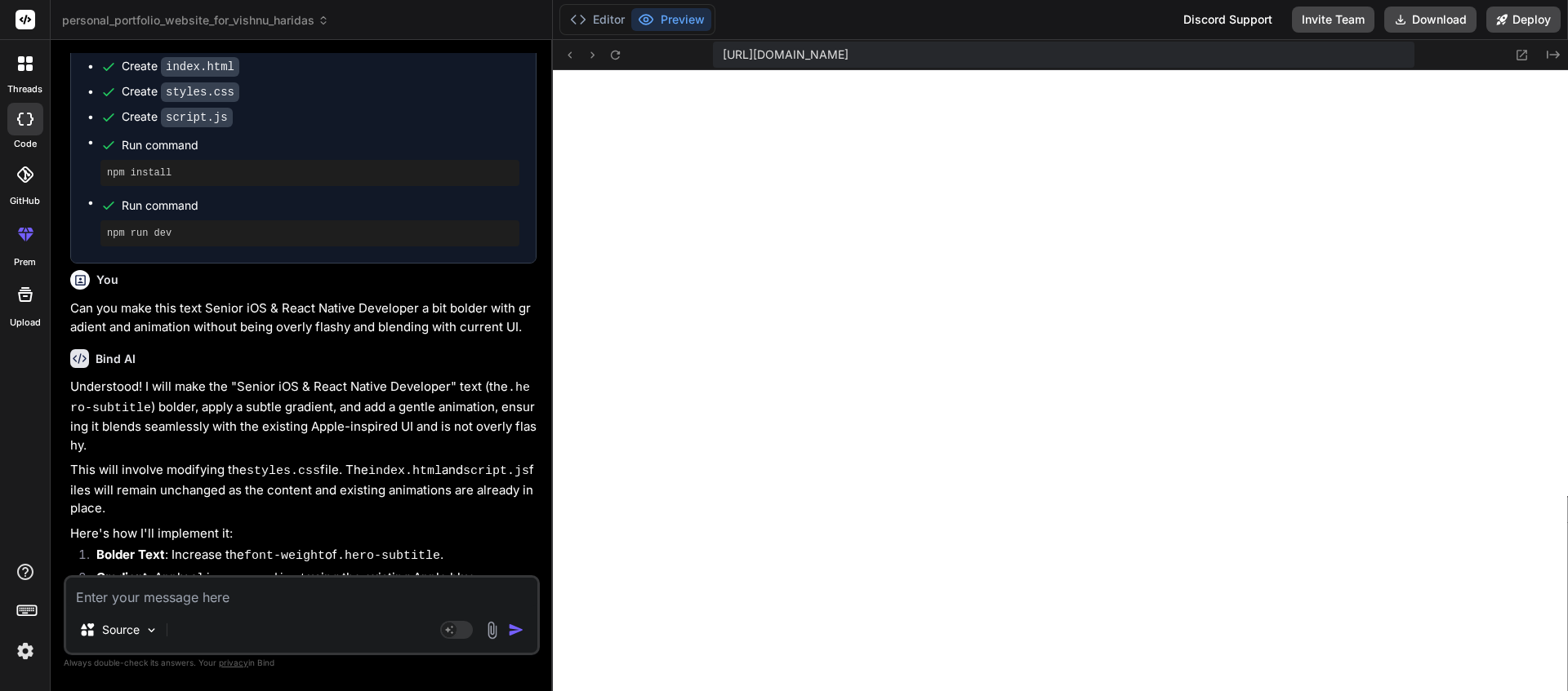
click at [197, 615] on div "Source" at bounding box center [301, 634] width 471 height 40
click at [206, 603] on textarea at bounding box center [301, 592] width 471 height 29
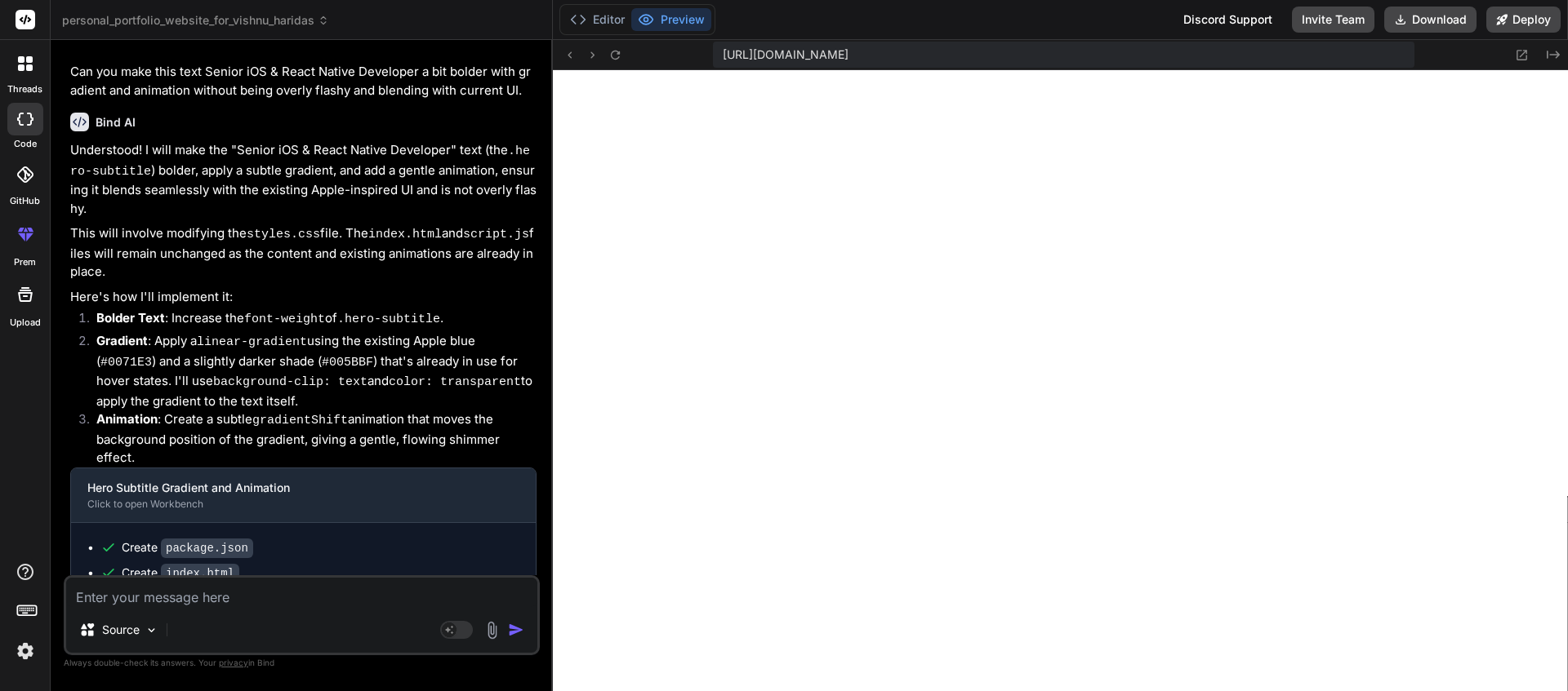
scroll to position [15553, 0]
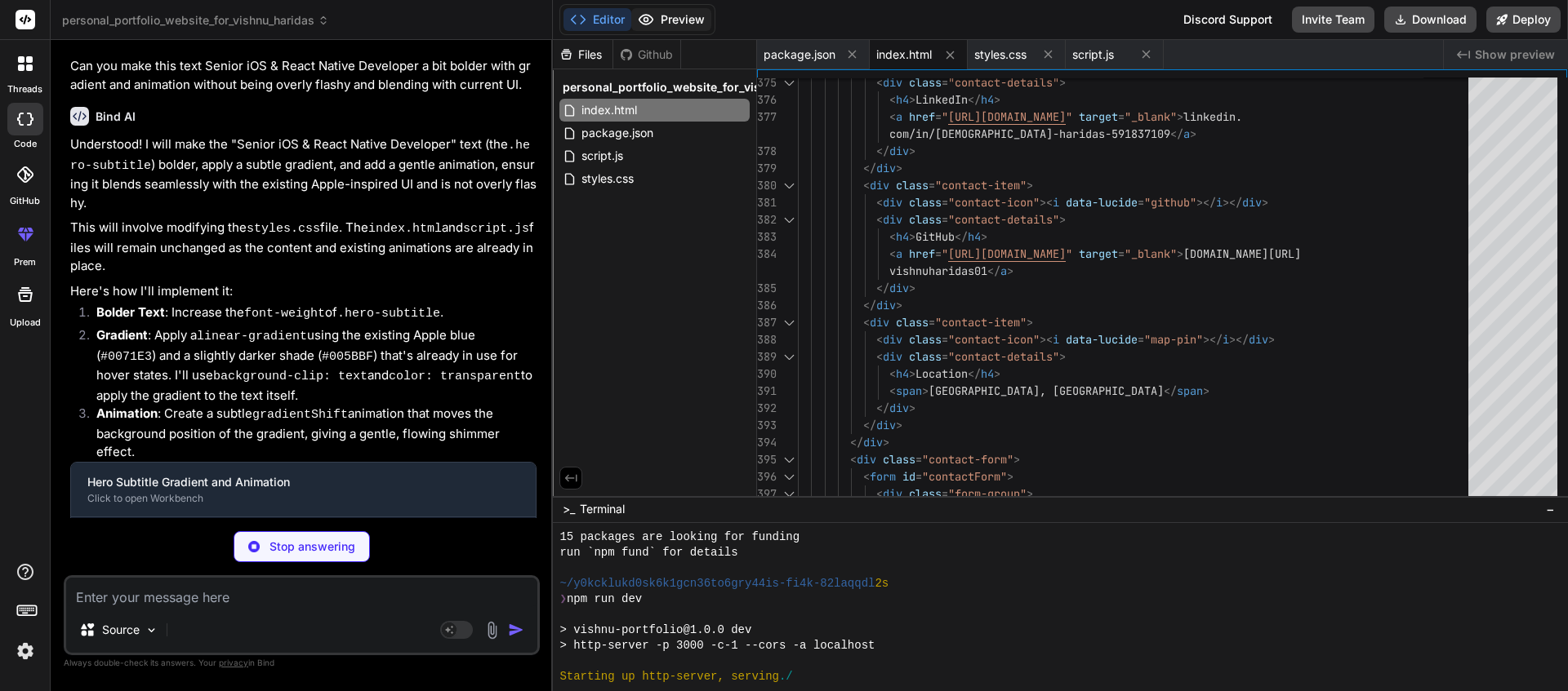
click at [676, 27] on button "Preview" at bounding box center [671, 20] width 80 height 23
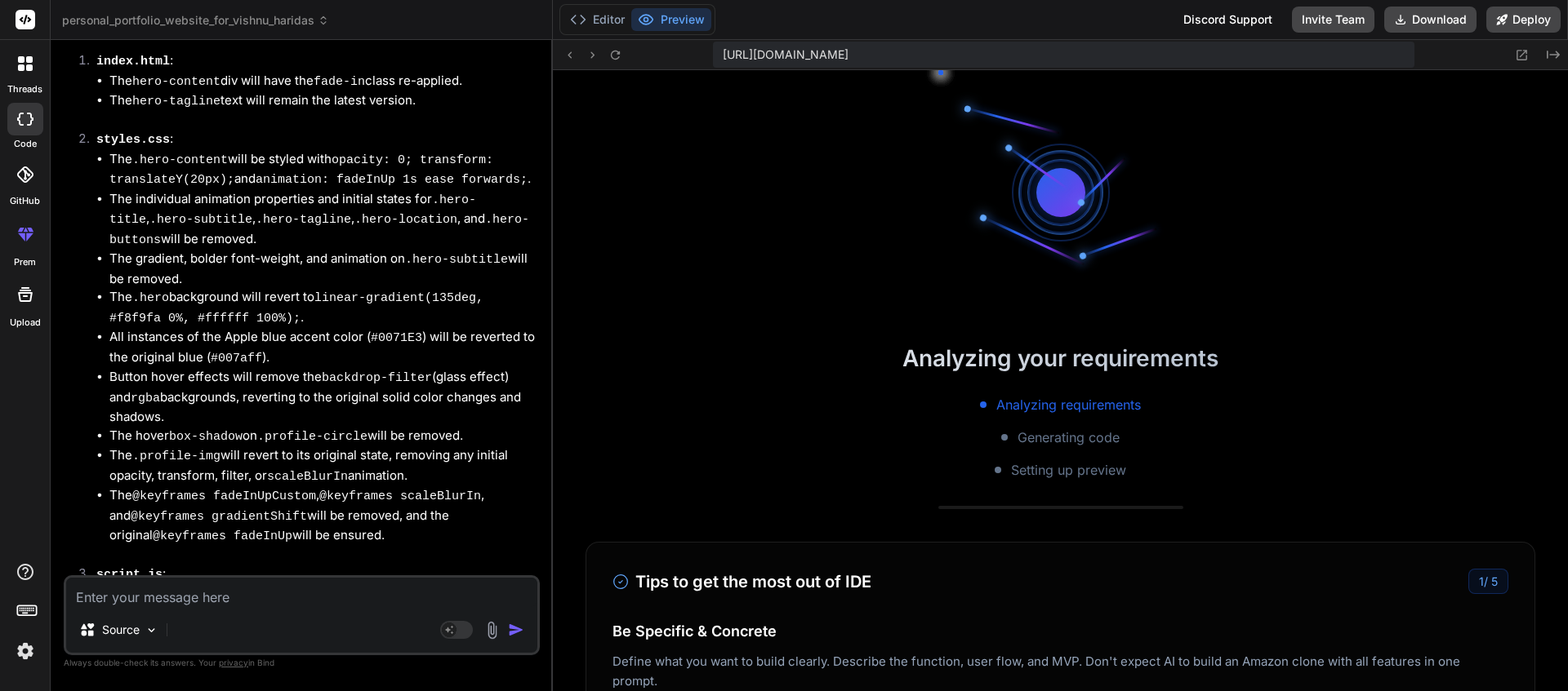
scroll to position [16505, 0]
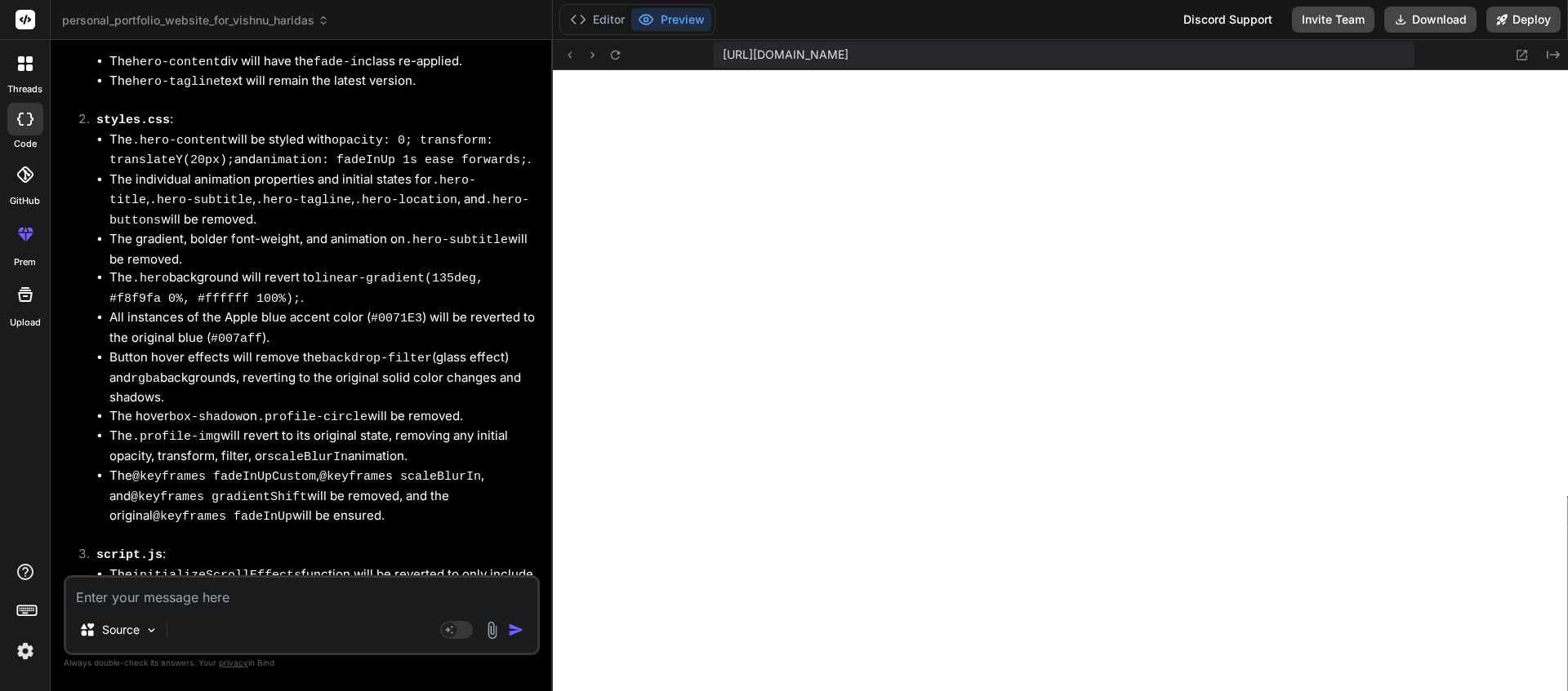
click at [216, 601] on textarea at bounding box center [301, 592] width 471 height 29
paste textarea "Lore: Ipsumdol sita con adip elitsed do ei temporinc utlabor (etd Magnaa Enimad…"
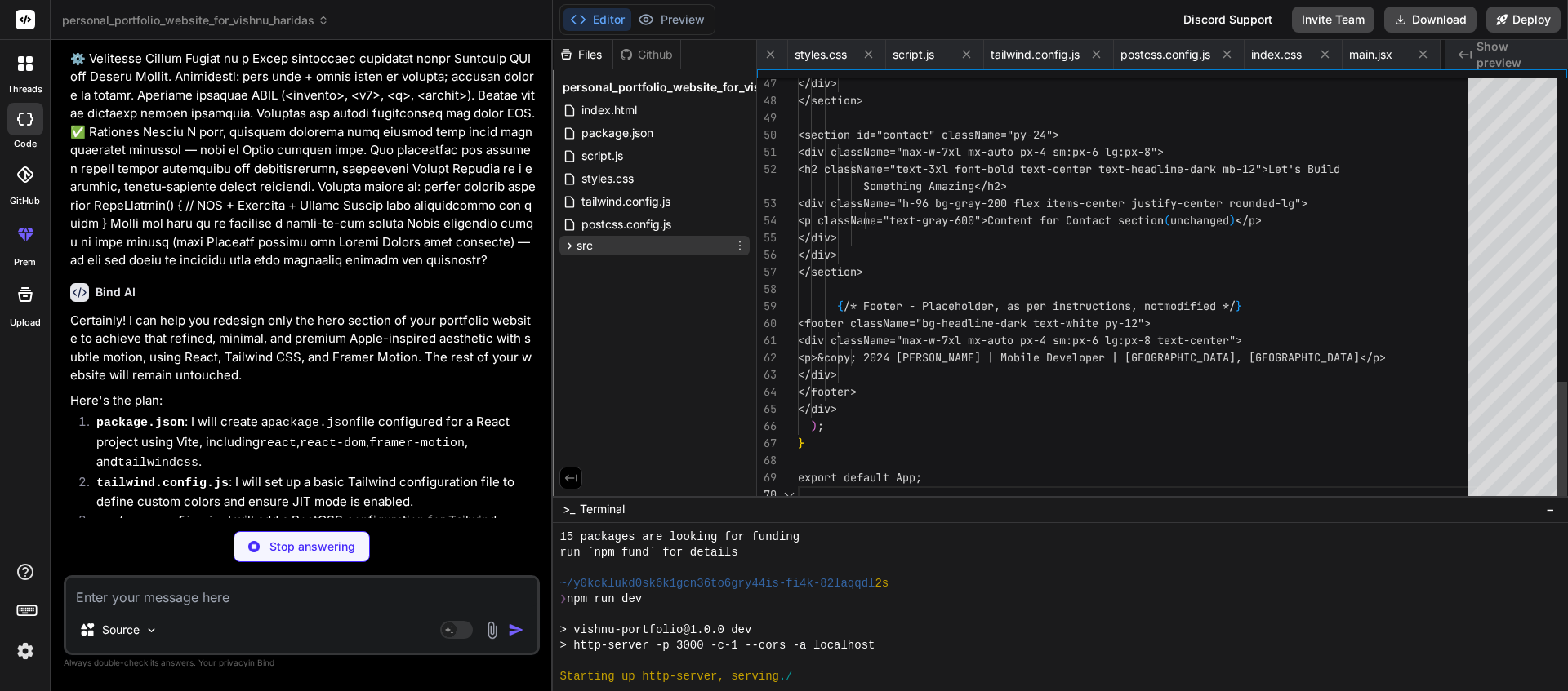
scroll to position [103, 0]
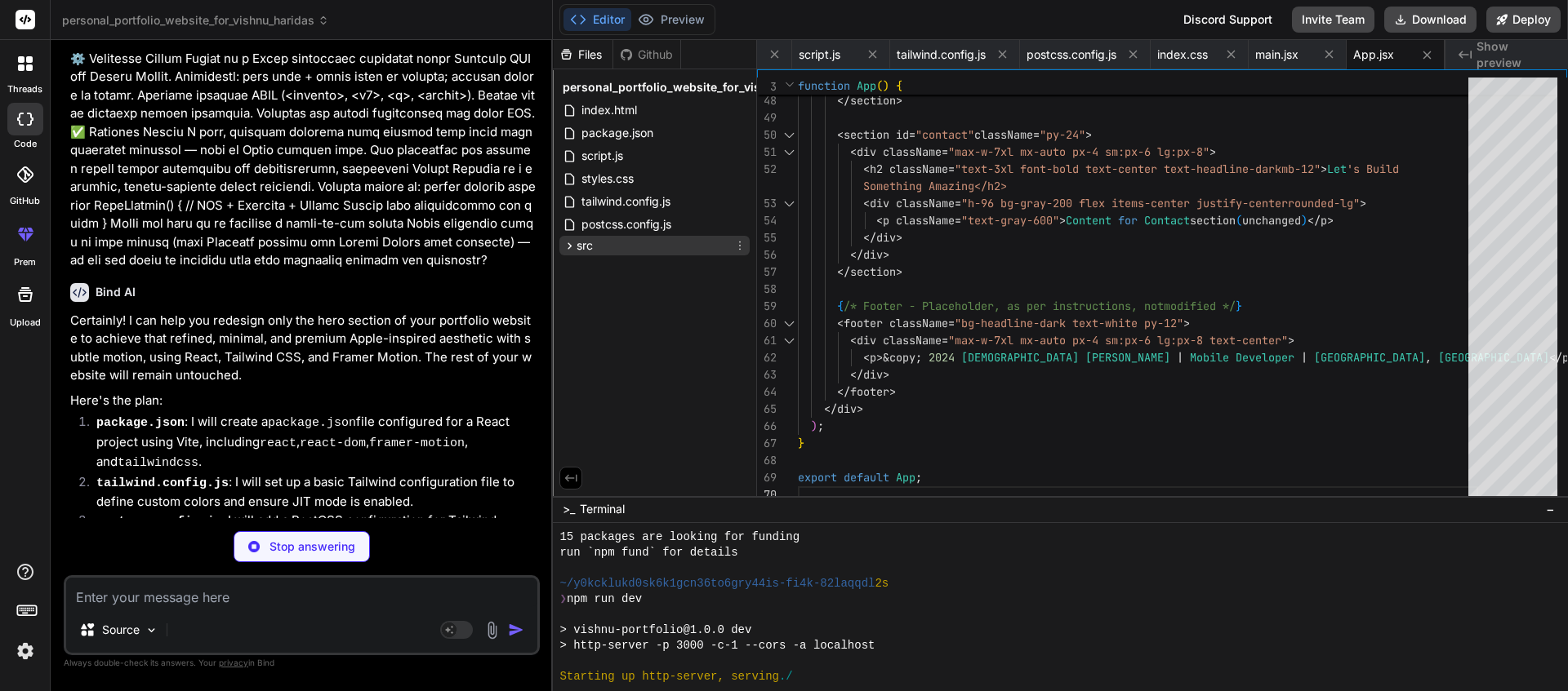
click at [565, 245] on icon at bounding box center [569, 246] width 14 height 14
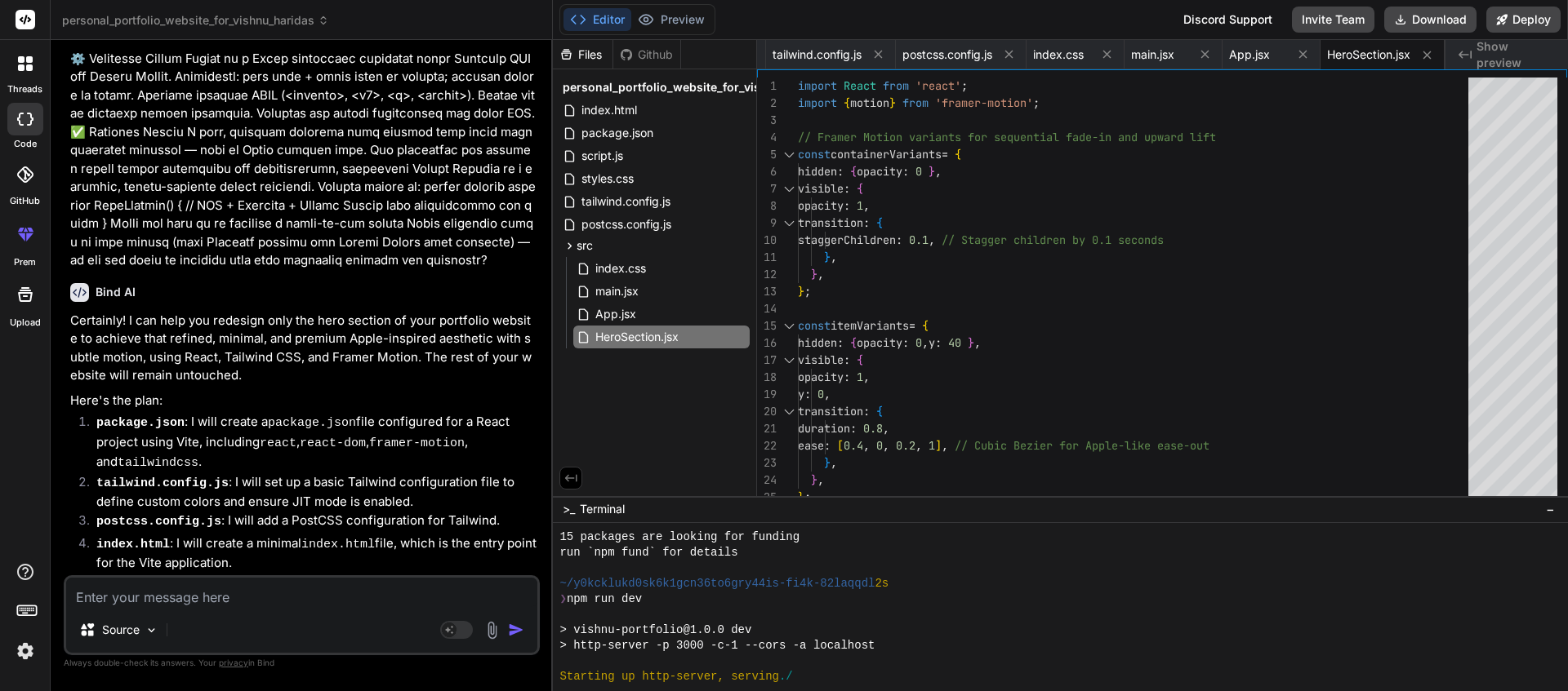
scroll to position [18235, 0]
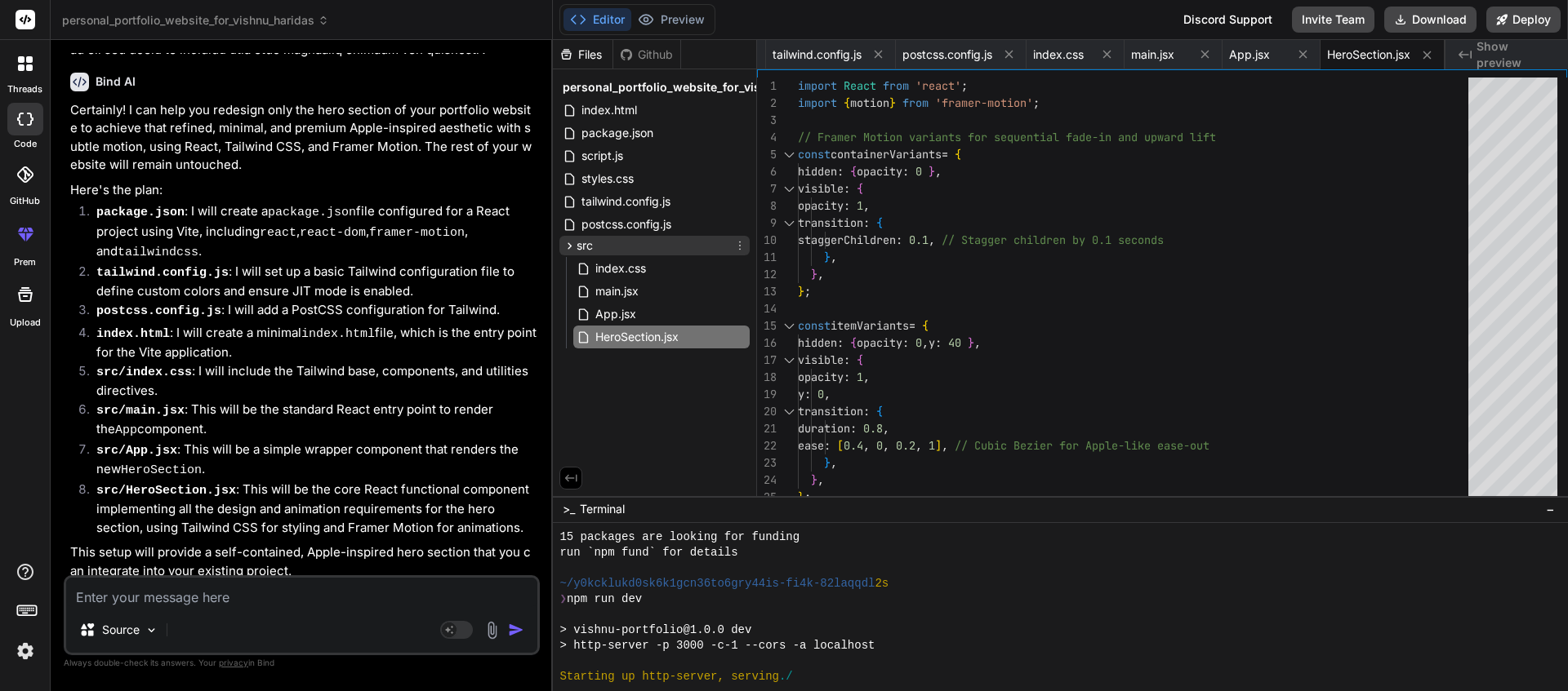
click at [570, 248] on icon at bounding box center [569, 246] width 14 height 14
click at [588, 262] on icon at bounding box center [583, 268] width 14 height 14
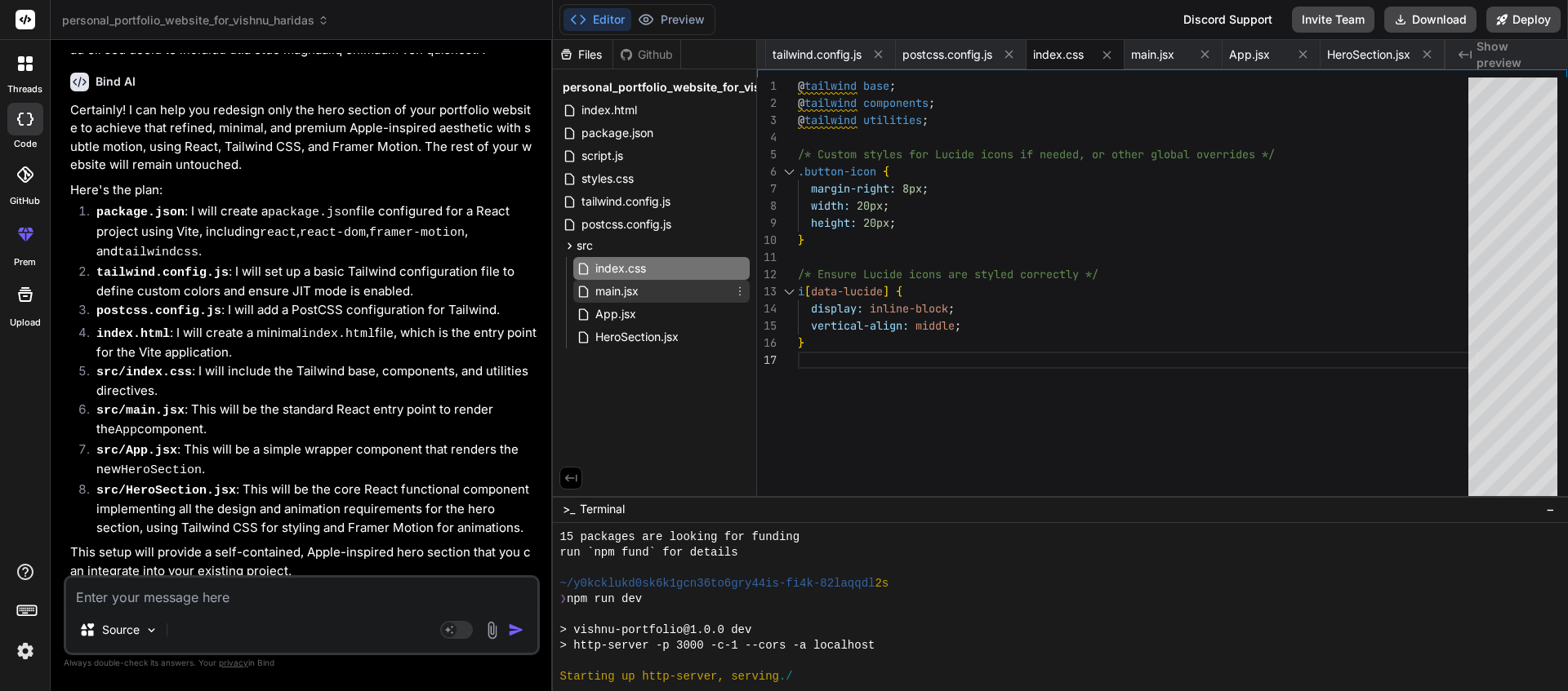
click at [602, 292] on span "main.jsx" at bounding box center [616, 291] width 46 height 20
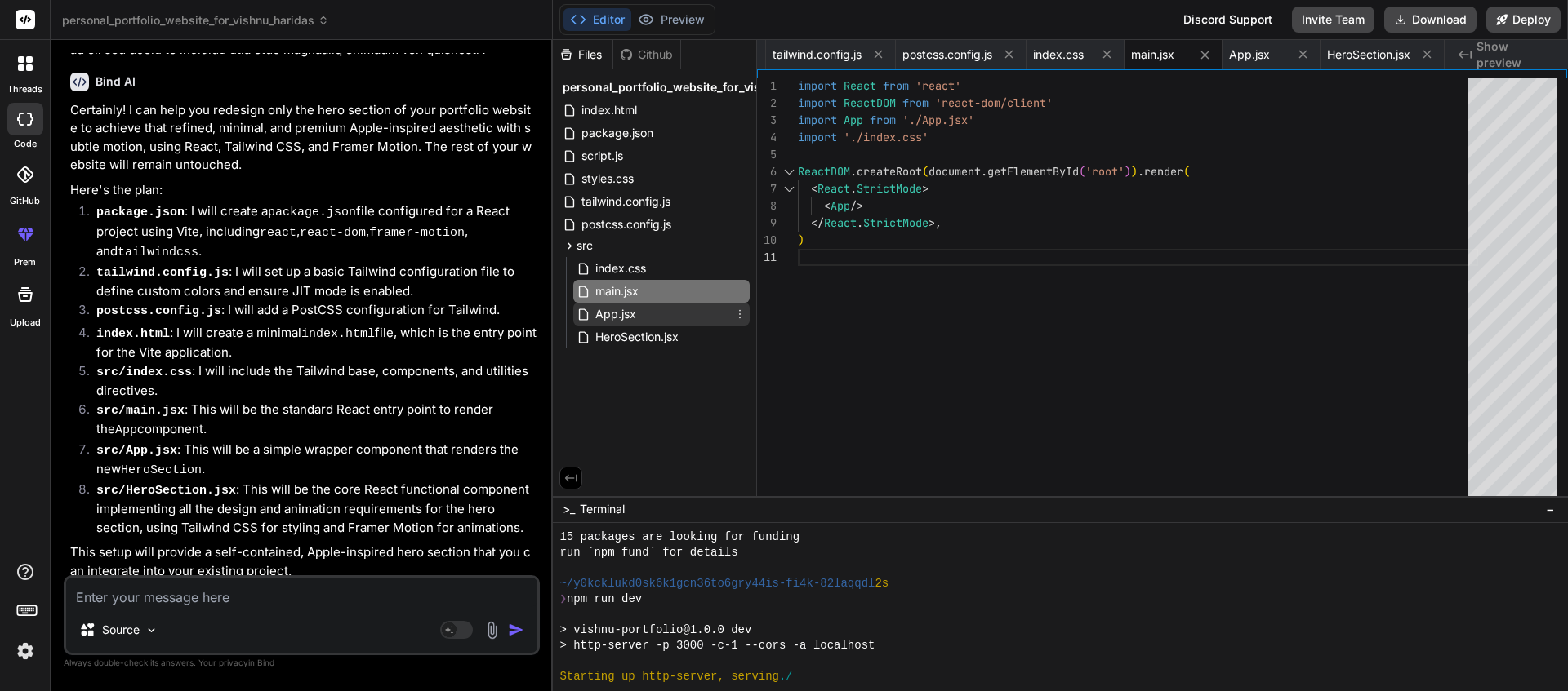
click at [618, 313] on span "App.jsx" at bounding box center [615, 313] width 44 height 20
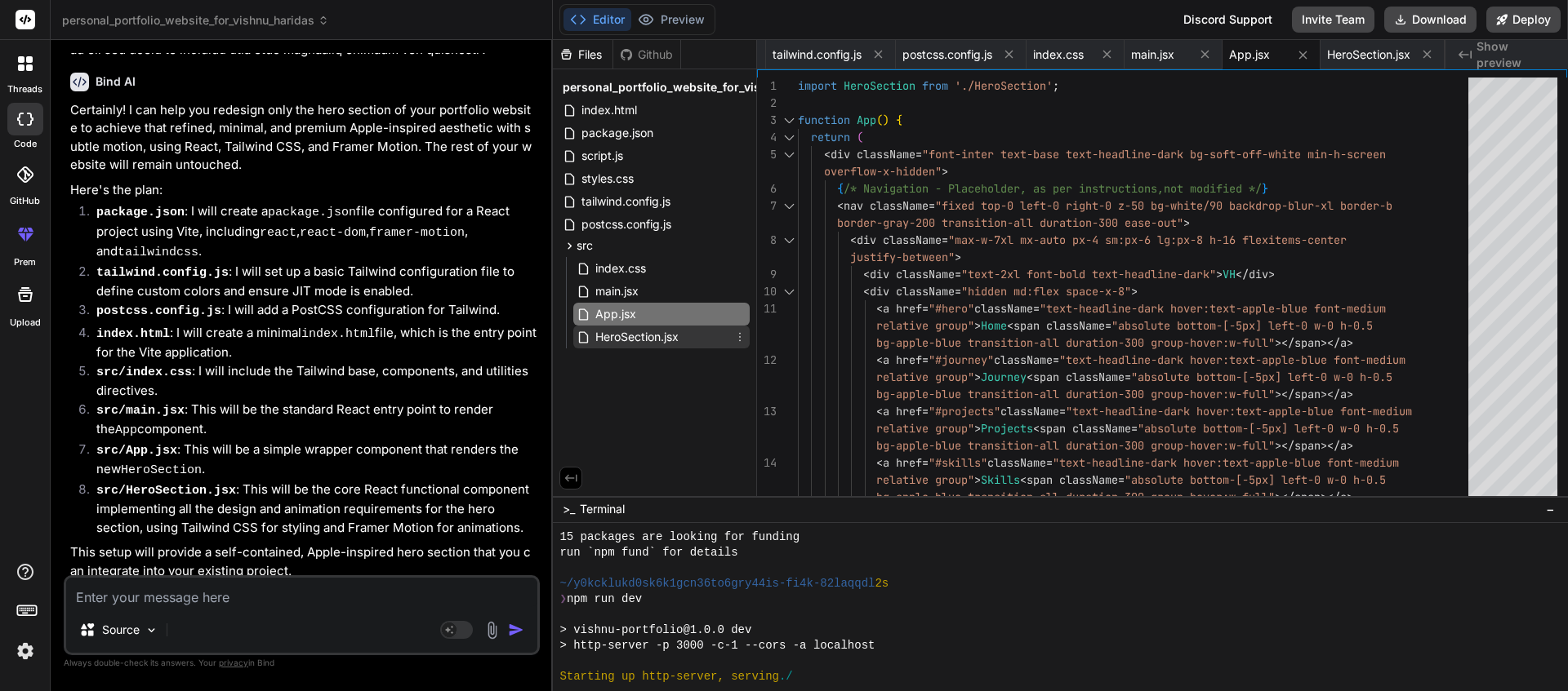
click at [638, 332] on span "HeroSection.jsx" at bounding box center [637, 337] width 87 height 20
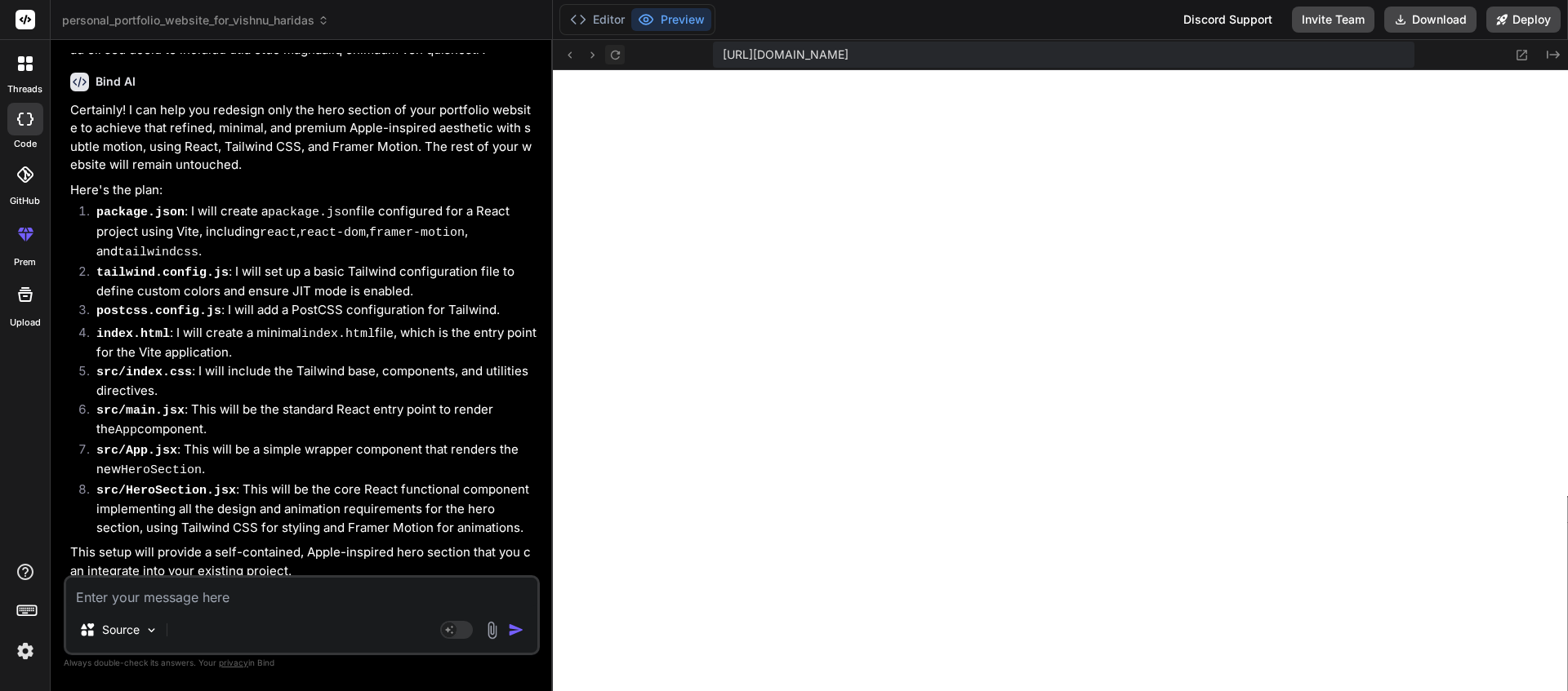
click at [611, 58] on icon at bounding box center [615, 55] width 14 height 14
click at [616, 55] on icon at bounding box center [615, 55] width 14 height 14
click at [663, 16] on button "Preview" at bounding box center [671, 20] width 80 height 23
click at [613, 22] on button "Editor" at bounding box center [597, 20] width 68 height 23
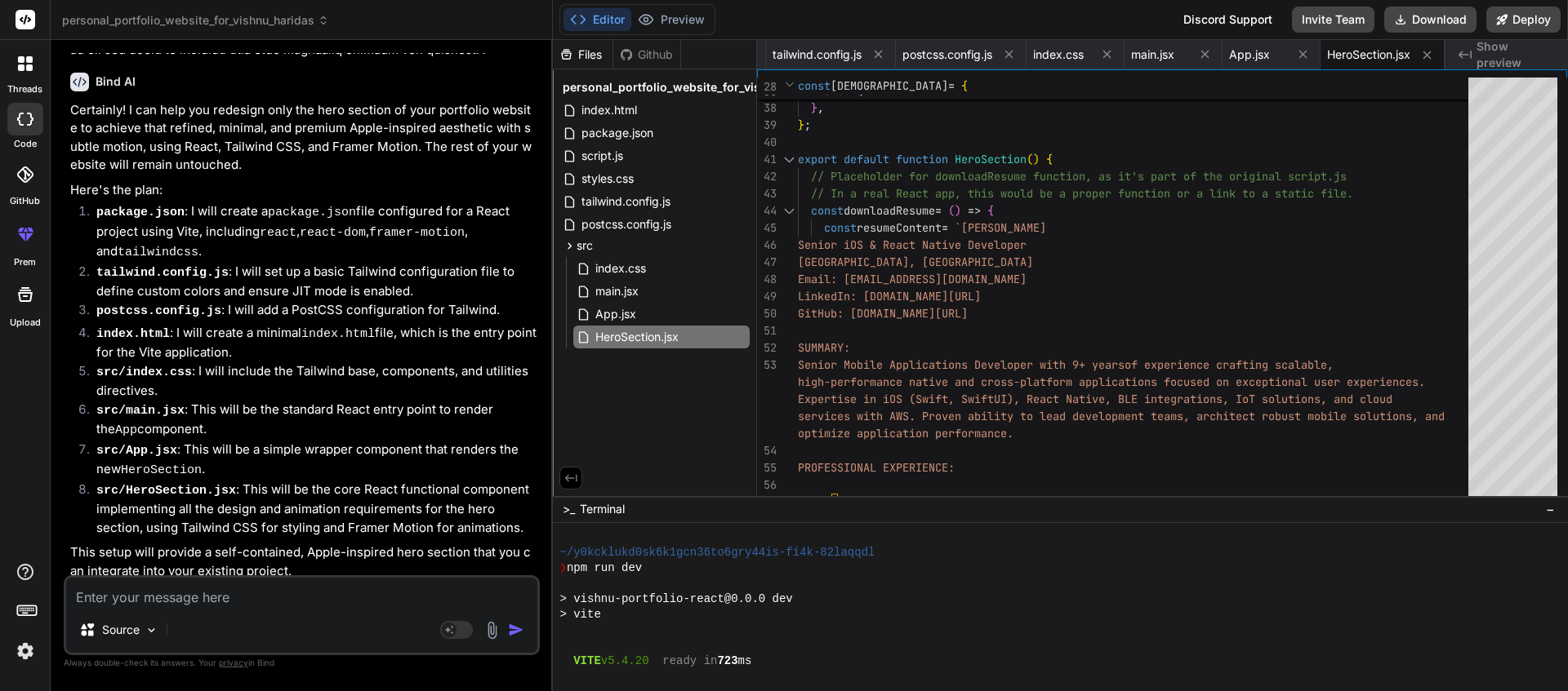
scroll to position [11919, 0]
click at [669, 24] on button "Preview" at bounding box center [671, 20] width 80 height 23
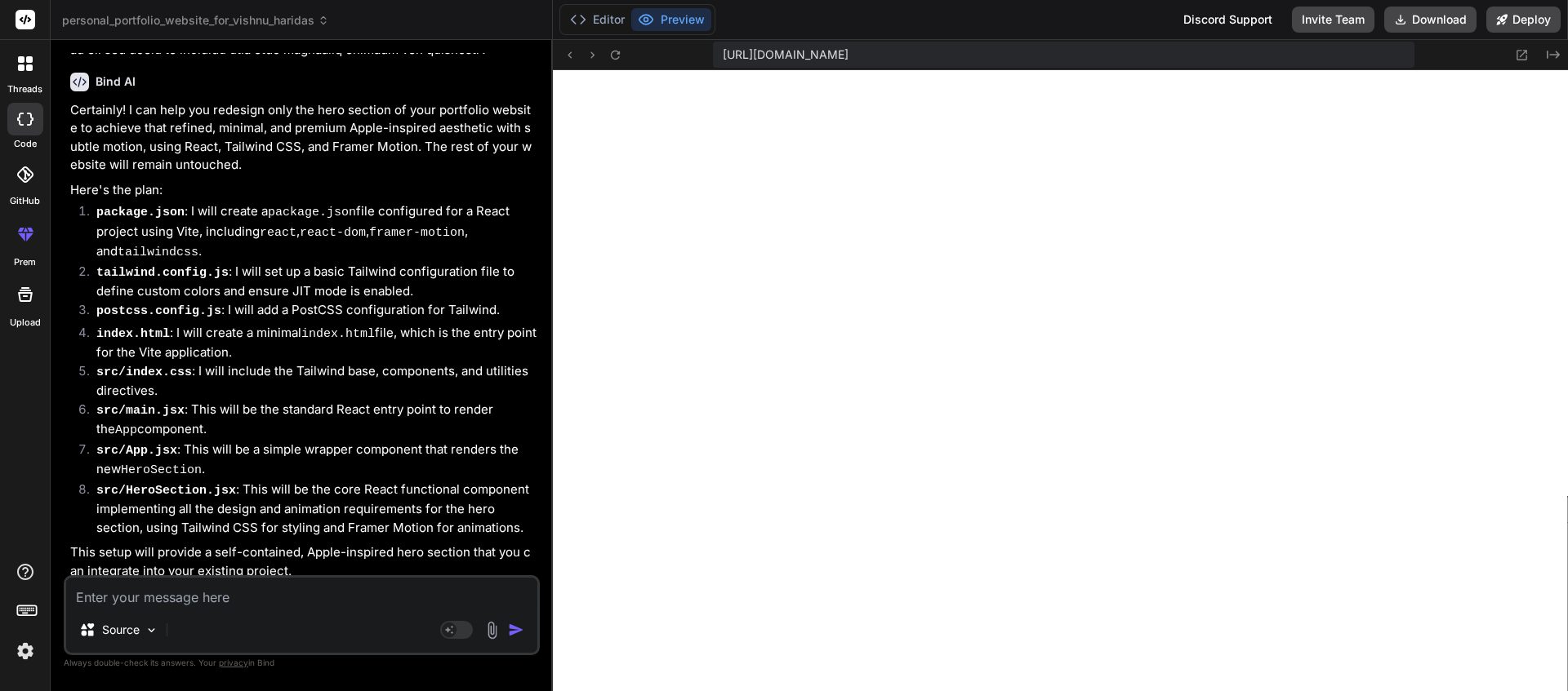
click at [849, 59] on span "[URL][DOMAIN_NAME]" at bounding box center [785, 54] width 126 height 16
click at [619, 58] on icon at bounding box center [615, 55] width 14 height 14
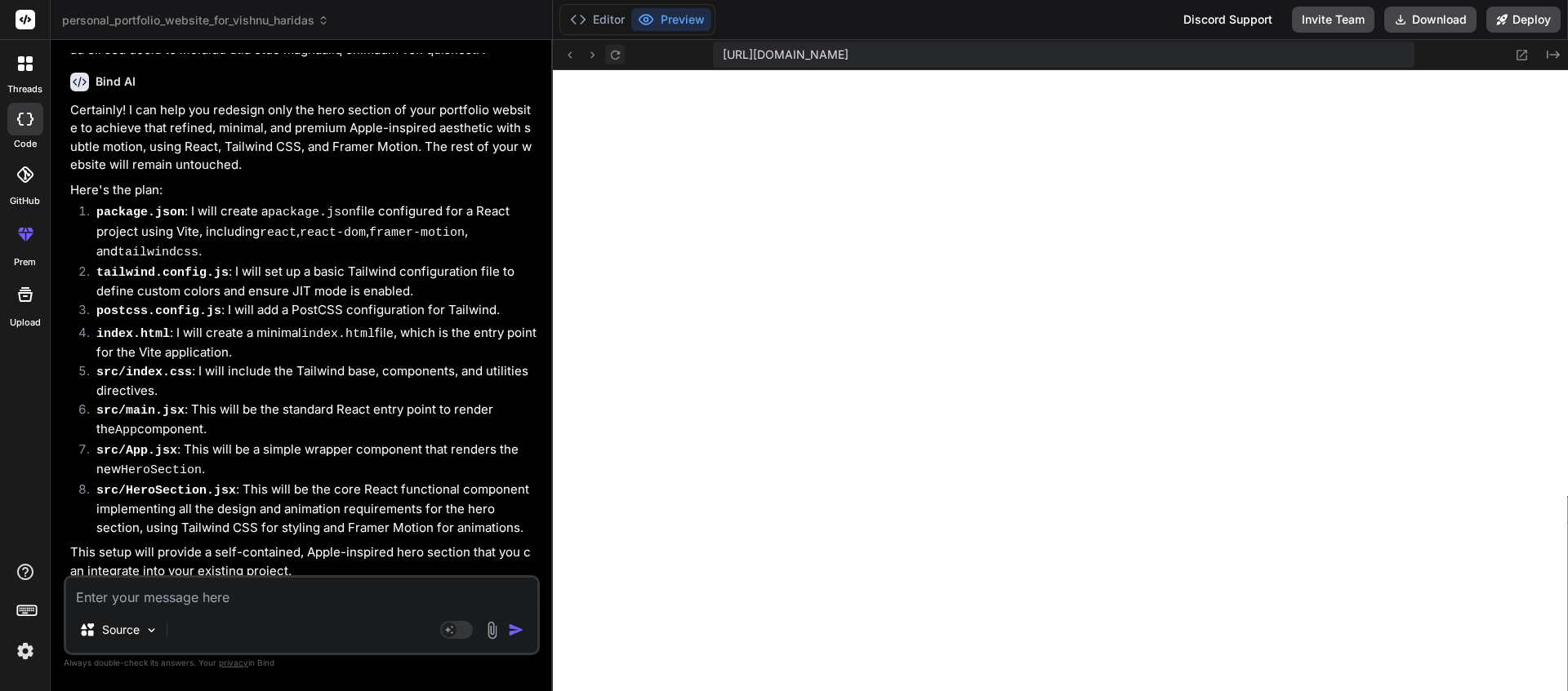
click at [620, 57] on icon at bounding box center [615, 55] width 14 height 14
